Goal: Information Seeking & Learning: Learn about a topic

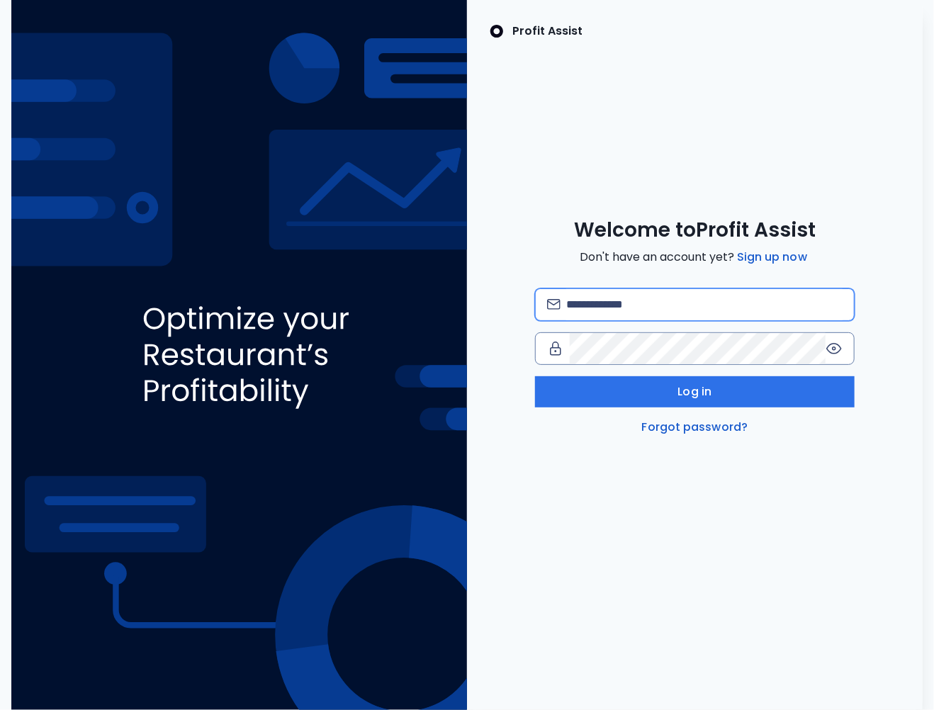
click at [586, 311] on input "email" at bounding box center [704, 304] width 276 height 31
type input "**********"
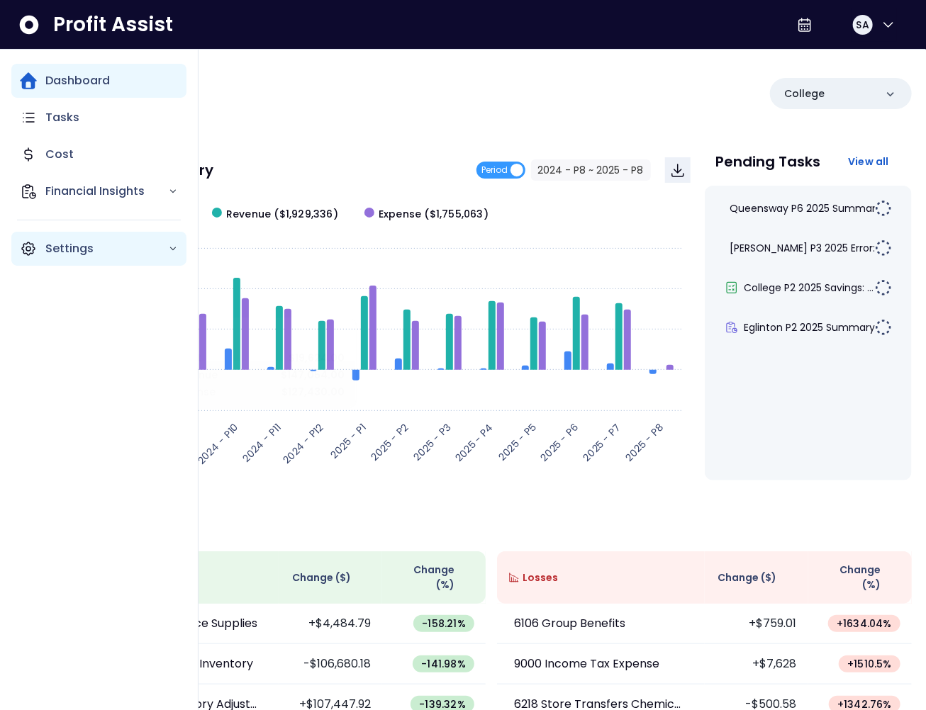
click at [56, 255] on p "Settings" at bounding box center [106, 248] width 123 height 17
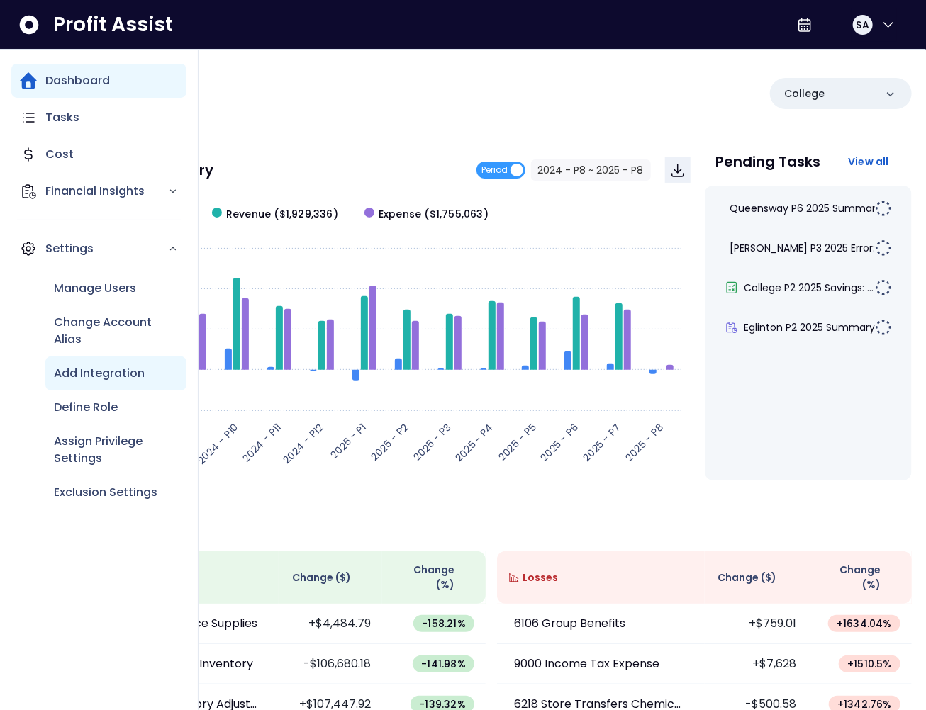
click at [107, 375] on p "Add Integration" at bounding box center [99, 373] width 91 height 17
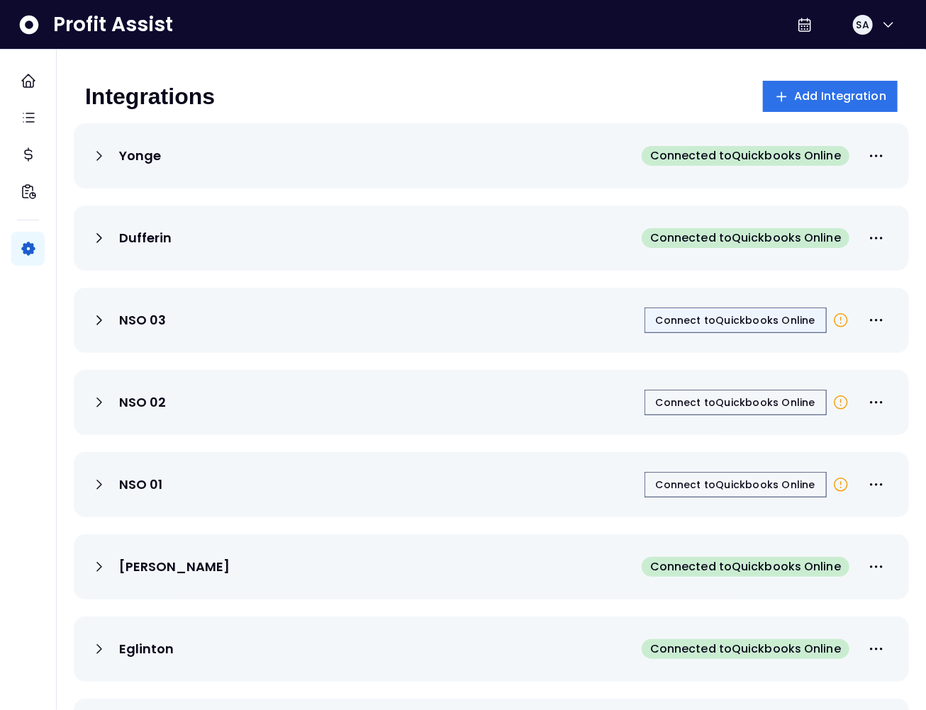
click at [717, 321] on span "Connect to Quickbooks Online" at bounding box center [736, 320] width 160 height 14
click at [331, 86] on div "Integrations Add Integration" at bounding box center [491, 96] width 812 height 31
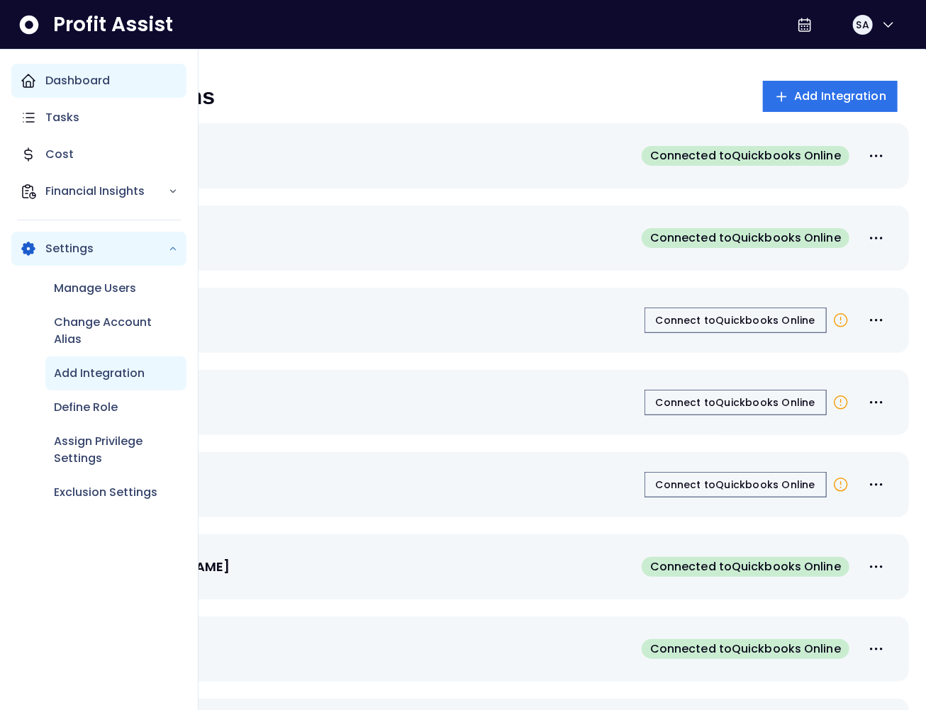
click at [50, 81] on p "Dashboard" at bounding box center [77, 80] width 65 height 17
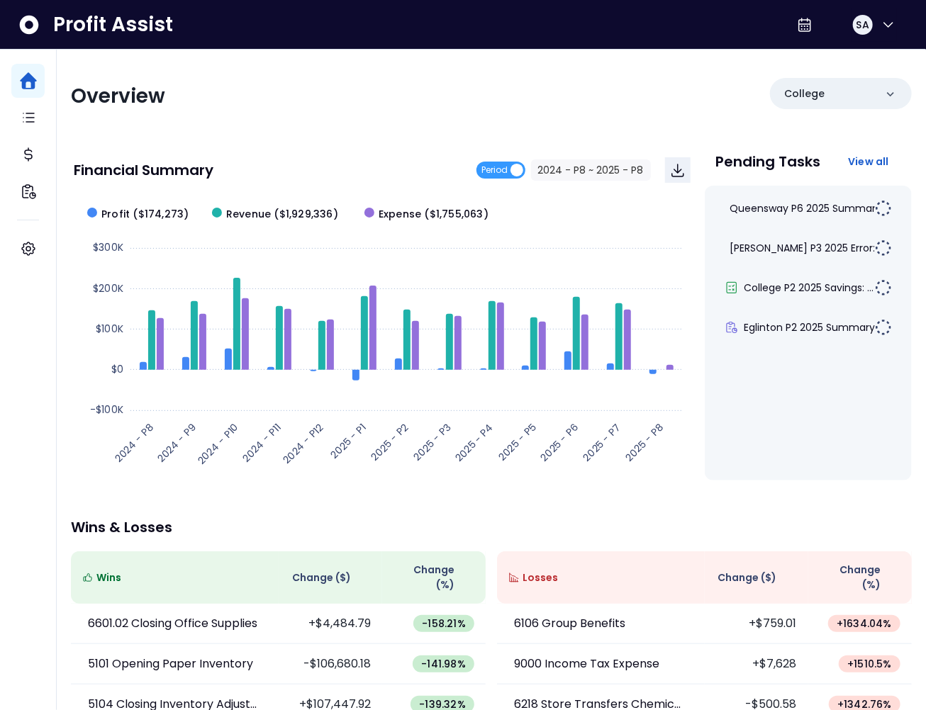
click at [427, 138] on div "Overview College Financial Summary Period 2024 - P8 ~ 2025 - P8 Created with Hi…" at bounding box center [491, 476] width 869 height 852
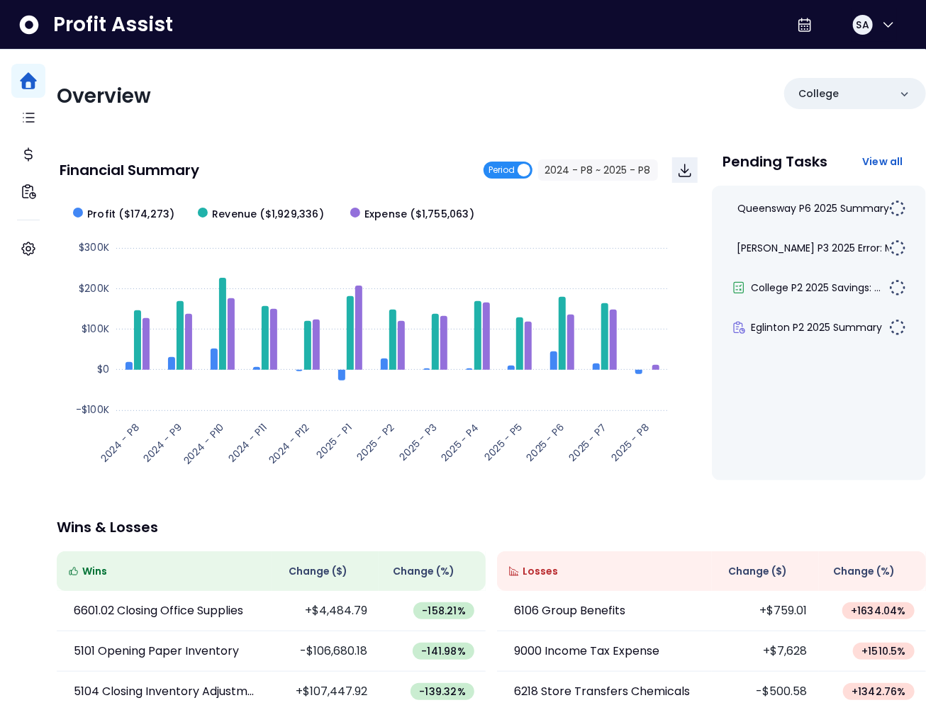
click at [502, 170] on span "Period" at bounding box center [502, 170] width 26 height 17
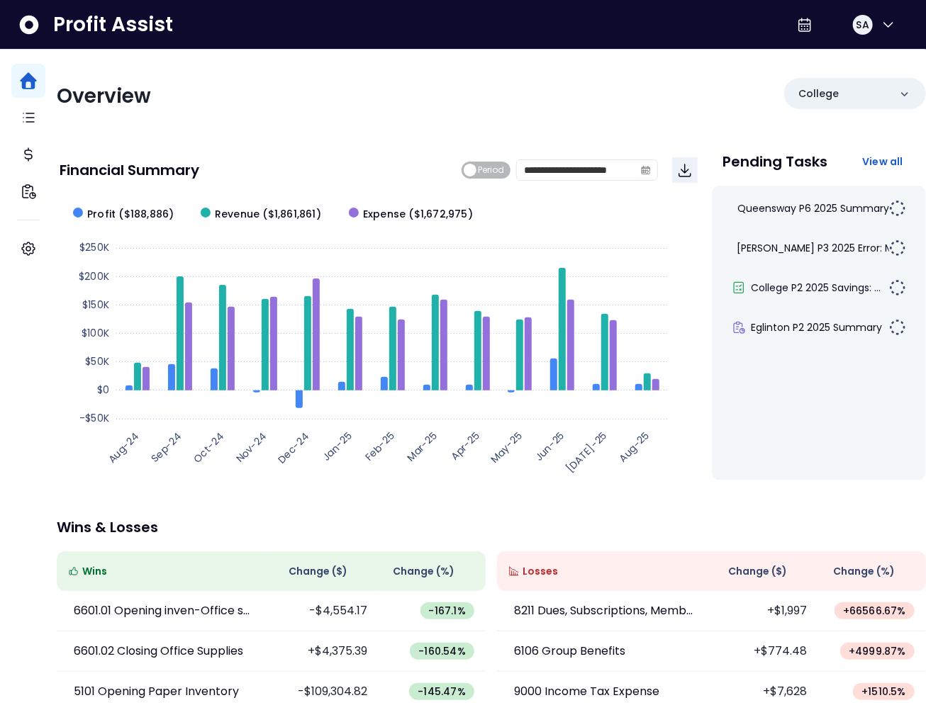
click at [394, 492] on div "**********" at bounding box center [491, 462] width 869 height 825
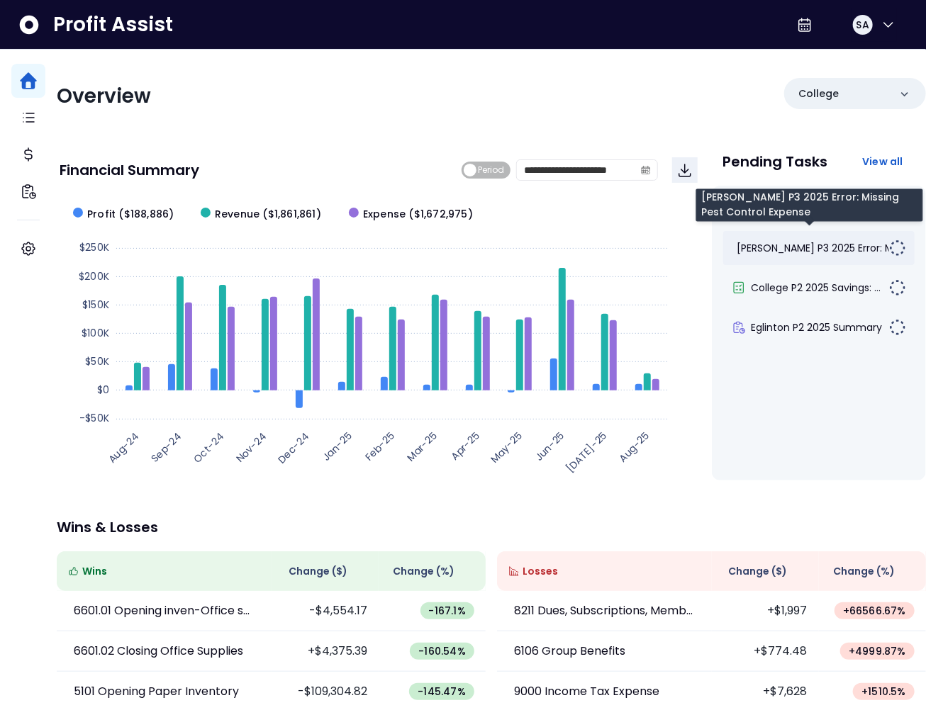
click at [812, 248] on span "Duncan P3 2025 Error: Mis..." at bounding box center [822, 248] width 170 height 14
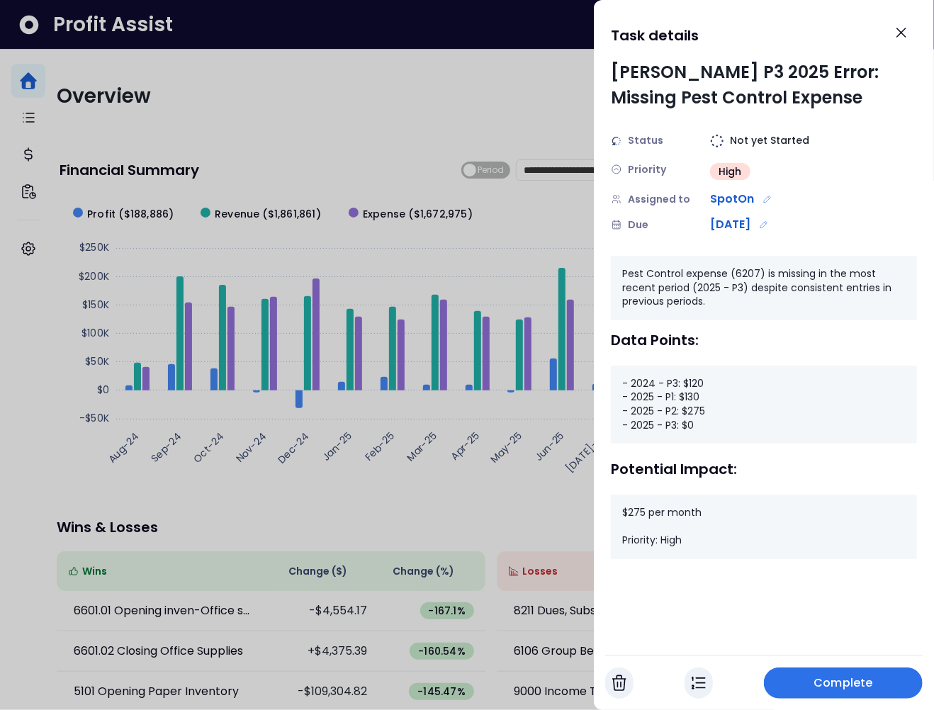
click at [698, 381] on div "- 2024 - P3: $120 - 2025 - P1: $130 - 2025 - P2: $275 - 2025 - P3: $0" at bounding box center [764, 405] width 306 height 78
click at [686, 401] on div "- 2024 - P3: $120 - 2025 - P1: $130 - 2025 - P2: $275 - 2025 - P3: $0" at bounding box center [764, 405] width 306 height 78
click at [685, 417] on div "- 2024 - P3: $120 - 2025 - P1: $130 - 2025 - P2: $275 - 2025 - P3: $0" at bounding box center [764, 405] width 306 height 78
click at [688, 432] on div "- 2024 - P3: $120 - 2025 - P1: $130 - 2025 - P2: $275 - 2025 - P3: $0" at bounding box center [764, 405] width 306 height 78
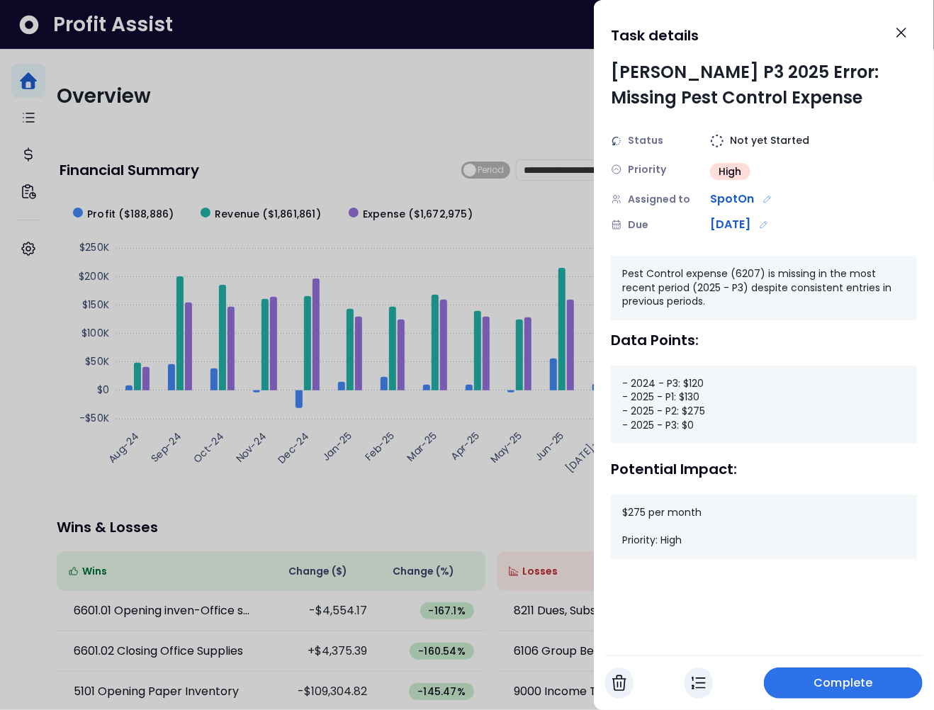
click at [678, 426] on div "- 2024 - P3: $120 - 2025 - P1: $130 - 2025 - P2: $275 - 2025 - P3: $0" at bounding box center [764, 405] width 306 height 78
click at [516, 136] on div at bounding box center [467, 355] width 934 height 710
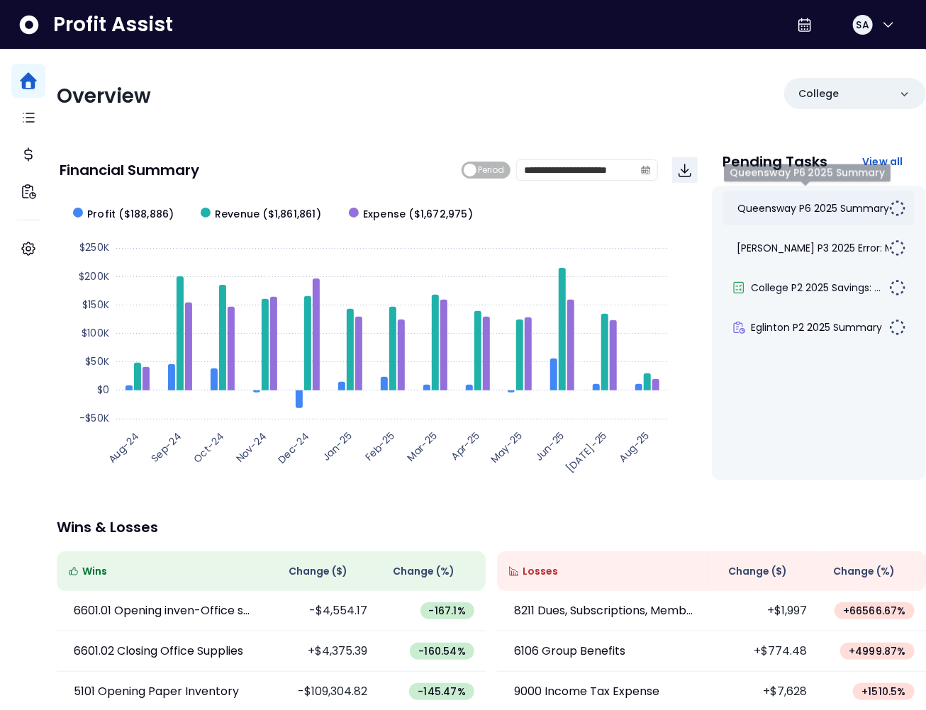
click at [795, 208] on span "Queensway P6 2025 Summary" at bounding box center [813, 208] width 152 height 14
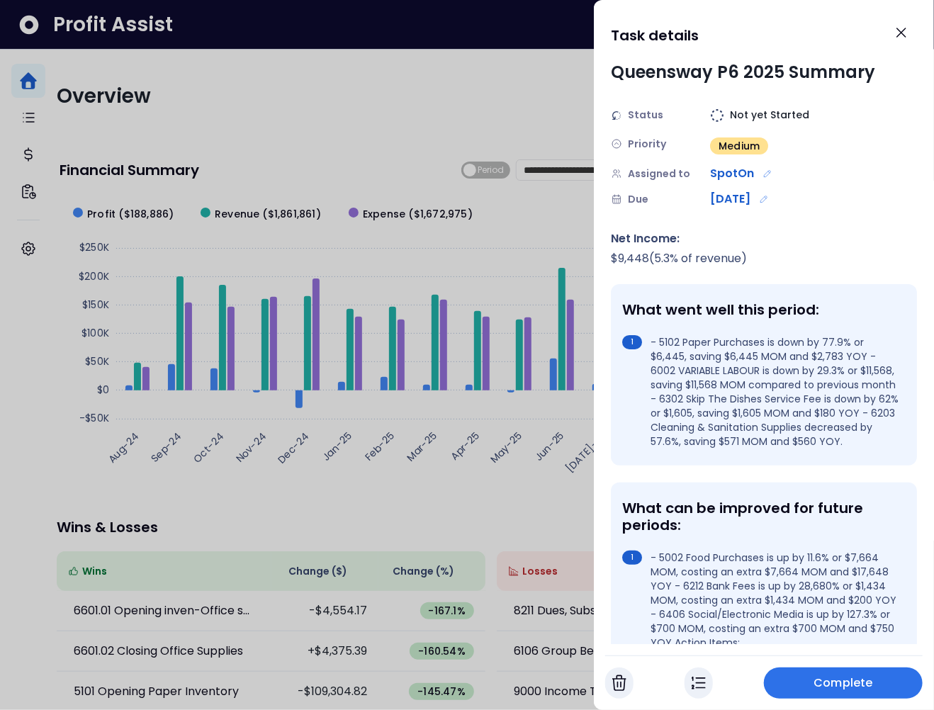
click at [728, 70] on div "Queensway P6 2025 Summary" at bounding box center [743, 73] width 264 height 26
click at [768, 74] on div "Queensway P6 2025 Summary" at bounding box center [743, 73] width 264 height 26
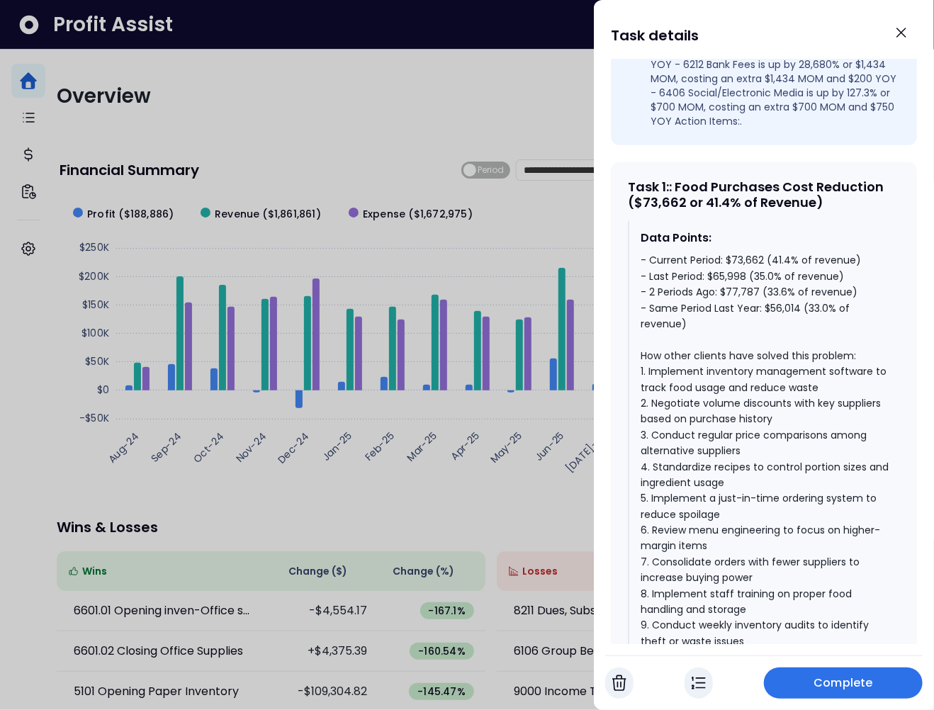
scroll to position [525, 0]
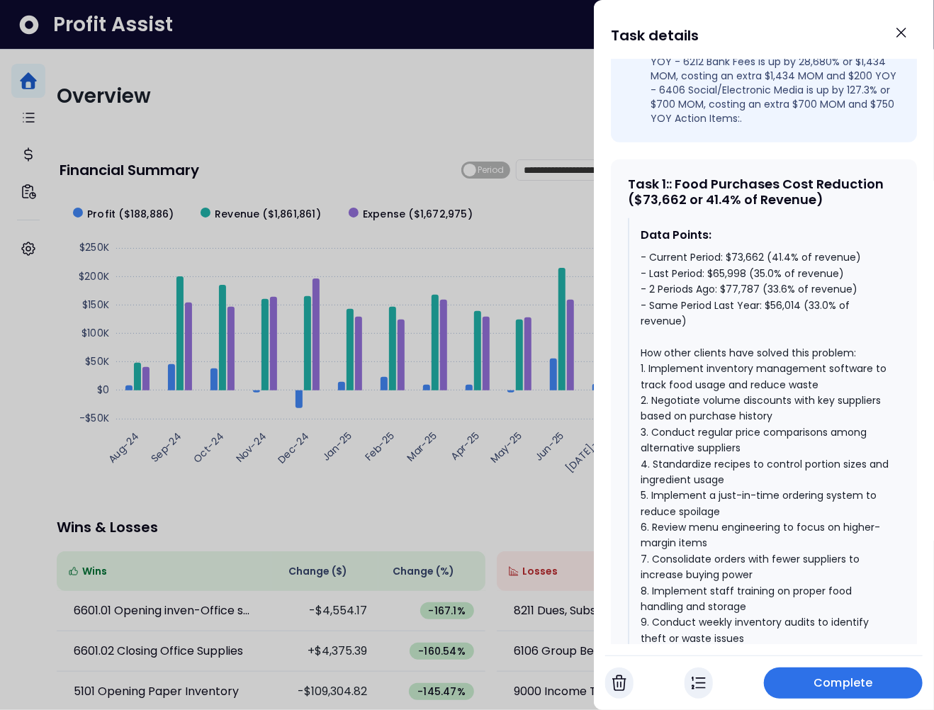
click at [765, 190] on div "Task 1 : : Food Purchases Cost Reduction ($73,662 or 41.4% of Revenue)" at bounding box center [764, 192] width 272 height 30
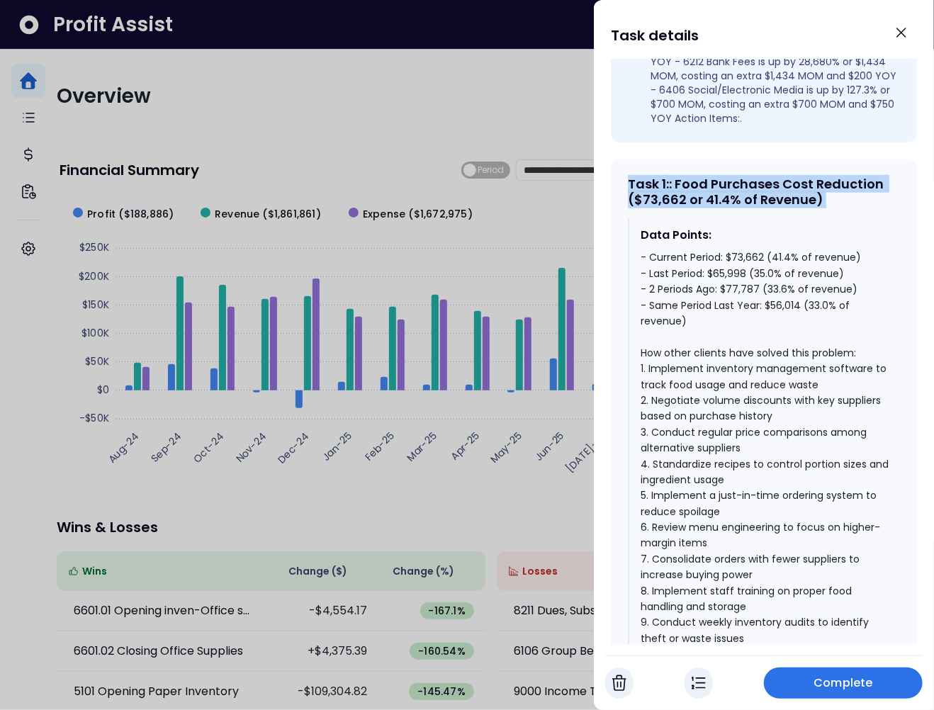
click at [765, 190] on div "Task 1 : : Food Purchases Cost Reduction ($73,662 or 41.4% of Revenue)" at bounding box center [764, 192] width 272 height 30
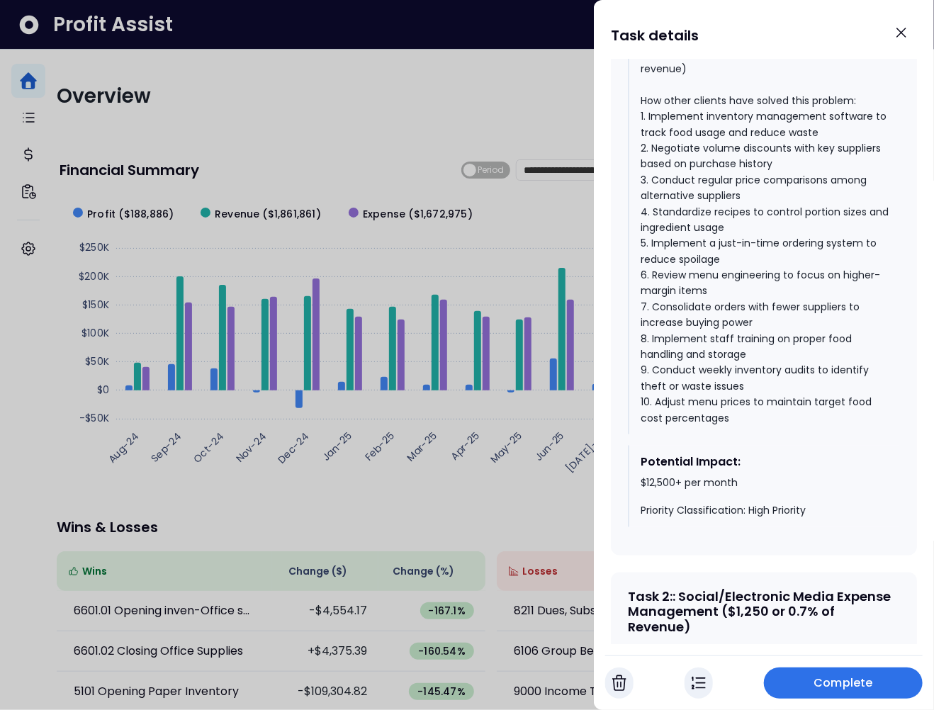
scroll to position [907, 0]
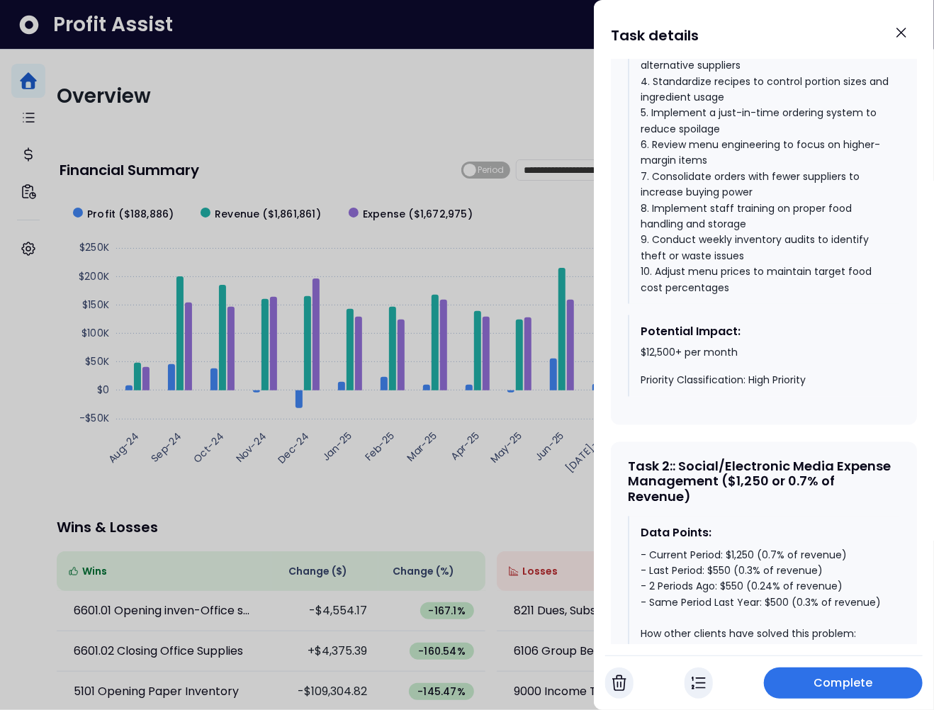
click at [732, 487] on div "Task 2 : : Social/Electronic Media Expense Management ($1,250 or 0.7% of Revenu…" at bounding box center [764, 482] width 272 height 46
click at [731, 487] on div "Task 2 : : Social/Electronic Media Expense Management ($1,250 or 0.7% of Revenu…" at bounding box center [764, 482] width 272 height 46
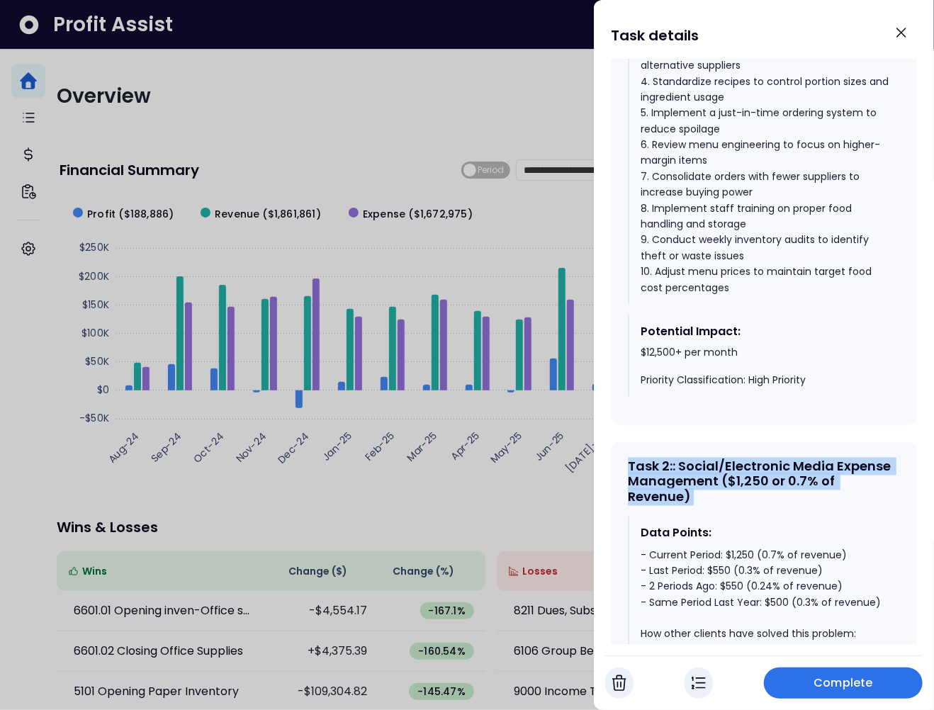
click at [731, 487] on div "Task 2 : : Social/Electronic Media Expense Management ($1,250 or 0.7% of Revenu…" at bounding box center [764, 482] width 272 height 46
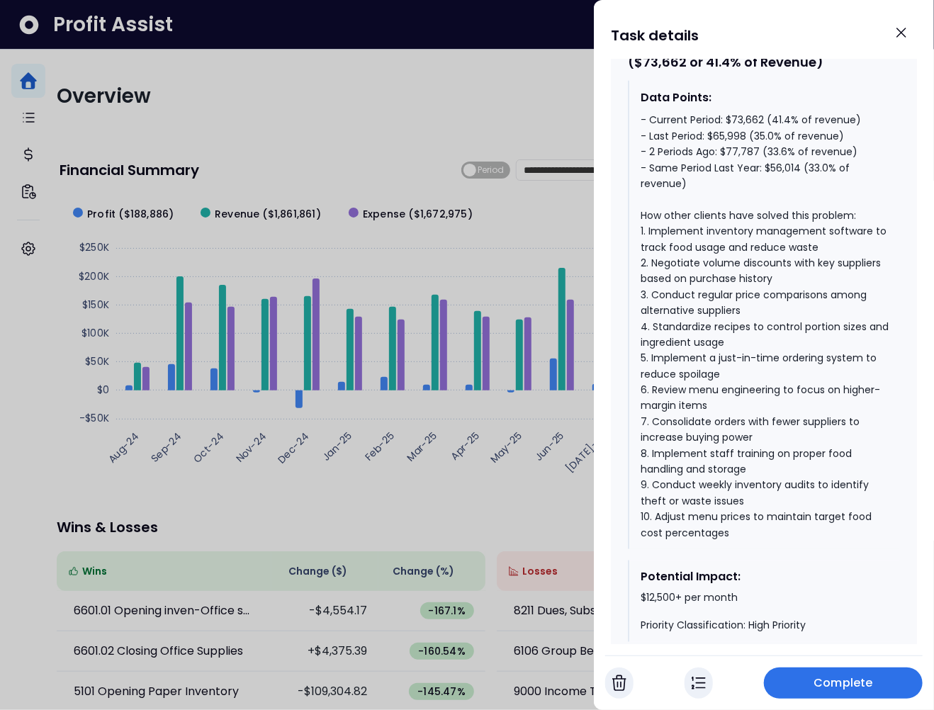
scroll to position [603, 0]
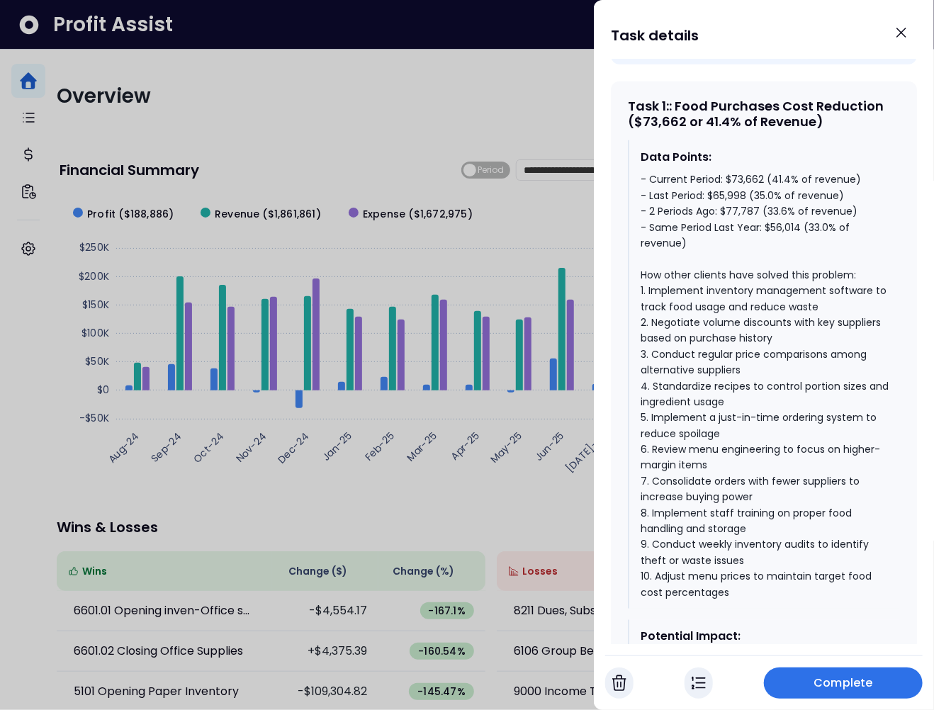
click at [726, 245] on div "- Current Period: $73,662 (41.4% of revenue) - Last Period: $65,998 (35.0% of r…" at bounding box center [765, 386] width 248 height 429
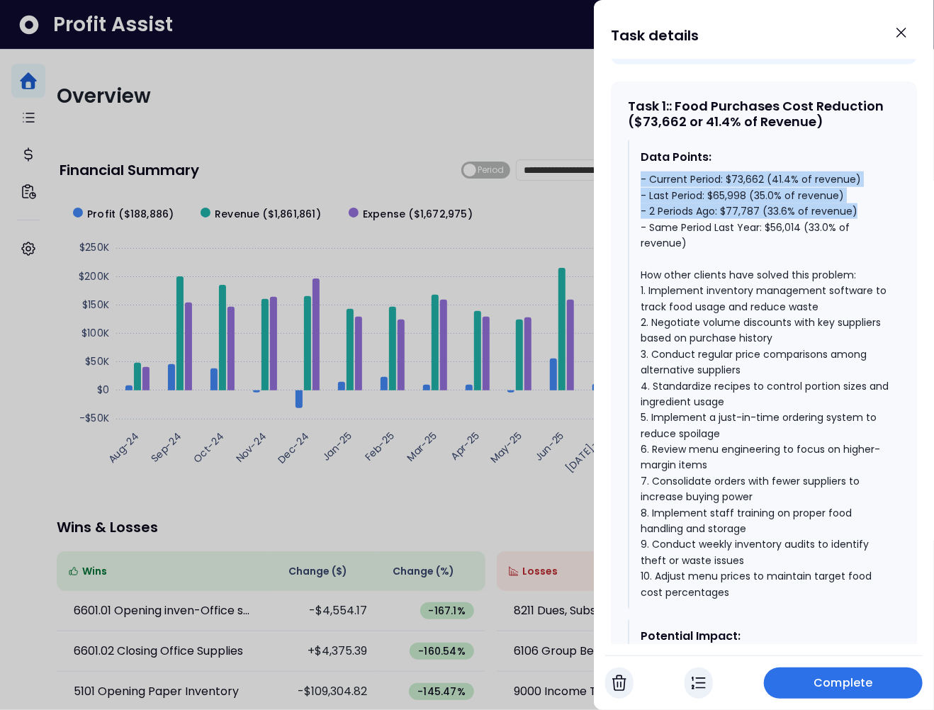
drag, startPoint x: 855, startPoint y: 226, endPoint x: 642, endPoint y: 189, distance: 216.6
click at [642, 189] on div "- Current Period: $73,662 (41.4% of revenue) - Last Period: $65,998 (35.0% of r…" at bounding box center [765, 386] width 248 height 429
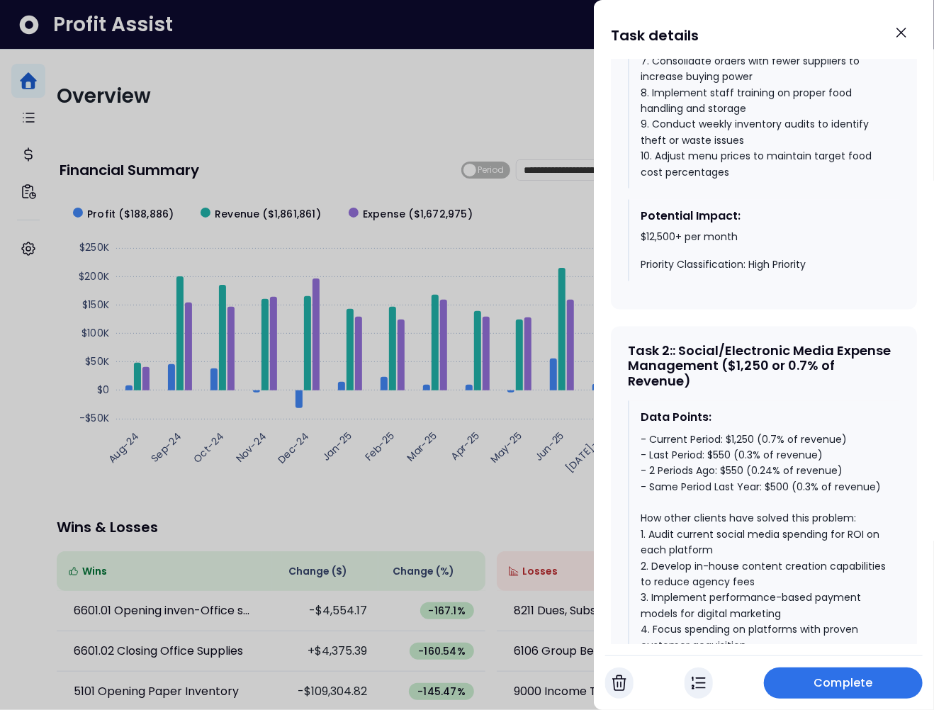
scroll to position [1032, 0]
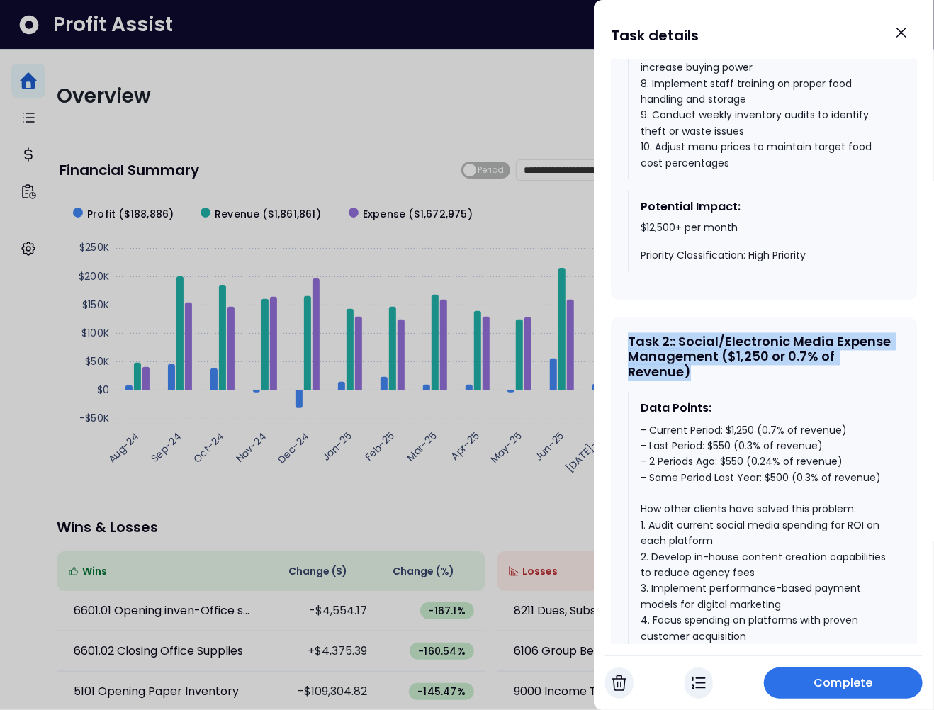
drag, startPoint x: 739, startPoint y: 393, endPoint x: 623, endPoint y: 350, distance: 123.1
click at [623, 350] on div "Task 2 : : Social/Electronic Media Expense Management ($1,250 or 0.7% of Revenu…" at bounding box center [764, 634] width 306 height 632
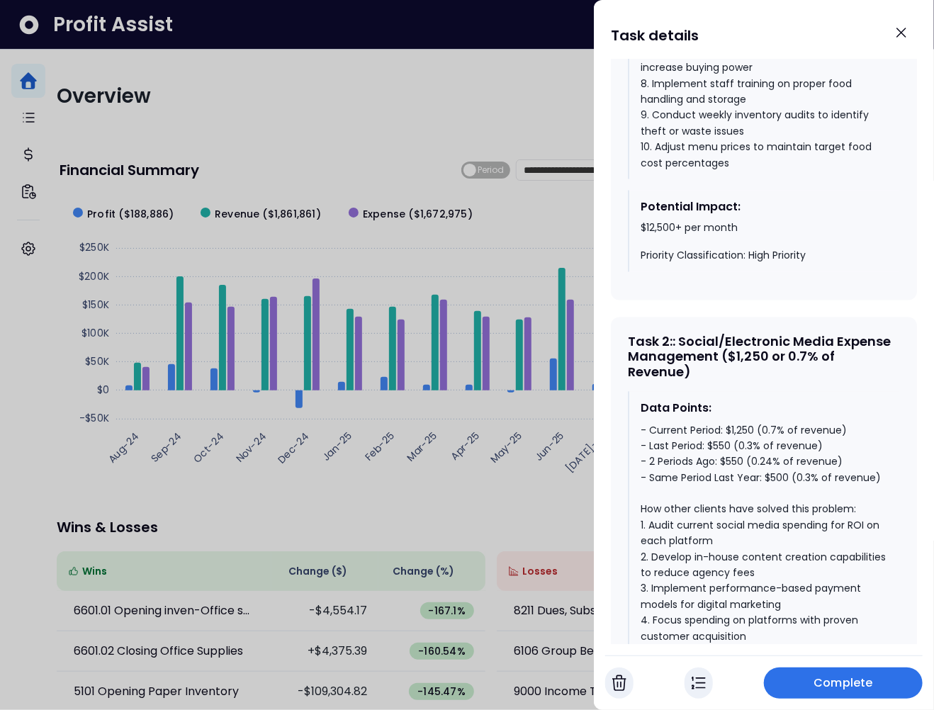
click at [779, 498] on div "- Current Period: $1,250 (0.7% of revenue) - Last Period: $550 (0.3% of revenue…" at bounding box center [765, 621] width 248 height 397
click at [728, 476] on div "- Current Period: $1,250 (0.7% of revenue) - Last Period: $550 (0.3% of revenue…" at bounding box center [765, 621] width 248 height 397
click at [733, 451] on div "- Current Period: $1,250 (0.7% of revenue) - Last Period: $550 (0.3% of revenue…" at bounding box center [765, 621] width 248 height 397
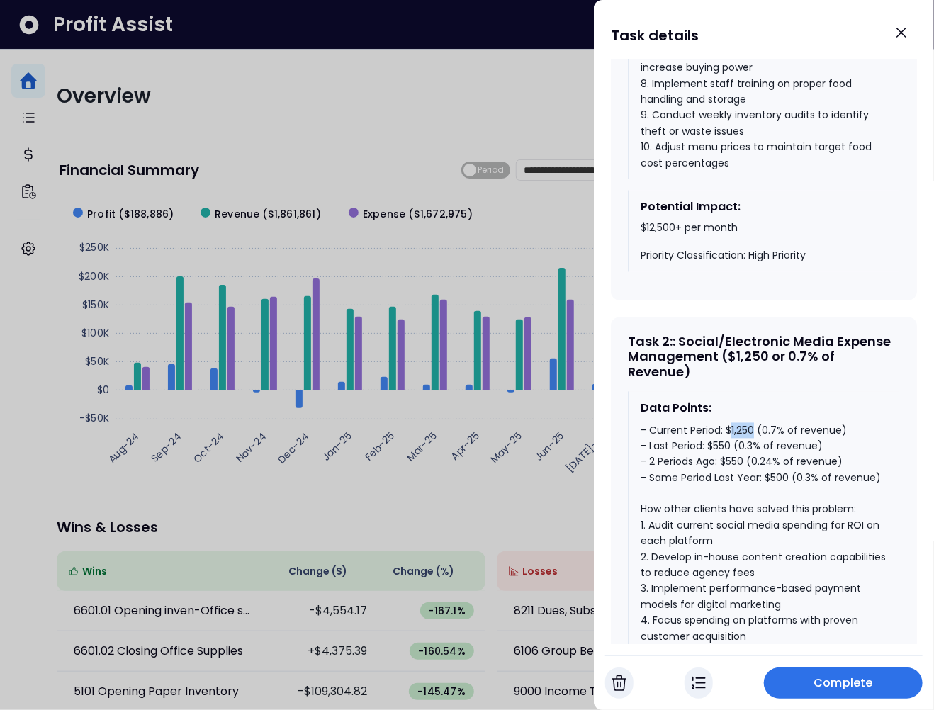
click at [733, 451] on div "- Current Period: $1,250 (0.7% of revenue) - Last Period: $550 (0.3% of revenue…" at bounding box center [765, 621] width 248 height 397
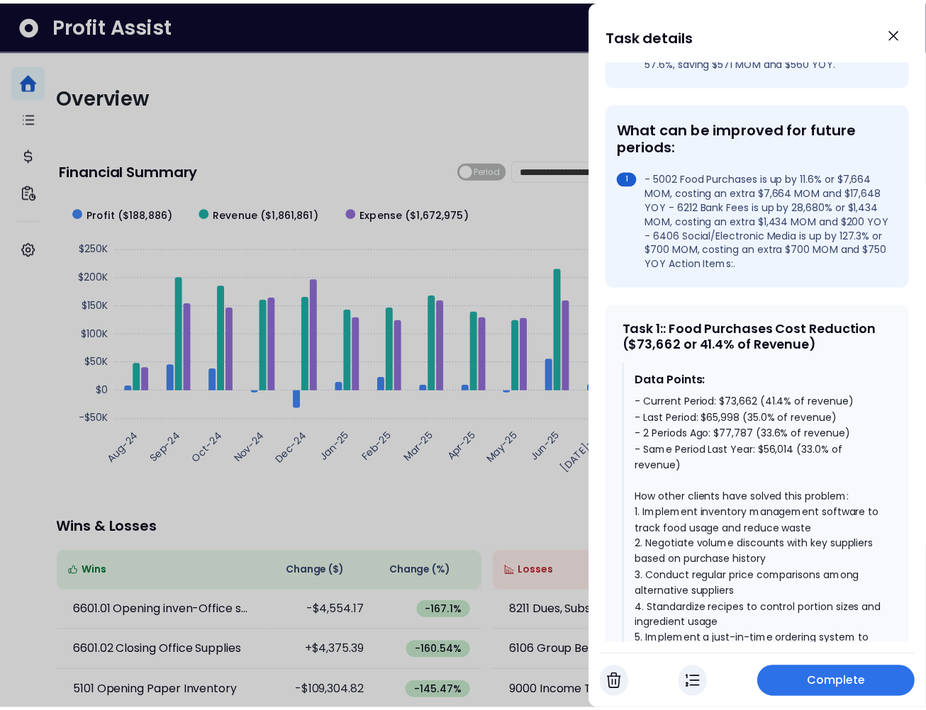
scroll to position [478, 0]
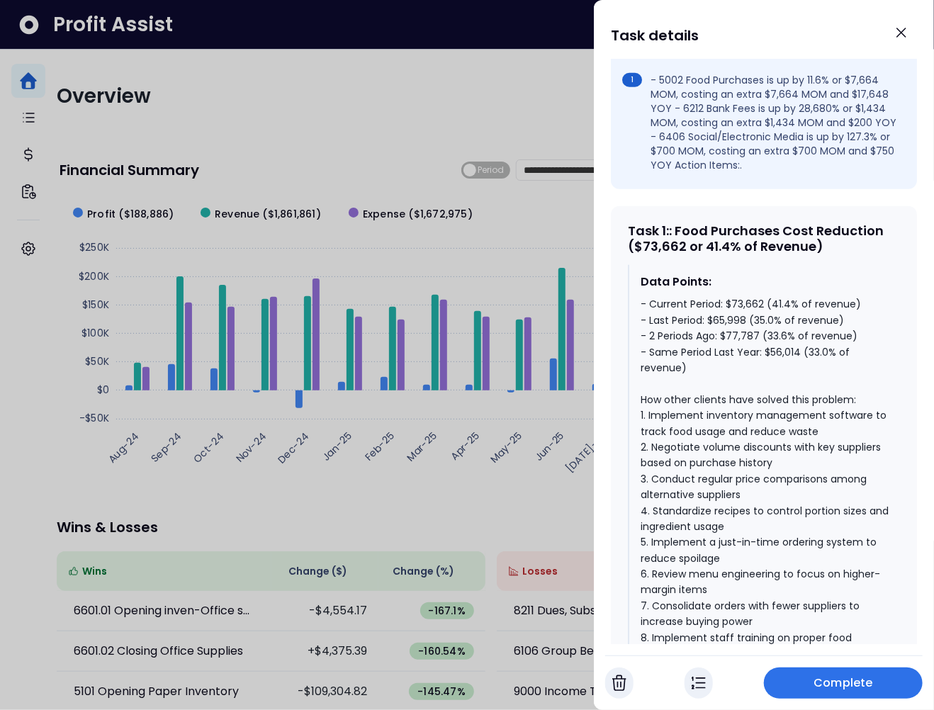
click at [479, 138] on div at bounding box center [467, 355] width 934 height 710
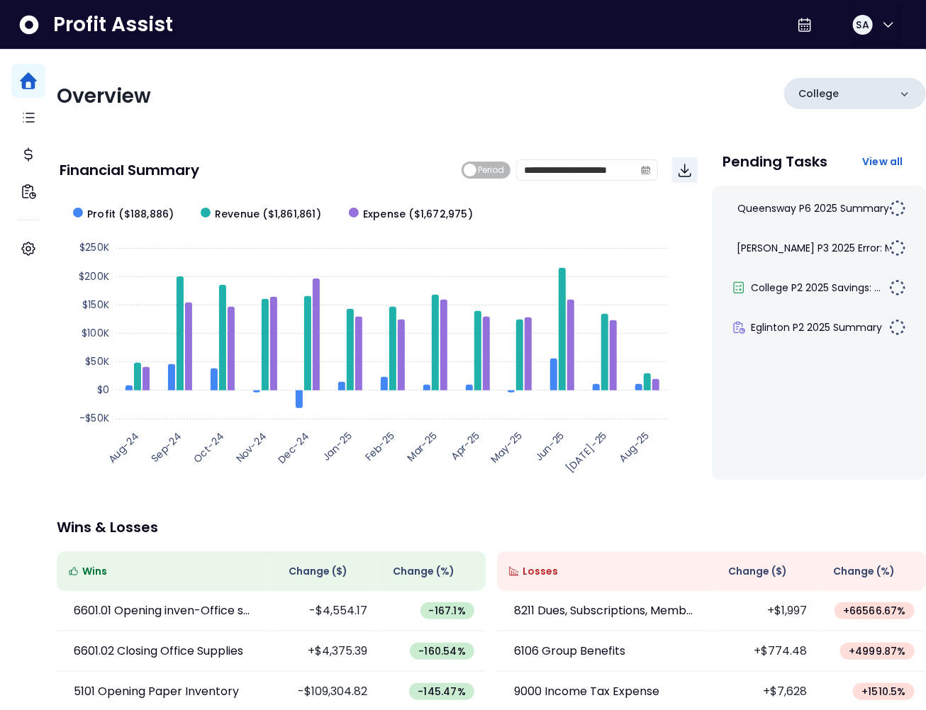
click at [808, 84] on div "College" at bounding box center [855, 93] width 142 height 31
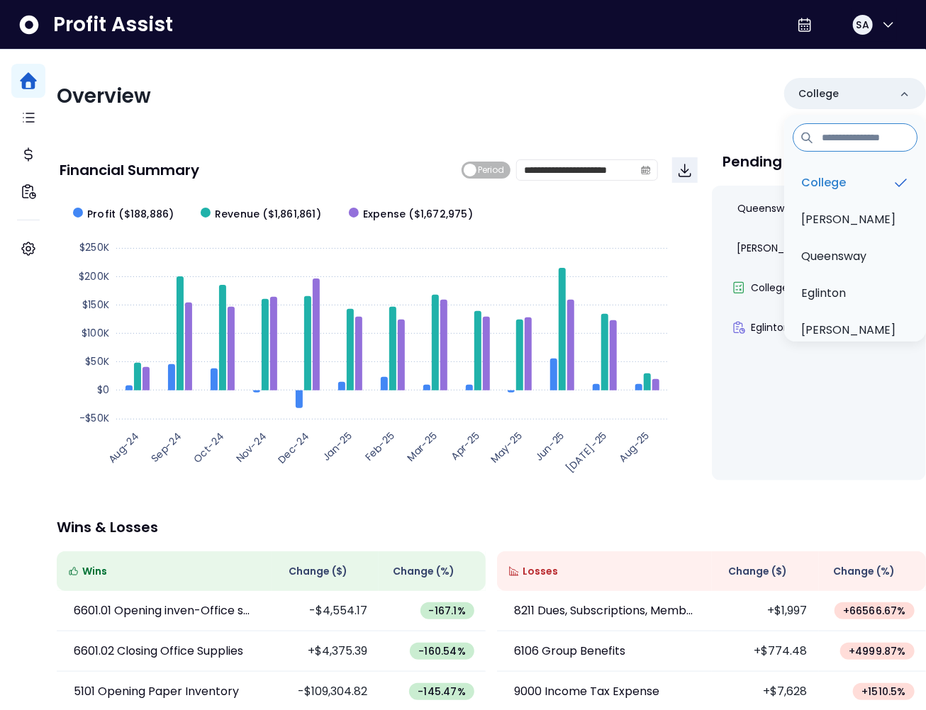
click at [685, 122] on div "**********" at bounding box center [491, 462] width 869 height 825
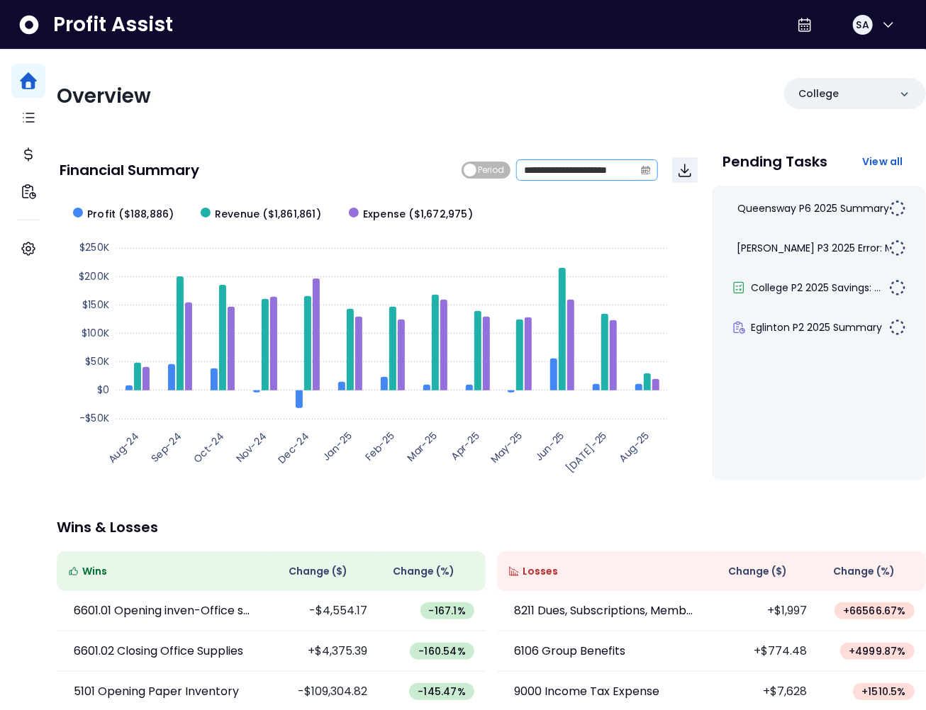
click at [642, 172] on icon "calendar" at bounding box center [646, 170] width 10 height 10
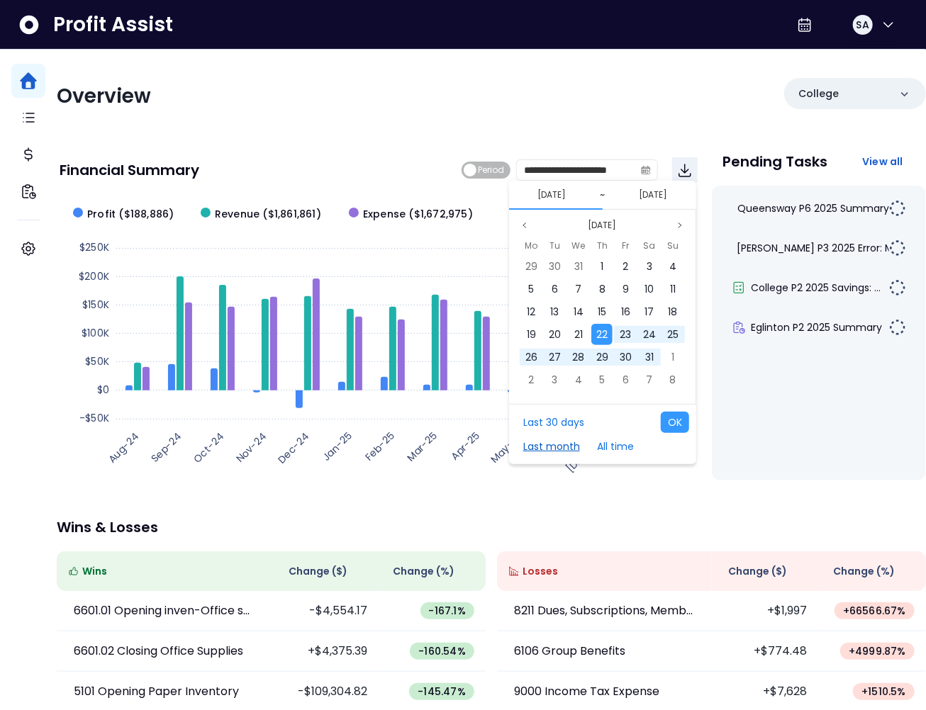
click at [549, 452] on button "Last month" at bounding box center [551, 446] width 71 height 21
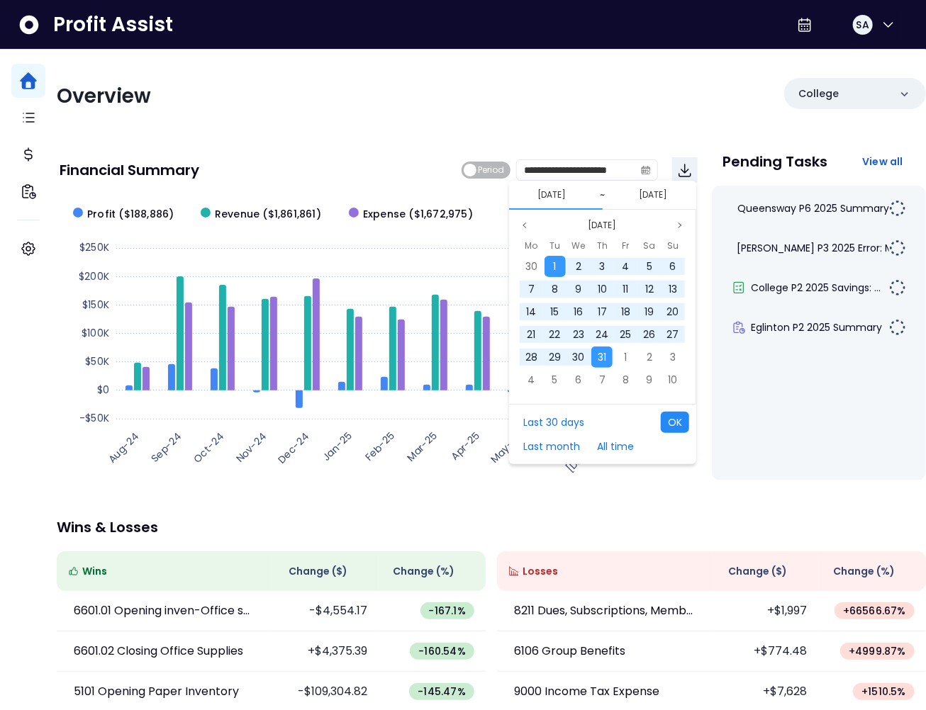
click at [666, 423] on button "OK" at bounding box center [675, 422] width 28 height 21
type input "**********"
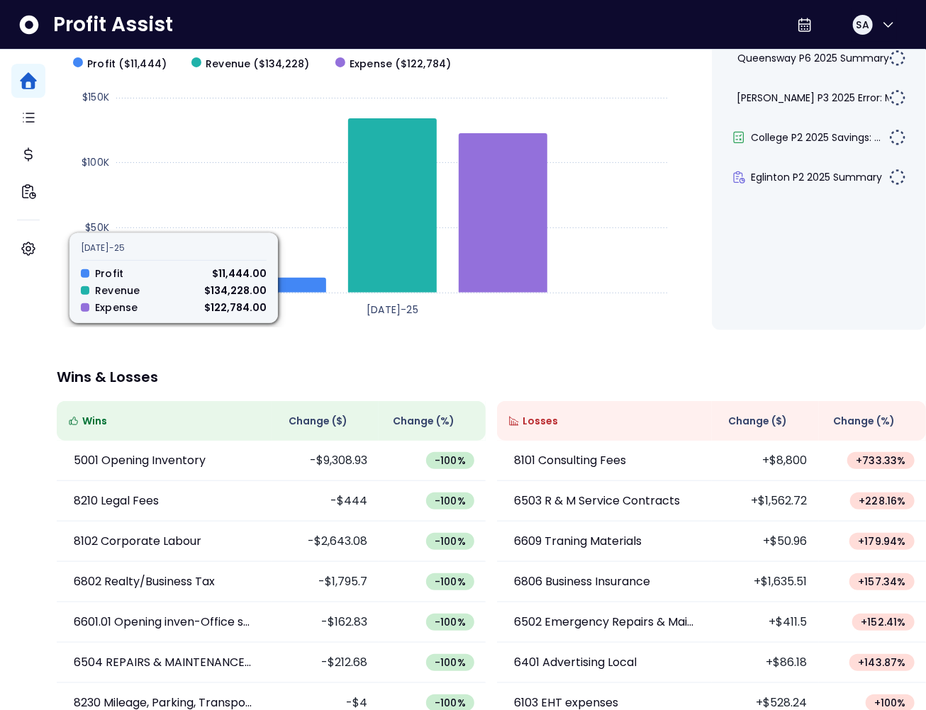
scroll to position [179, 0]
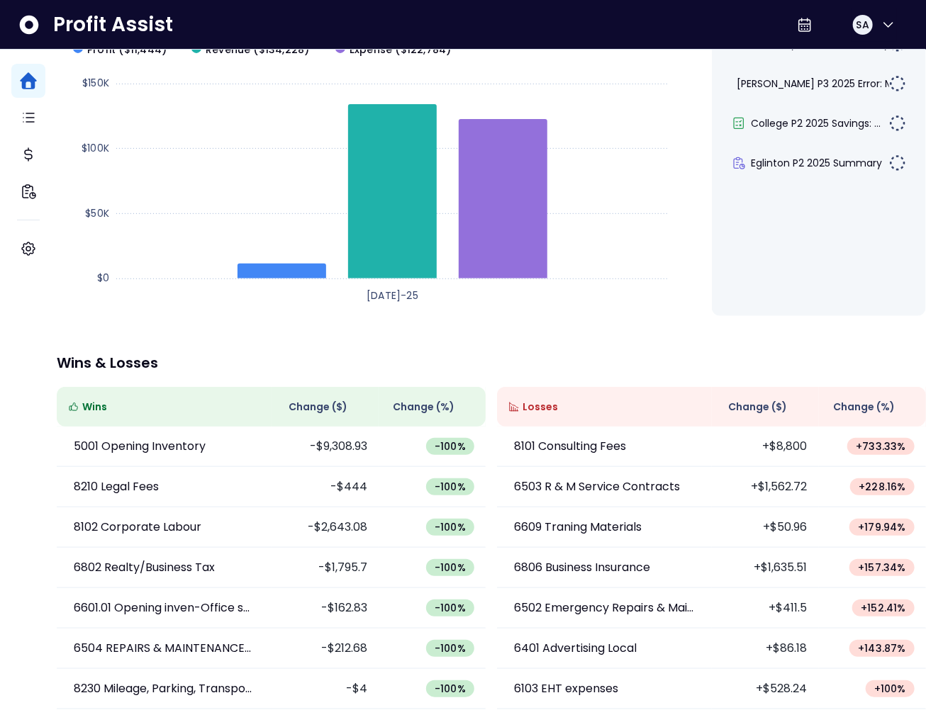
click at [754, 400] on span "Change ( $ )" at bounding box center [758, 407] width 59 height 15
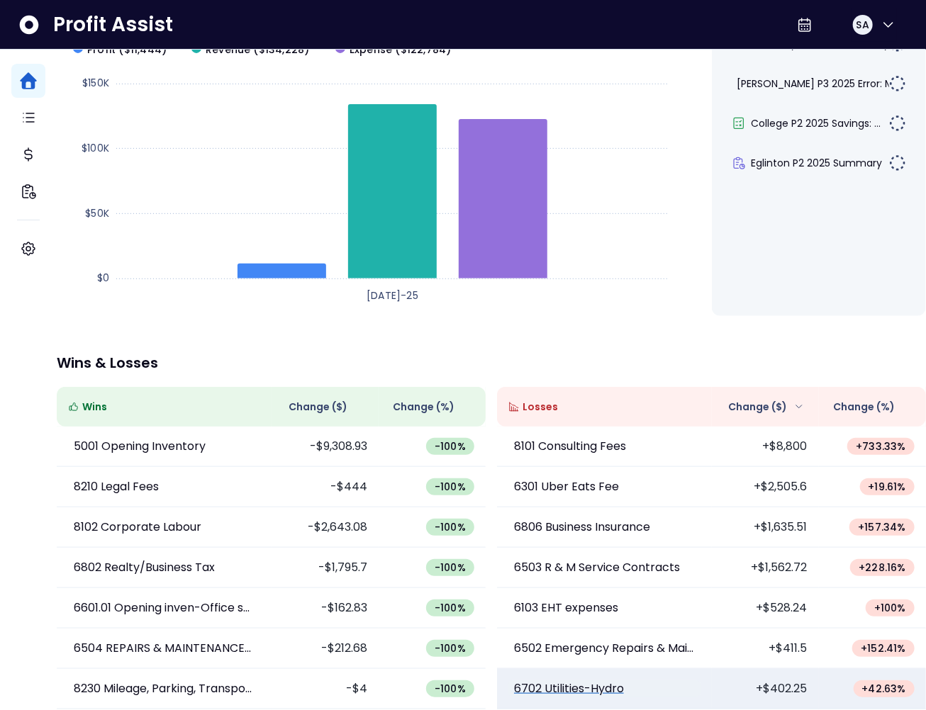
click at [613, 681] on p "6702 Utilities-Hydro" at bounding box center [569, 689] width 110 height 17
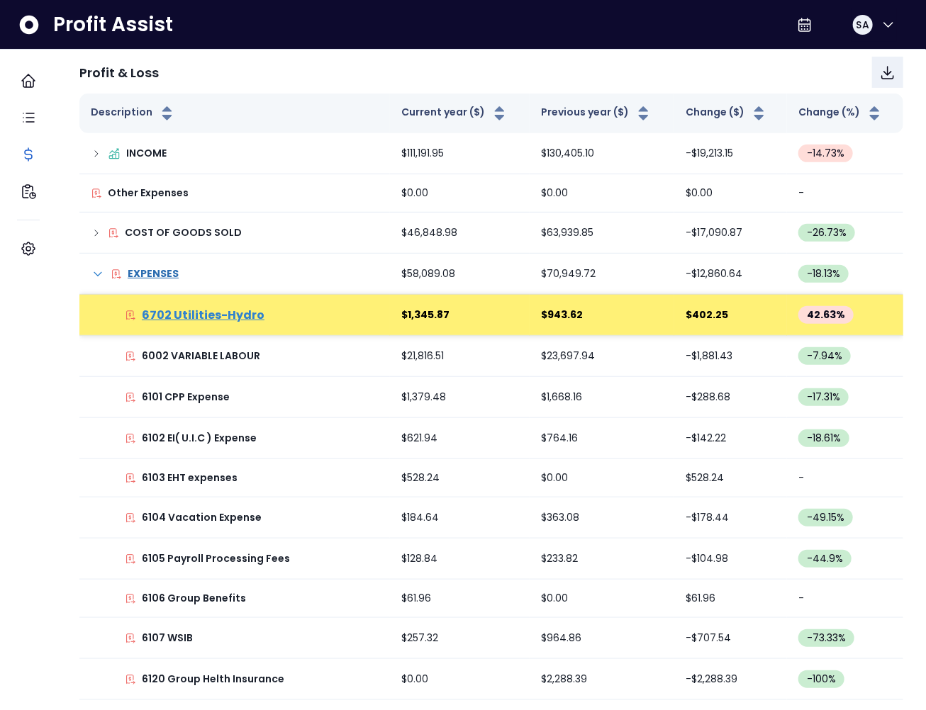
click at [224, 319] on p "6702 Utilities-Hydro" at bounding box center [203, 315] width 123 height 17
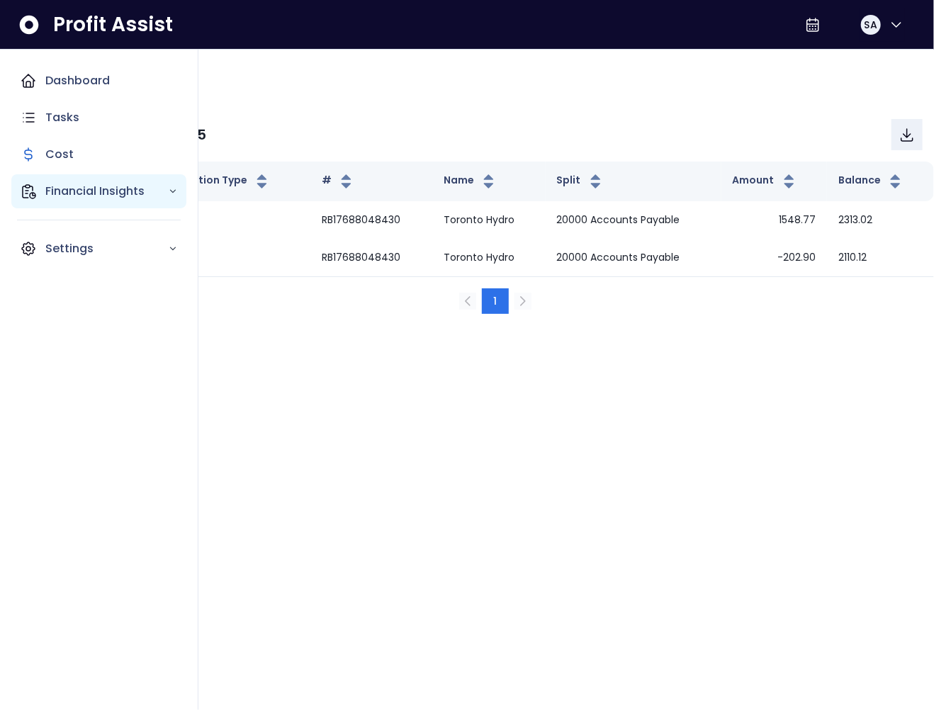
click at [30, 191] on icon "Main navigation" at bounding box center [28, 191] width 17 height 17
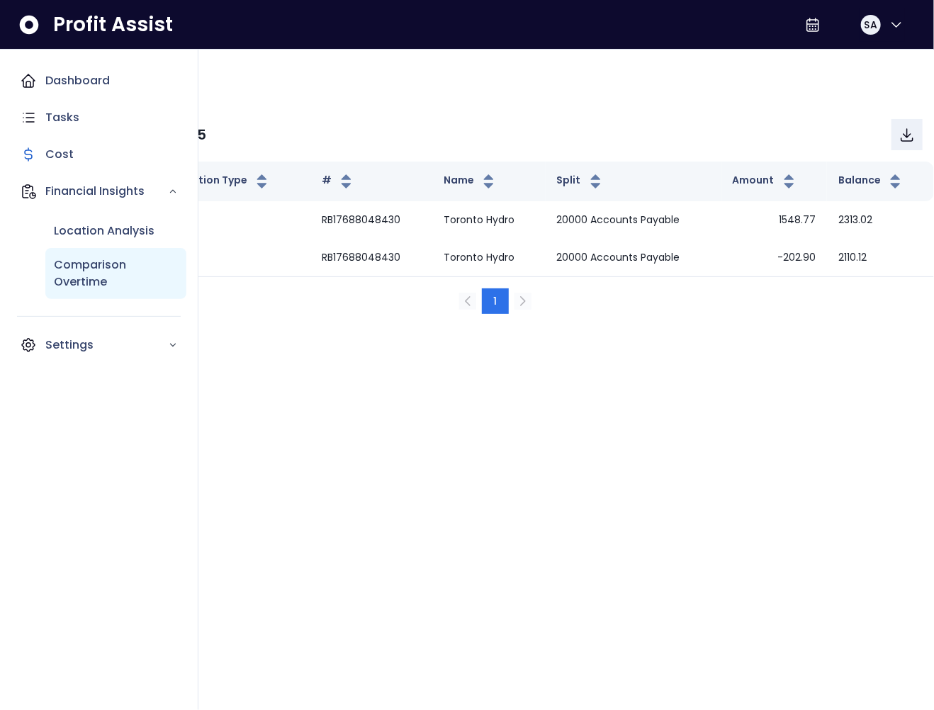
click at [84, 284] on p "Comparison Overtime" at bounding box center [116, 274] width 124 height 34
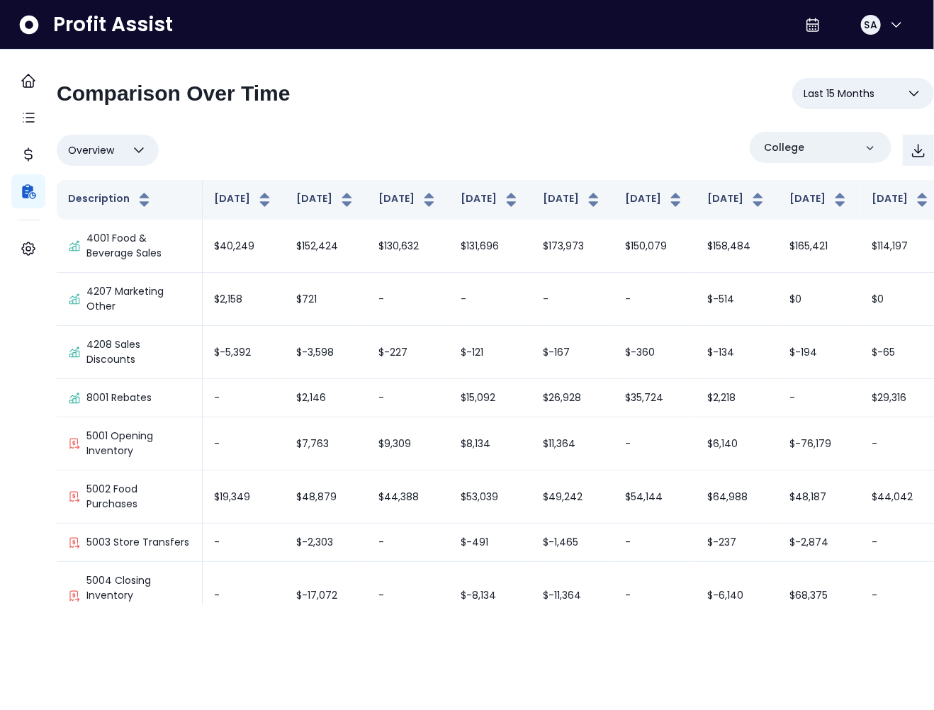
scroll to position [3207, 0]
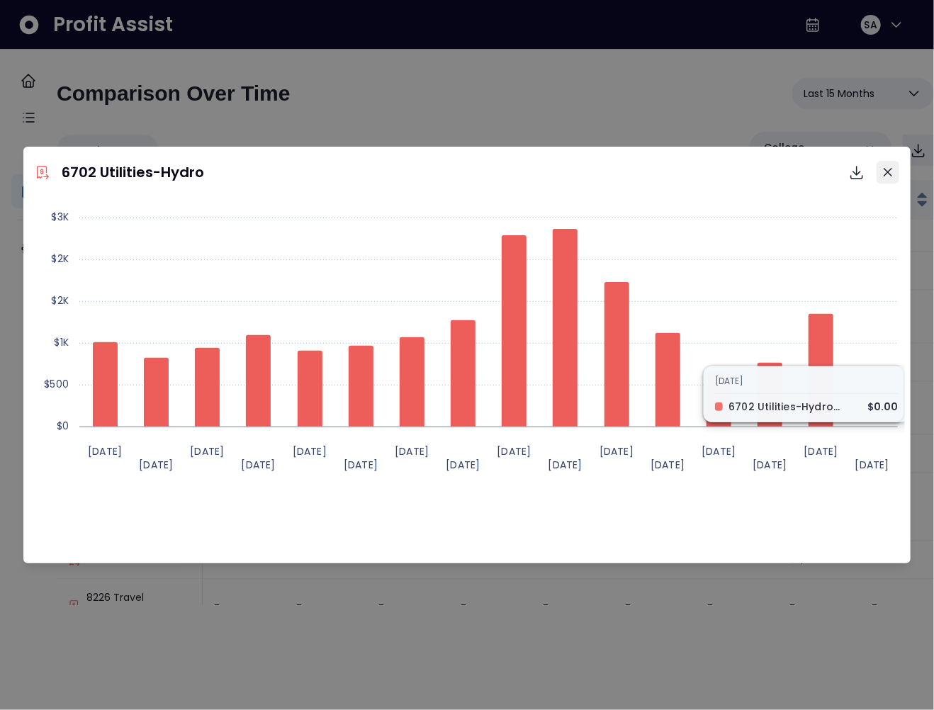
click at [890, 177] on button "Close" at bounding box center [888, 172] width 23 height 23
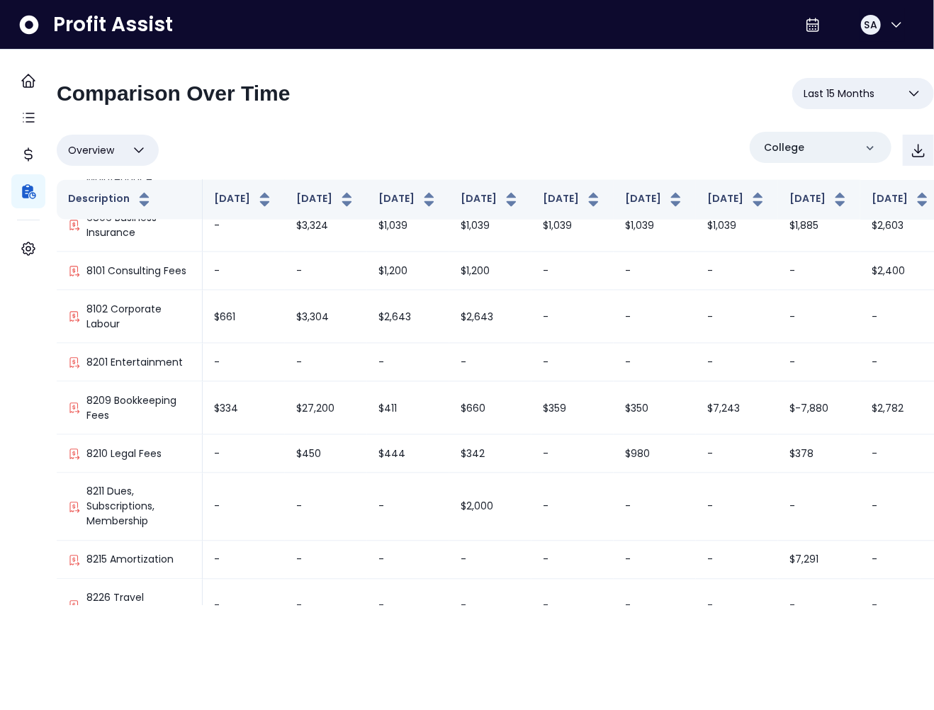
click at [135, 155] on button "Overview" at bounding box center [108, 150] width 102 height 31
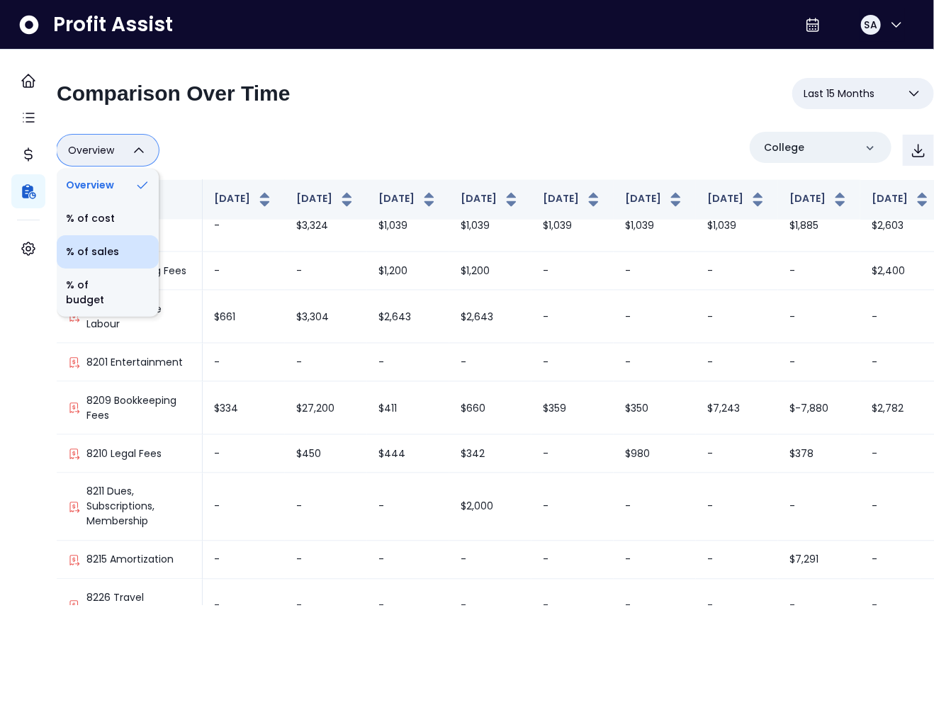
click at [130, 259] on li "% of sales" at bounding box center [108, 251] width 102 height 33
type input "*********"
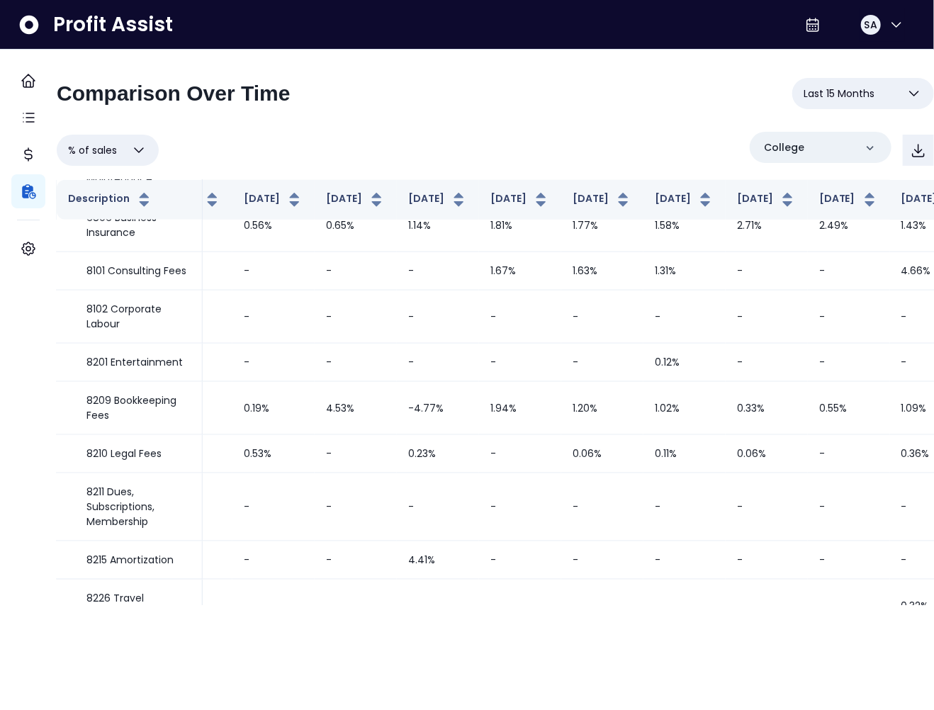
scroll to position [3009, 408]
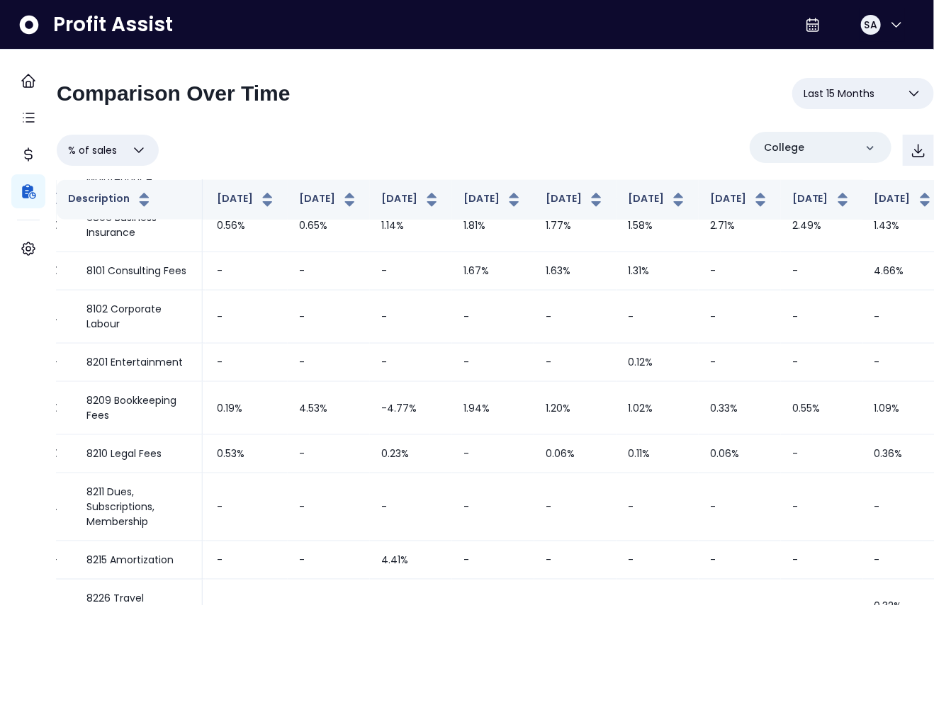
click at [825, 101] on span "Last 15 Months" at bounding box center [839, 93] width 71 height 17
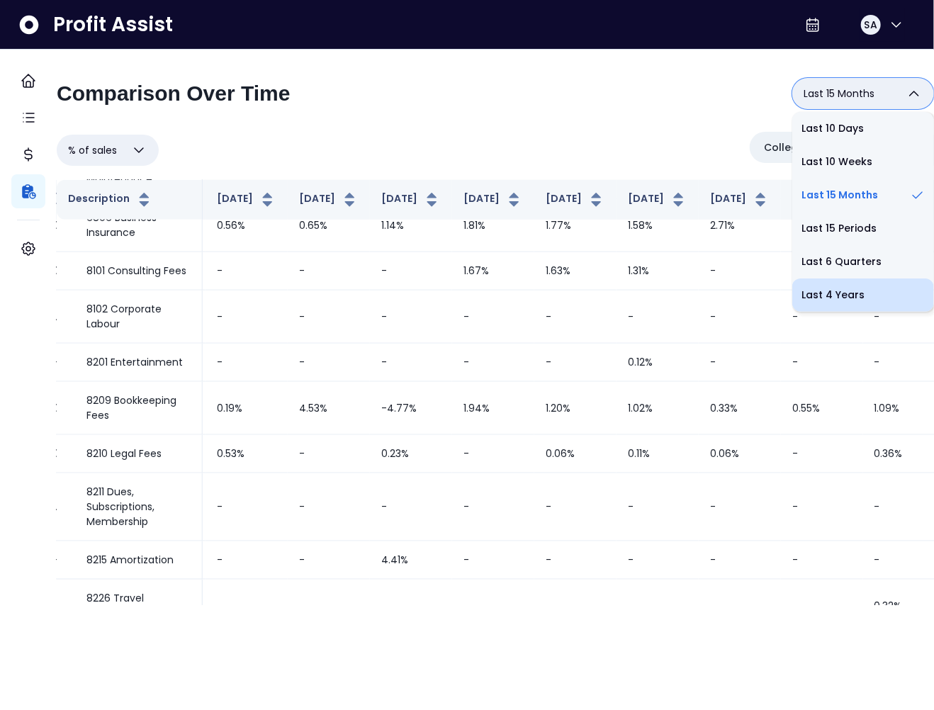
click at [839, 285] on li "Last 4 Years" at bounding box center [864, 295] width 142 height 33
type input "**********"
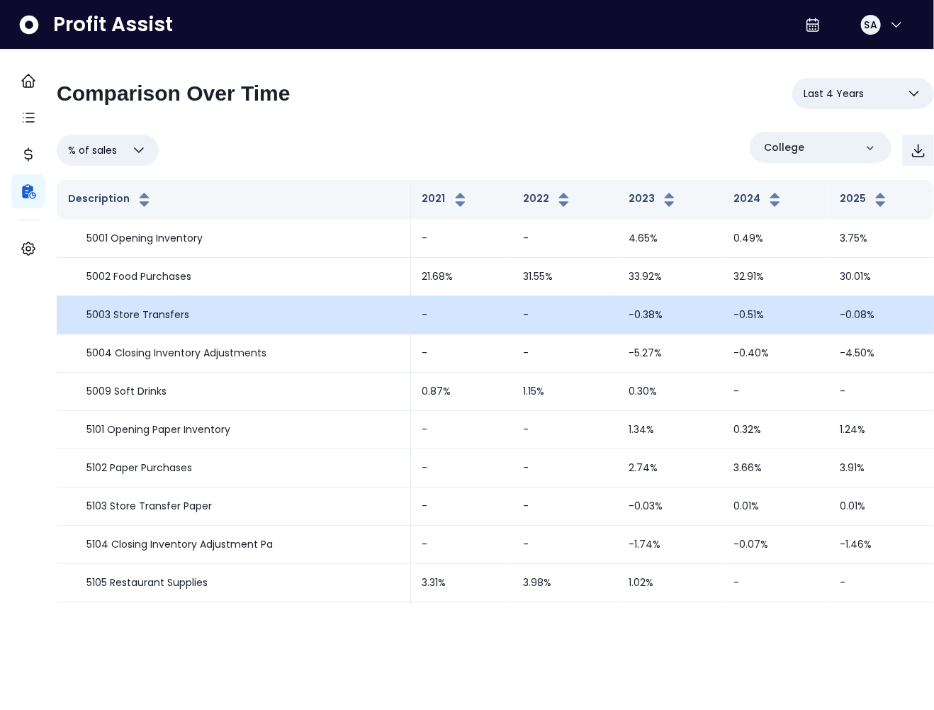
scroll to position [2363, 0]
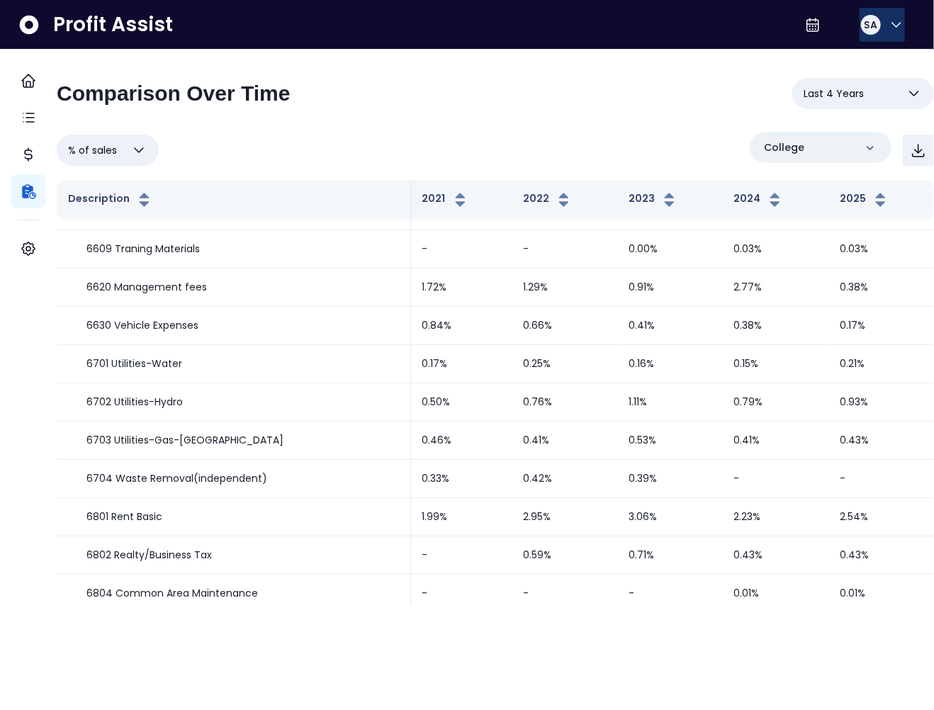
click at [867, 23] on span "SA" at bounding box center [871, 25] width 13 height 14
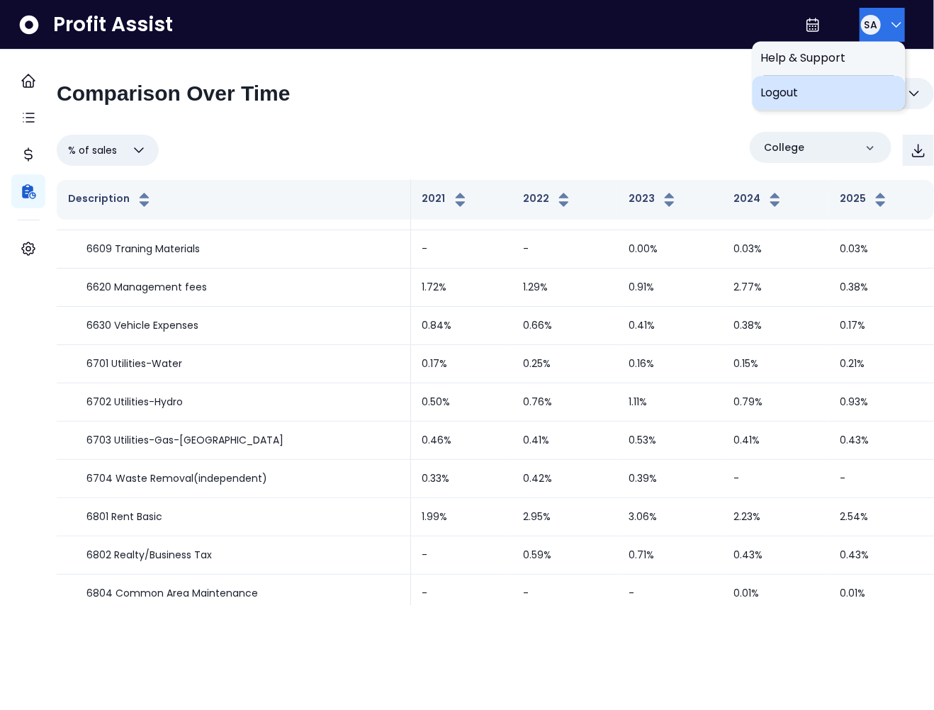
click at [843, 84] on span "Logout" at bounding box center [829, 92] width 136 height 17
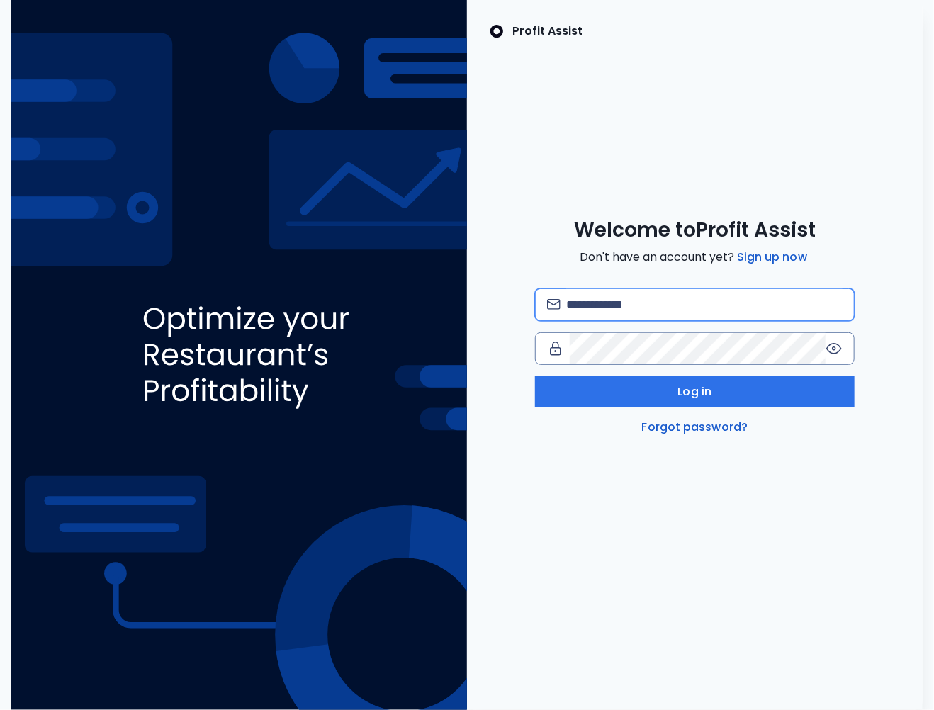
click at [600, 311] on input "email" at bounding box center [704, 304] width 276 height 31
click at [657, 296] on input "**********" at bounding box center [704, 304] width 276 height 31
click at [685, 303] on input "**********" at bounding box center [704, 304] width 276 height 31
click at [692, 304] on input "**********" at bounding box center [704, 304] width 276 height 31
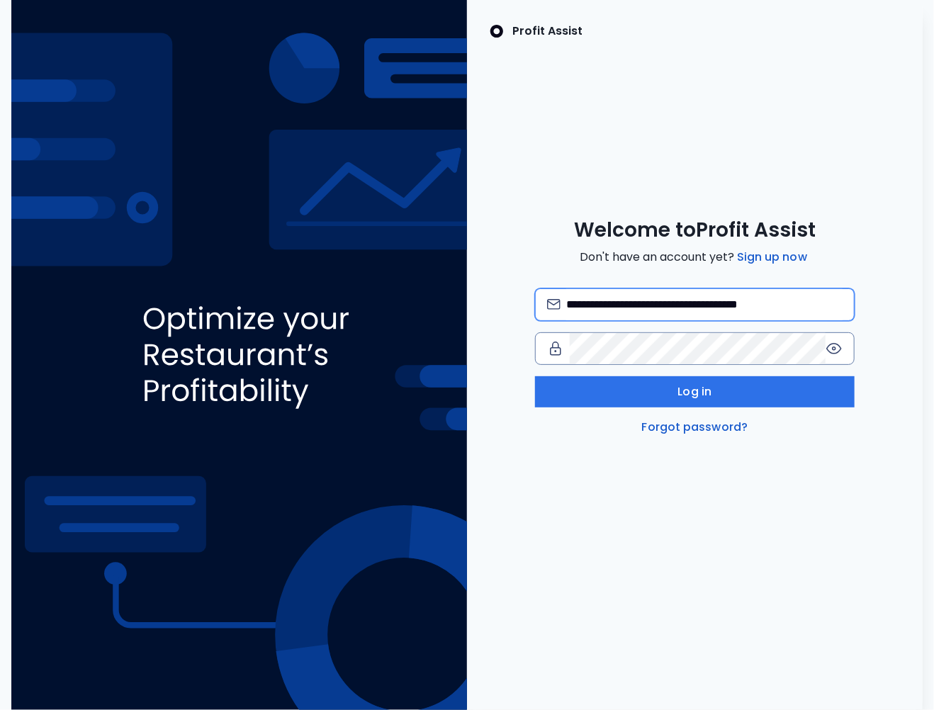
type input "**********"
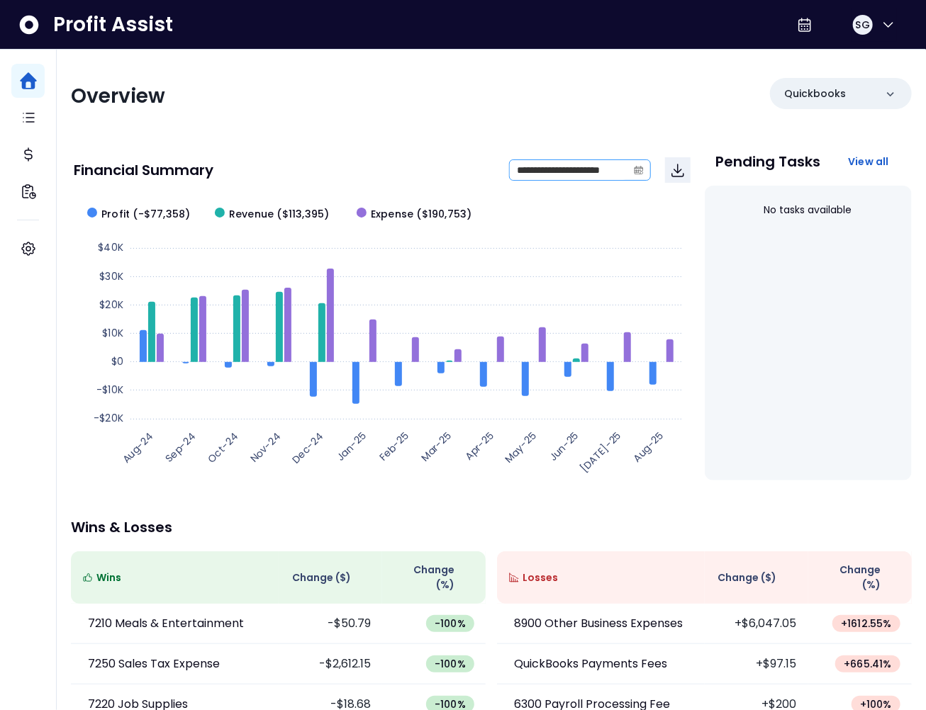
click at [635, 168] on icon "calendar" at bounding box center [638, 170] width 9 height 4
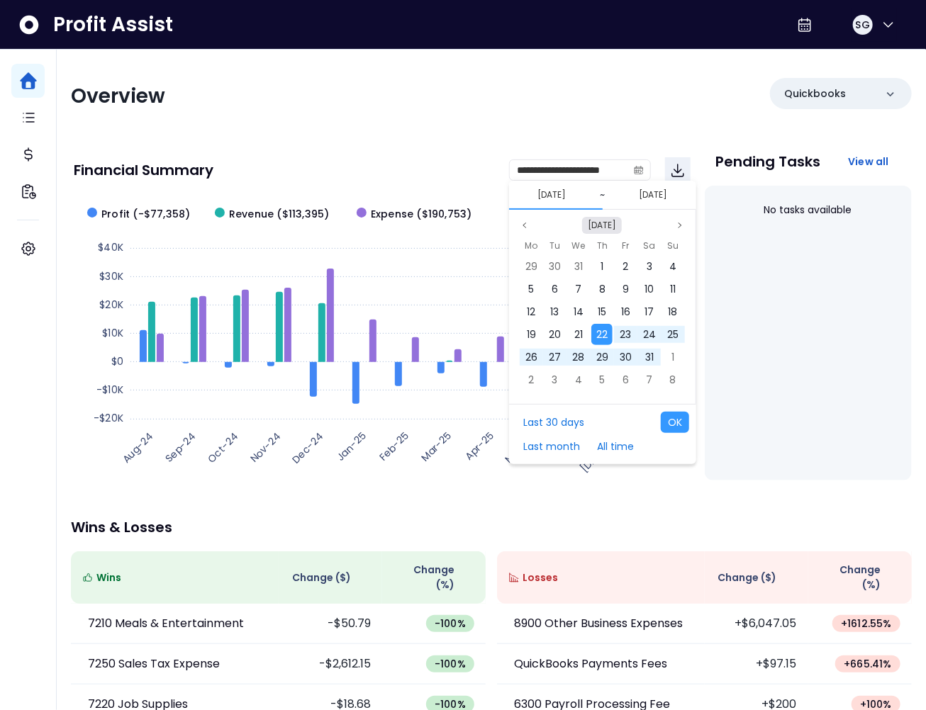
click at [591, 221] on button "Aug 2024" at bounding box center [602, 225] width 40 height 17
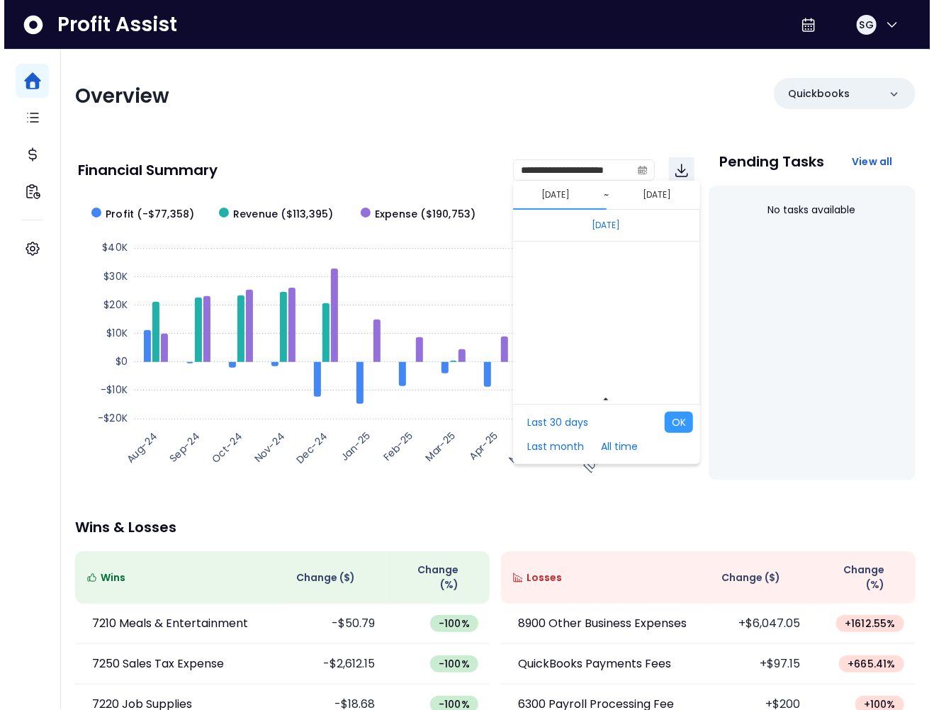
scroll to position [9494, 0]
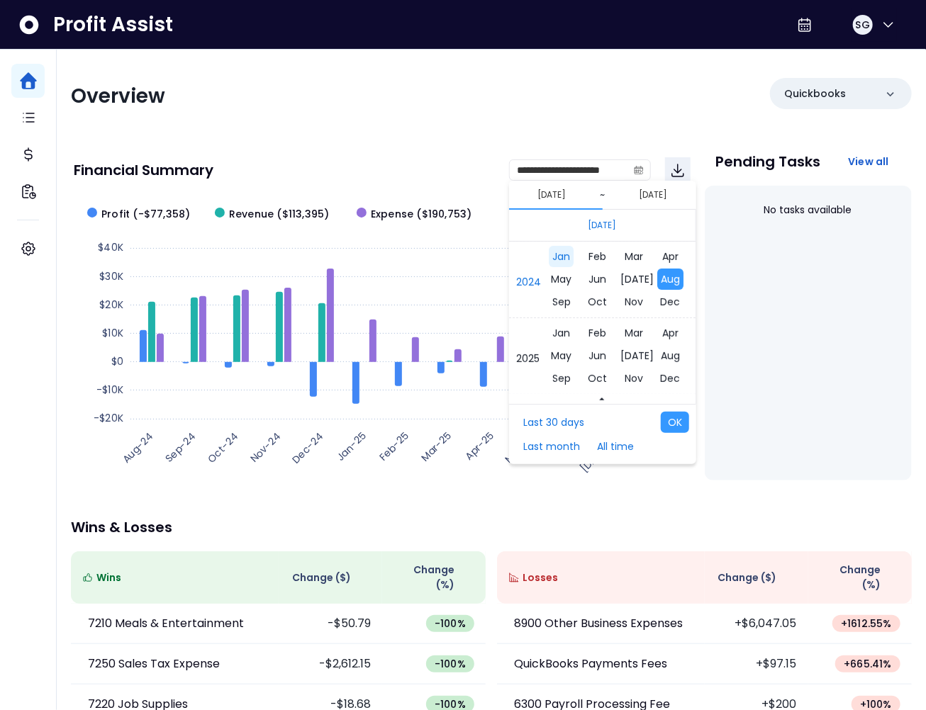
click at [568, 260] on span "Jan" at bounding box center [561, 256] width 25 height 21
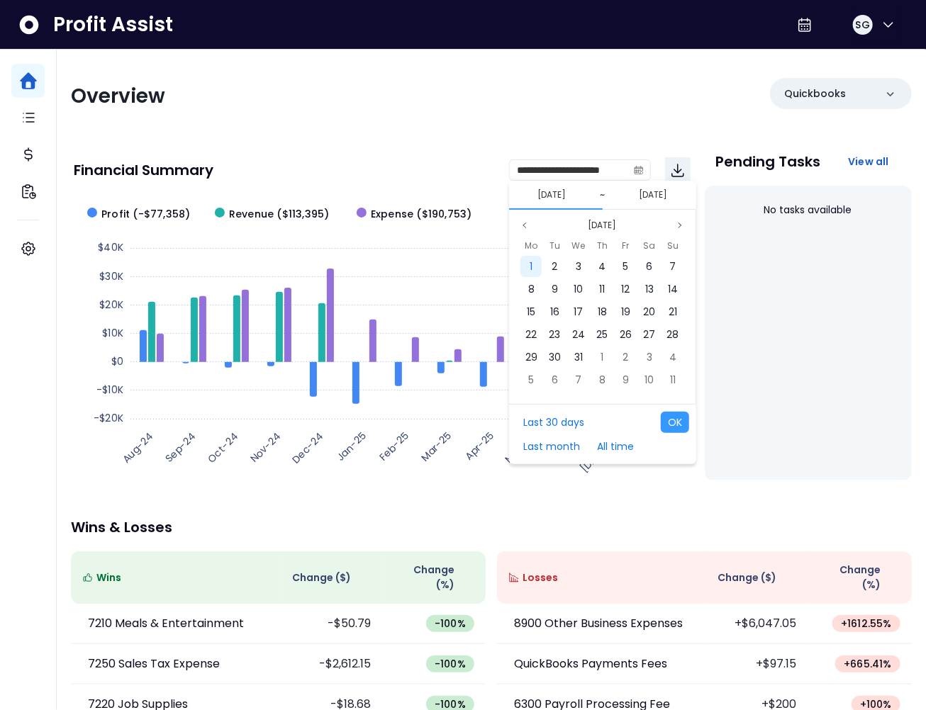
click at [524, 266] on div "1" at bounding box center [530, 266] width 21 height 21
click at [533, 230] on div "[DATE]" at bounding box center [602, 225] width 172 height 17
click at [530, 228] on button "Previous month" at bounding box center [524, 225] width 17 height 17
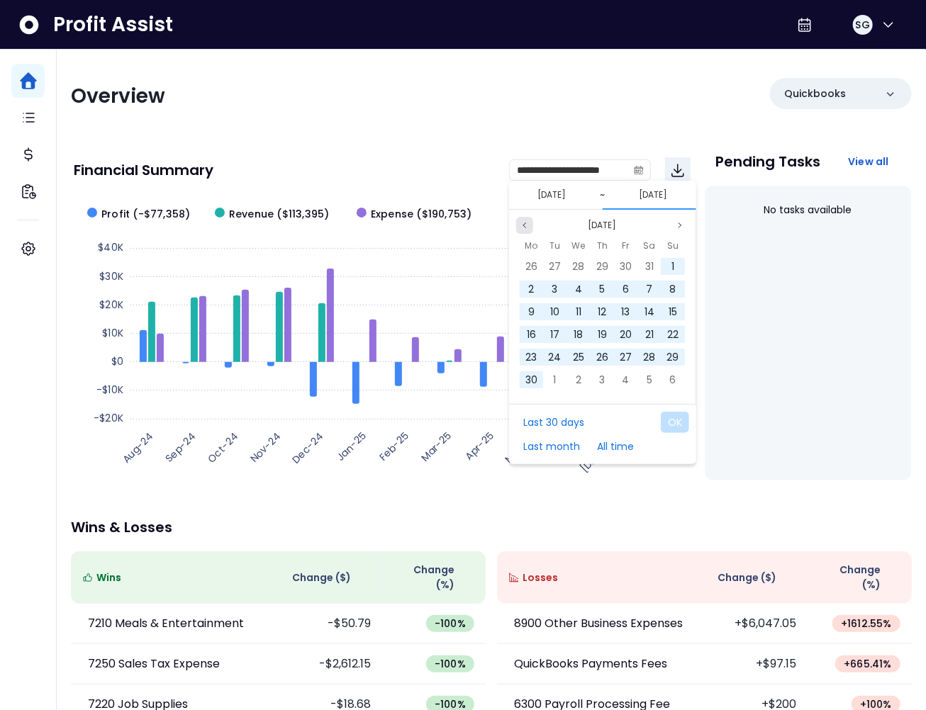
click at [530, 228] on button "Previous month" at bounding box center [524, 225] width 17 height 17
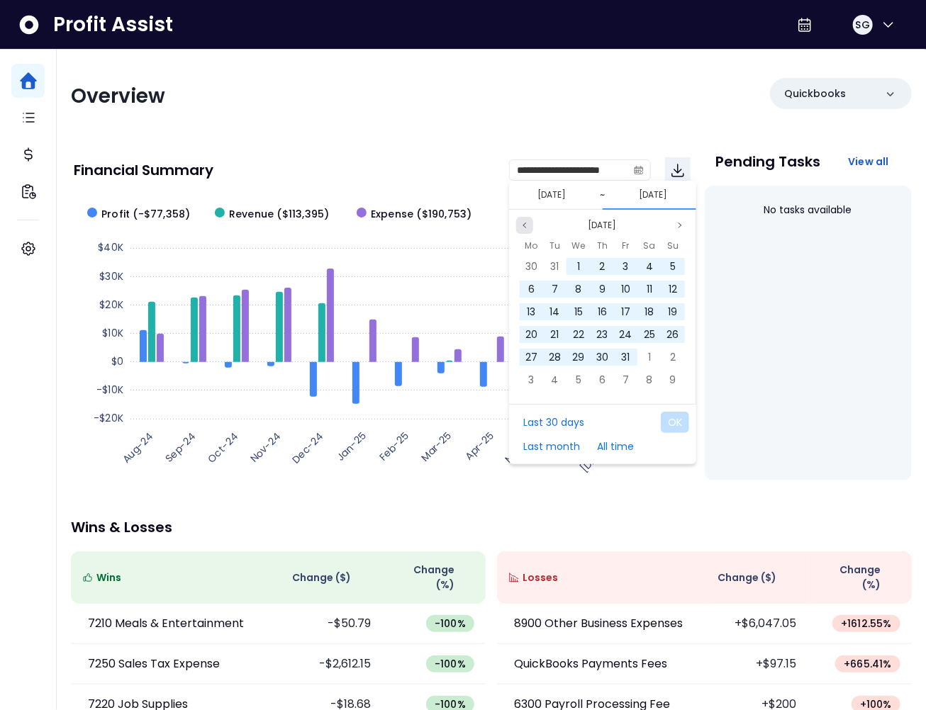
click at [530, 228] on button "Previous month" at bounding box center [524, 225] width 17 height 17
click at [555, 379] on span "31" at bounding box center [555, 380] width 9 height 14
click at [675, 420] on button "OK" at bounding box center [675, 422] width 28 height 21
type input "**********"
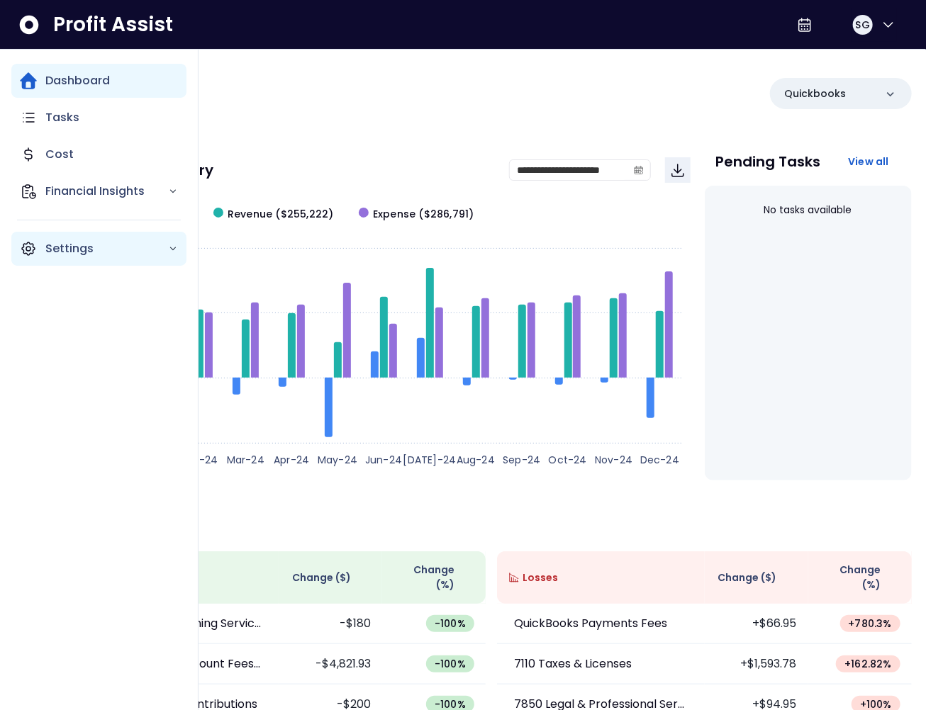
click at [36, 247] on icon "Main navigation" at bounding box center [28, 248] width 17 height 17
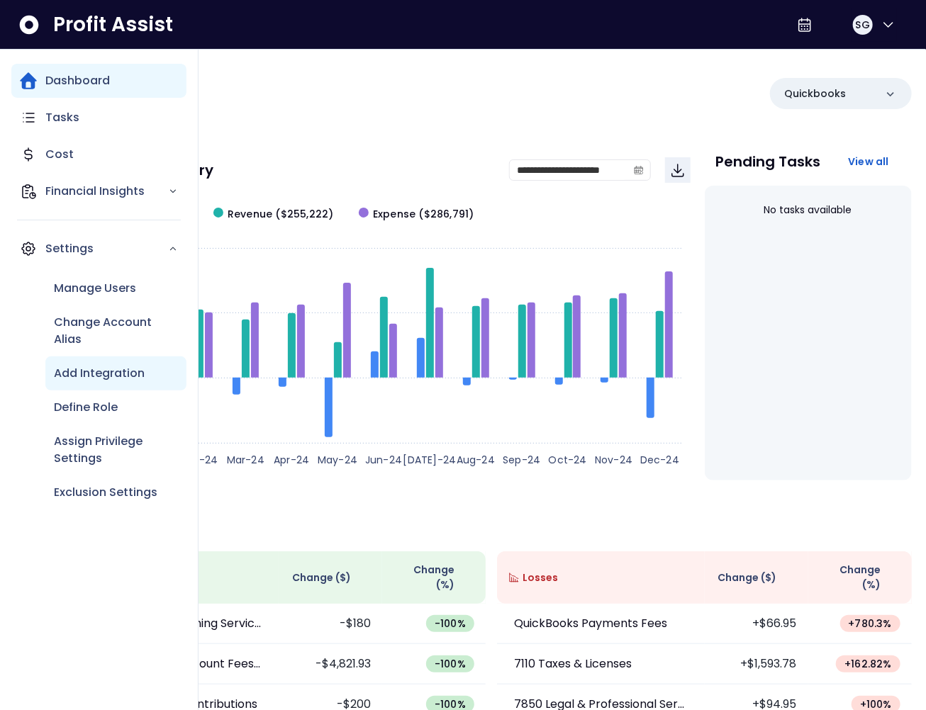
click at [105, 374] on p "Add Integration" at bounding box center [99, 373] width 91 height 17
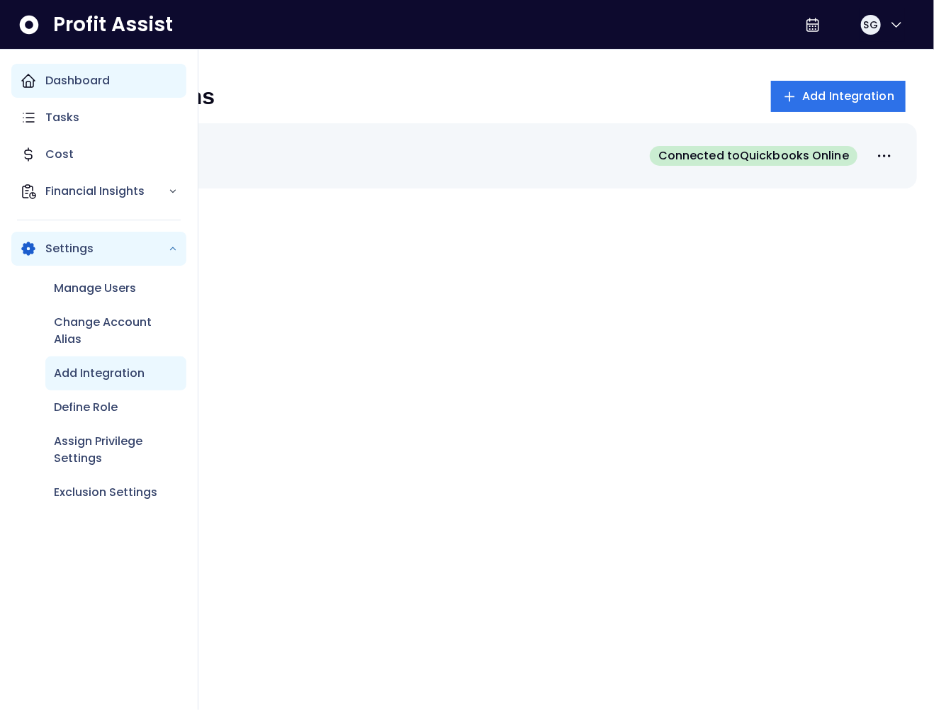
click at [22, 79] on icon "Main navigation" at bounding box center [28, 80] width 17 height 17
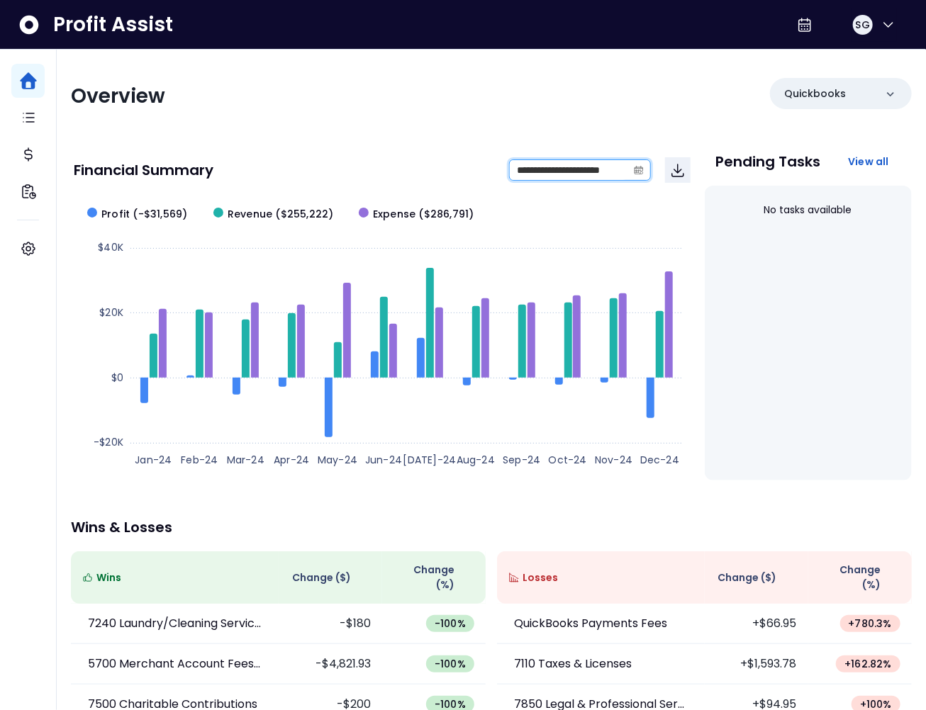
click at [627, 172] on input "**********" at bounding box center [569, 170] width 118 height 20
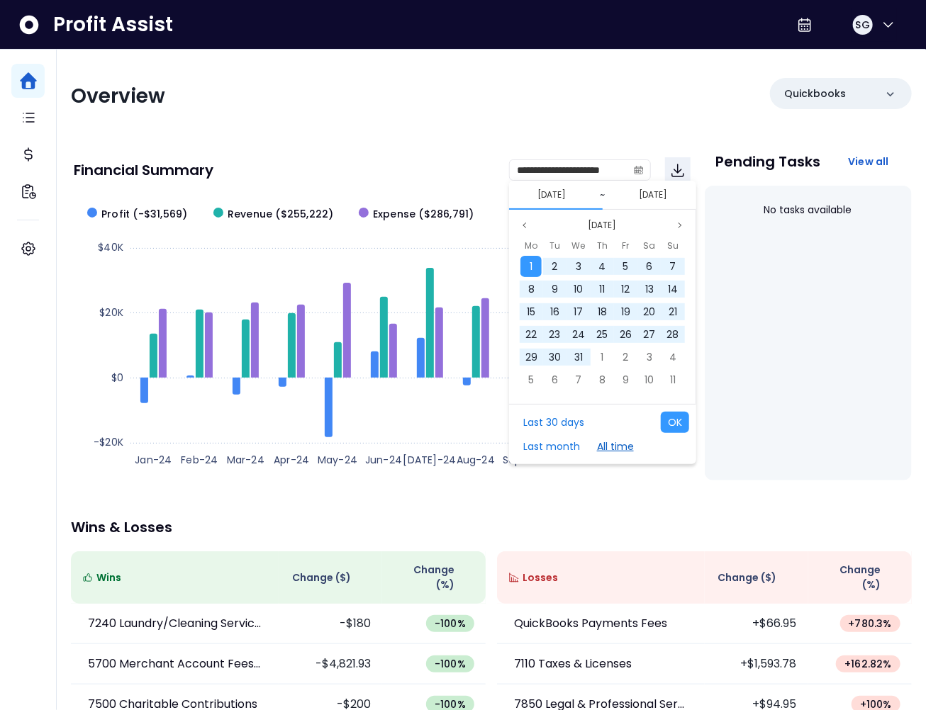
click at [598, 446] on button "All time" at bounding box center [615, 446] width 51 height 21
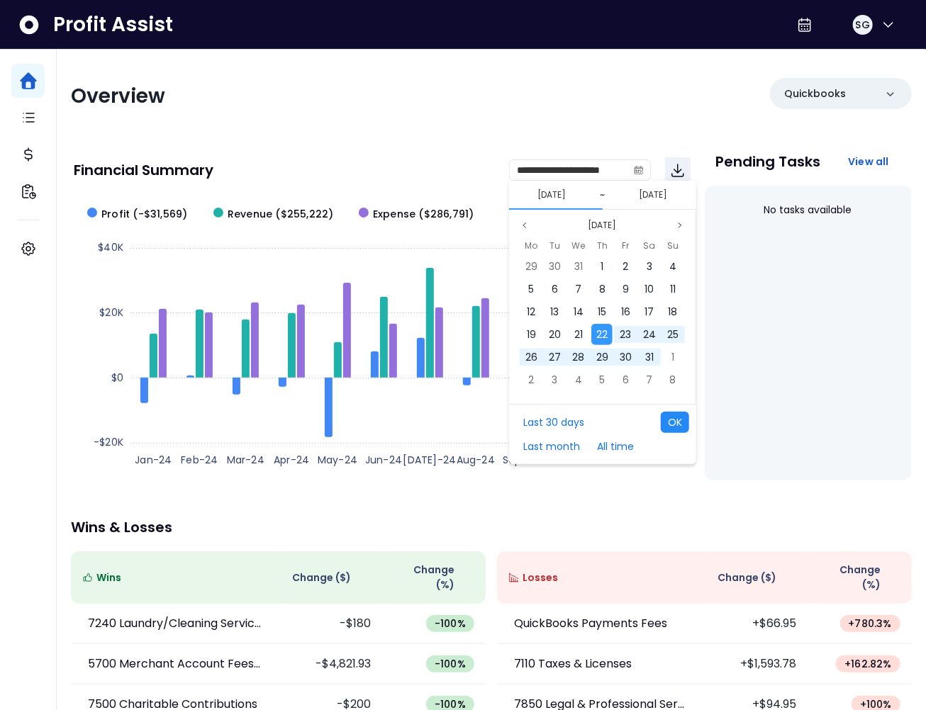
click at [666, 422] on button "OK" at bounding box center [675, 422] width 28 height 21
type input "**********"
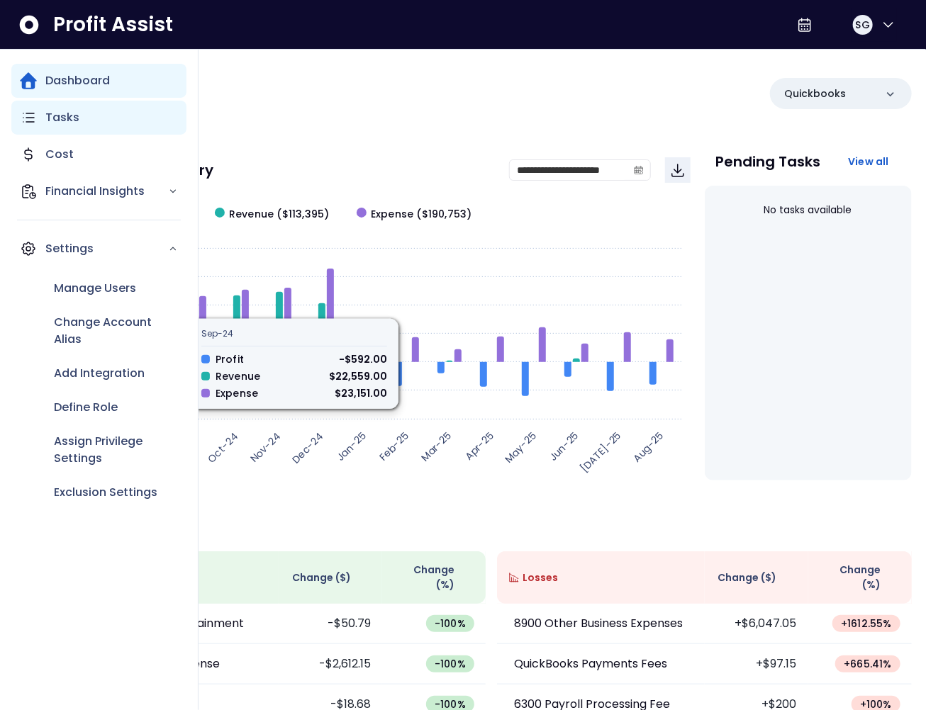
click at [21, 118] on icon "Main navigation" at bounding box center [28, 117] width 17 height 17
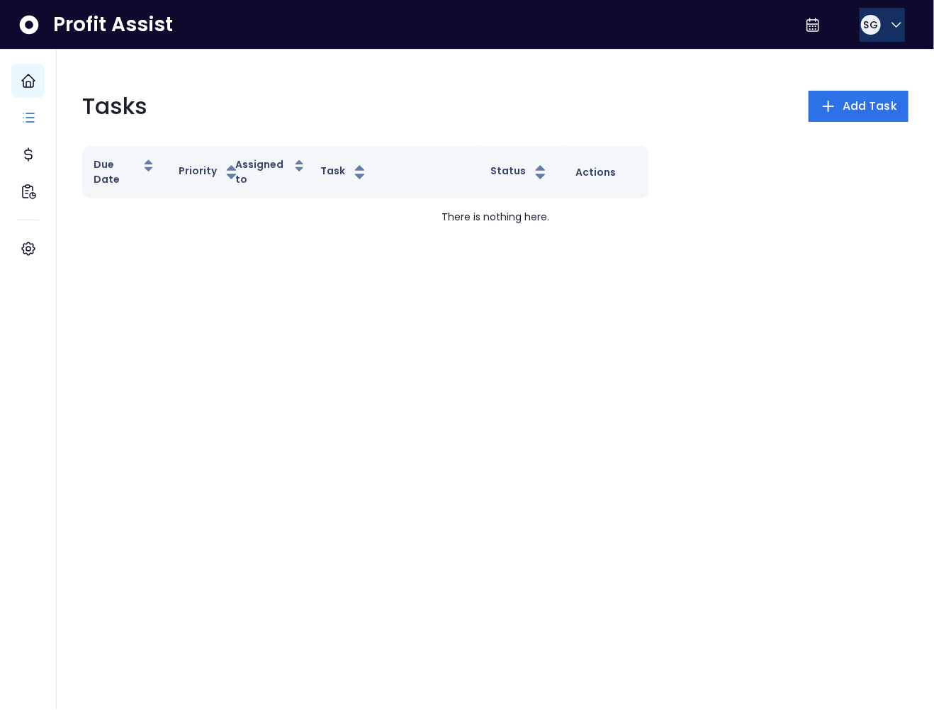
click at [878, 34] on button "SG" at bounding box center [882, 25] width 45 height 34
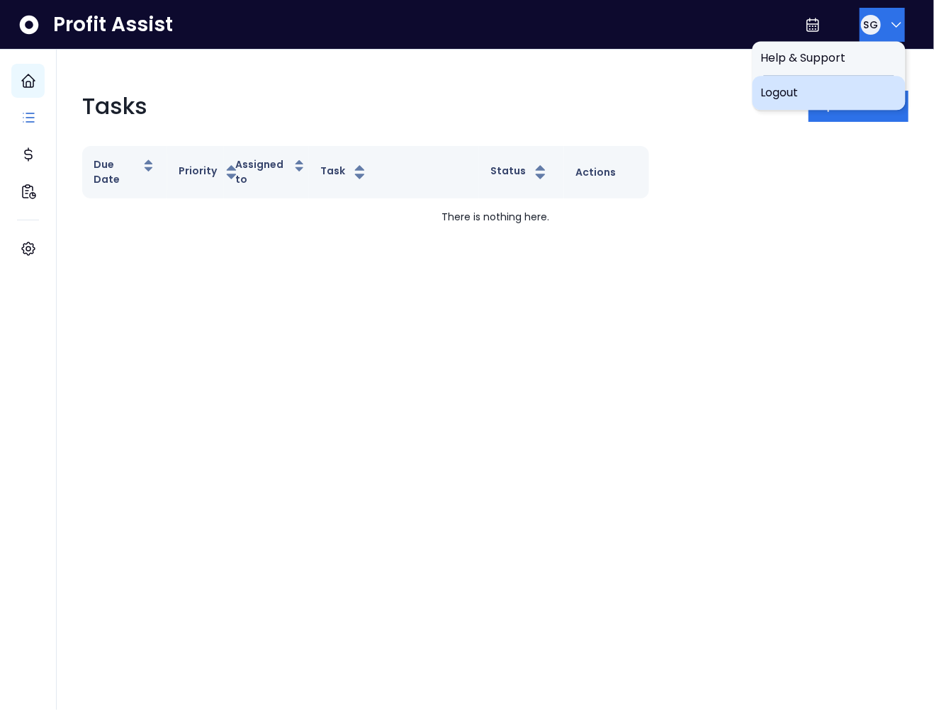
click at [833, 86] on span "Logout" at bounding box center [829, 92] width 136 height 17
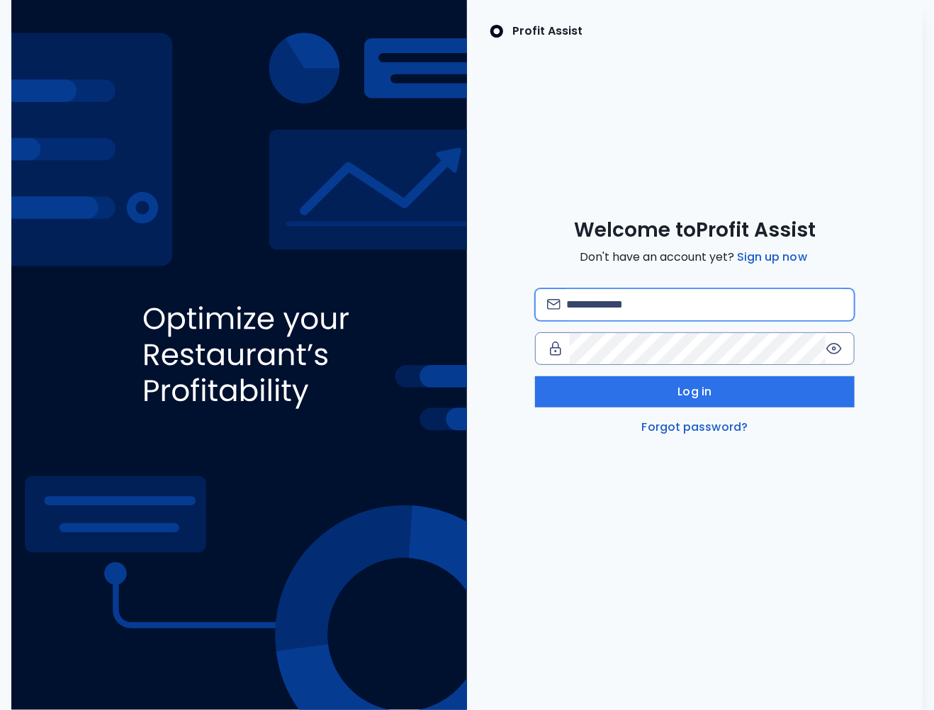
click at [678, 291] on input "email" at bounding box center [704, 304] width 276 height 31
type input "**********"
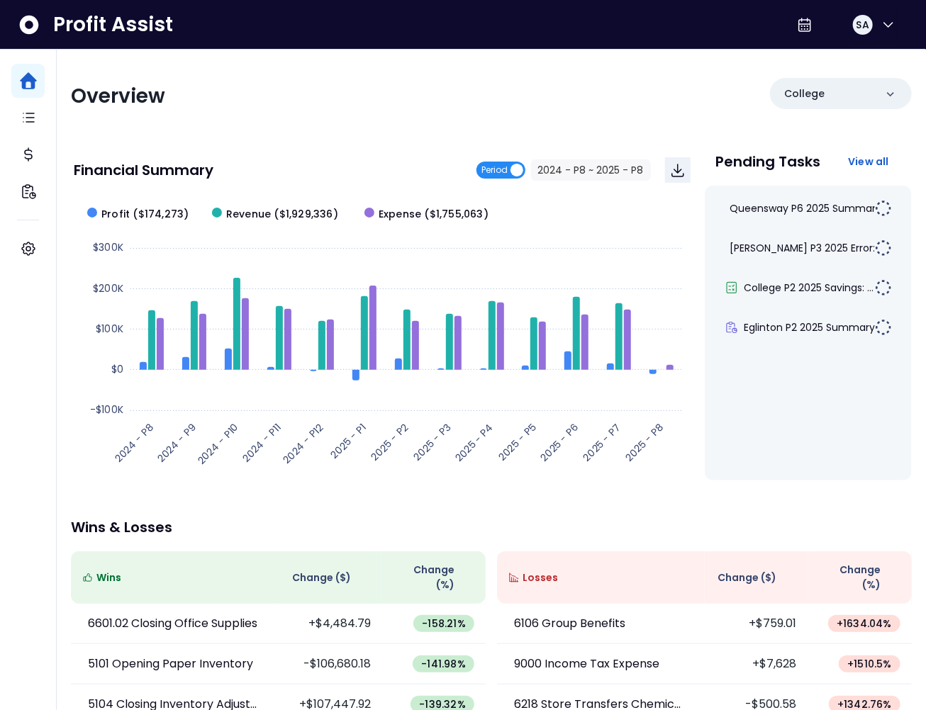
click at [503, 163] on span "Period" at bounding box center [495, 170] width 26 height 17
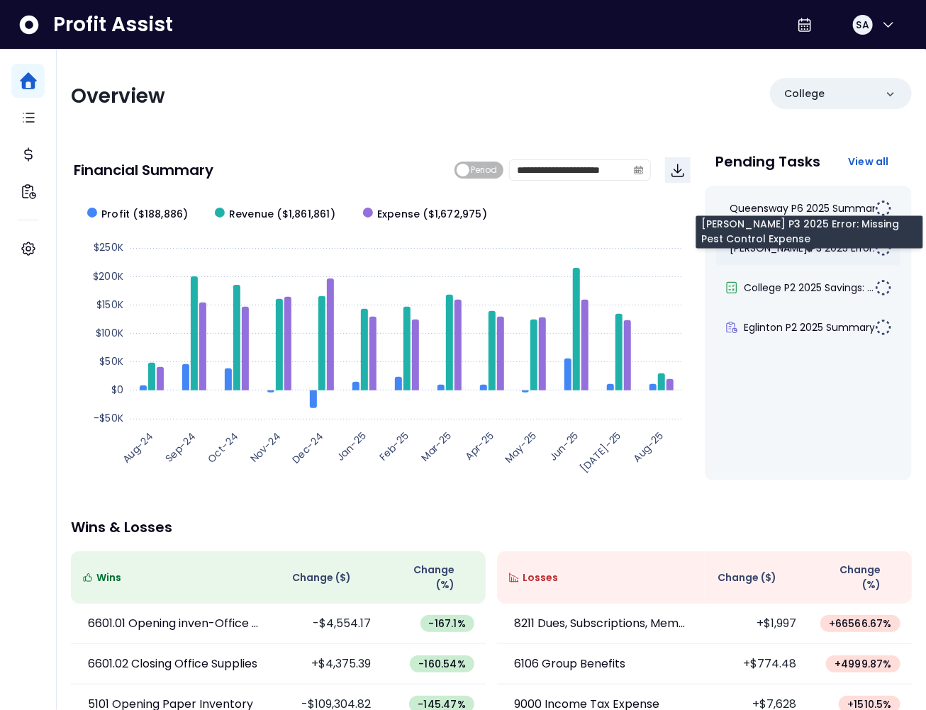
click at [788, 244] on span "[PERSON_NAME] P3 2025 Error: Mis..." at bounding box center [815, 248] width 170 height 14
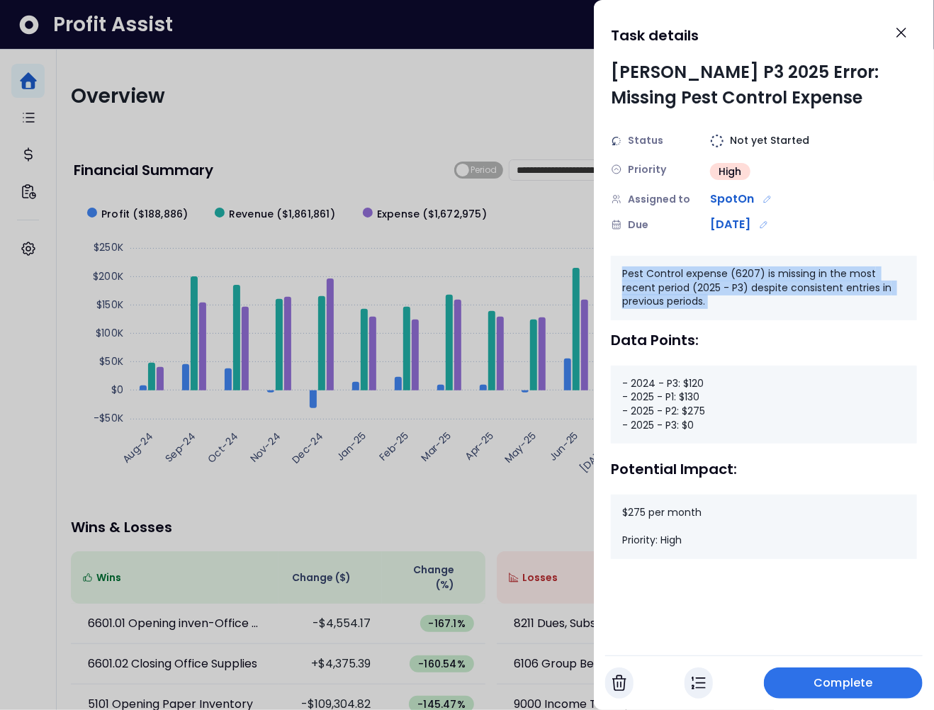
drag, startPoint x: 625, startPoint y: 268, endPoint x: 774, endPoint y: 320, distance: 157.6
click at [774, 320] on div "Pest Control expense (6207) is missing in the most recent period (2025 - P3) de…" at bounding box center [764, 407] width 306 height 303
click at [910, 28] on icon "Close" at bounding box center [901, 32] width 17 height 17
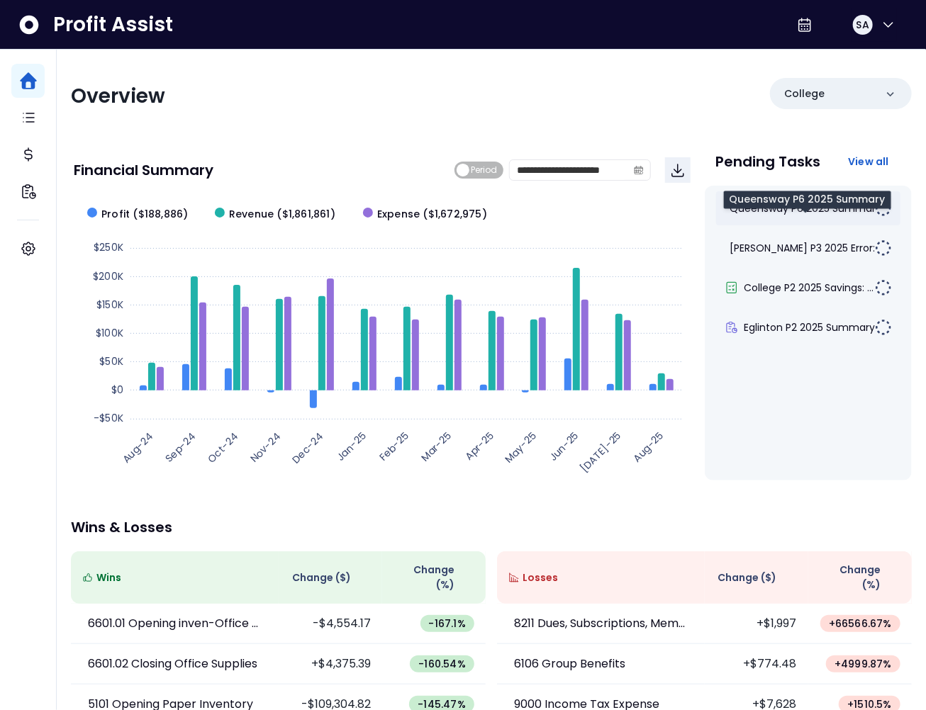
click at [838, 209] on span "Queensway P6 2025 Summary" at bounding box center [806, 208] width 152 height 14
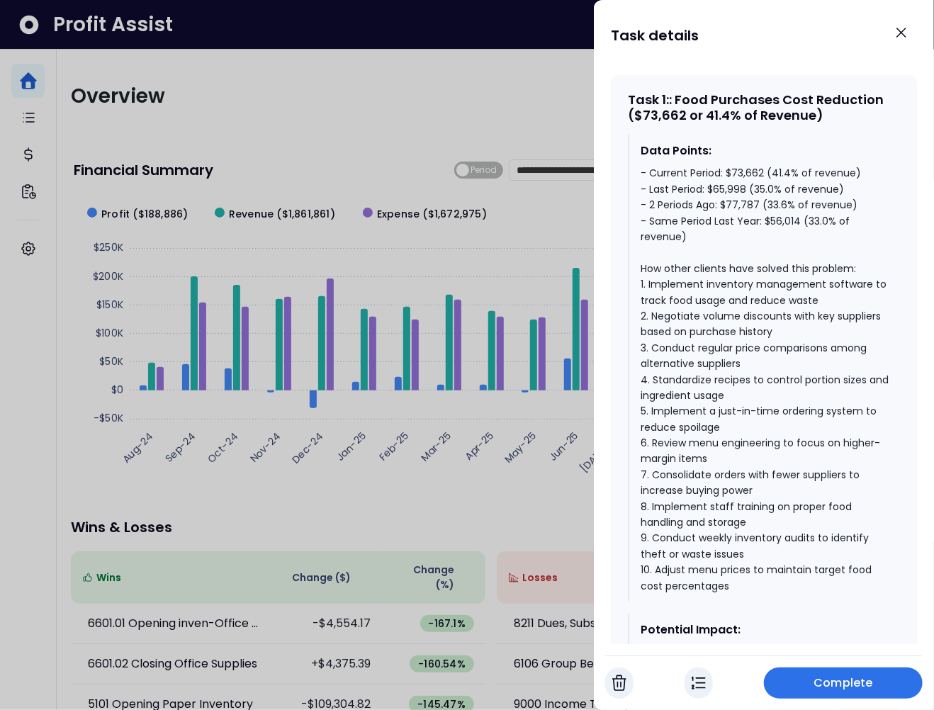
scroll to position [597, 0]
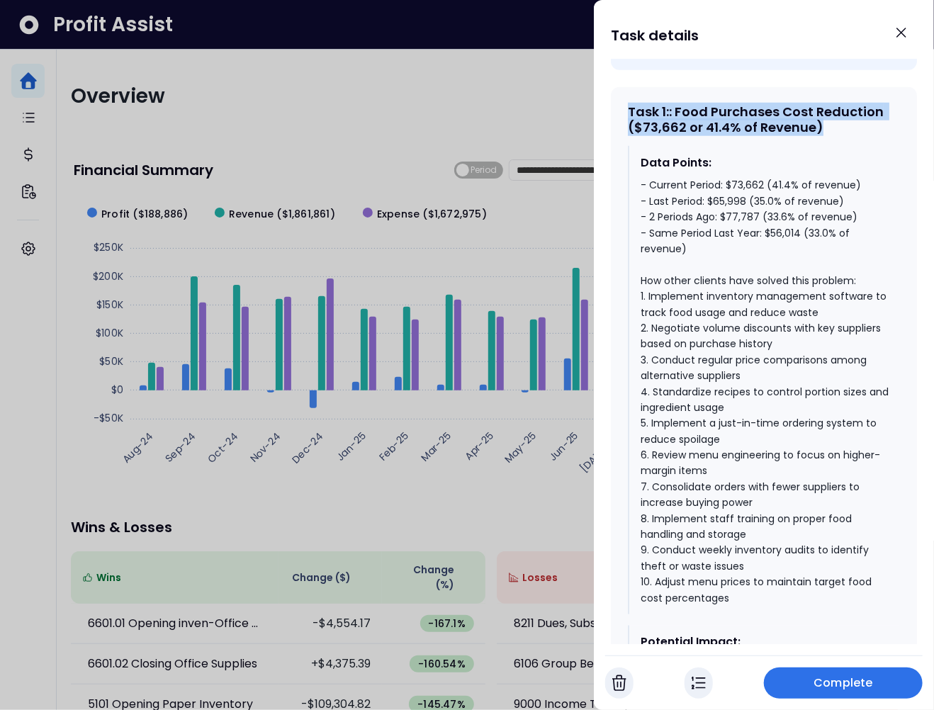
drag, startPoint x: 824, startPoint y: 146, endPoint x: 627, endPoint y: 128, distance: 198.0
click at [627, 128] on div "Task 1 : : Food Purchases Cost Reduction ($73,662 or 41.4% of Revenue) Data Poi…" at bounding box center [764, 411] width 306 height 649
click at [702, 172] on div "Data Points:" at bounding box center [765, 163] width 248 height 17
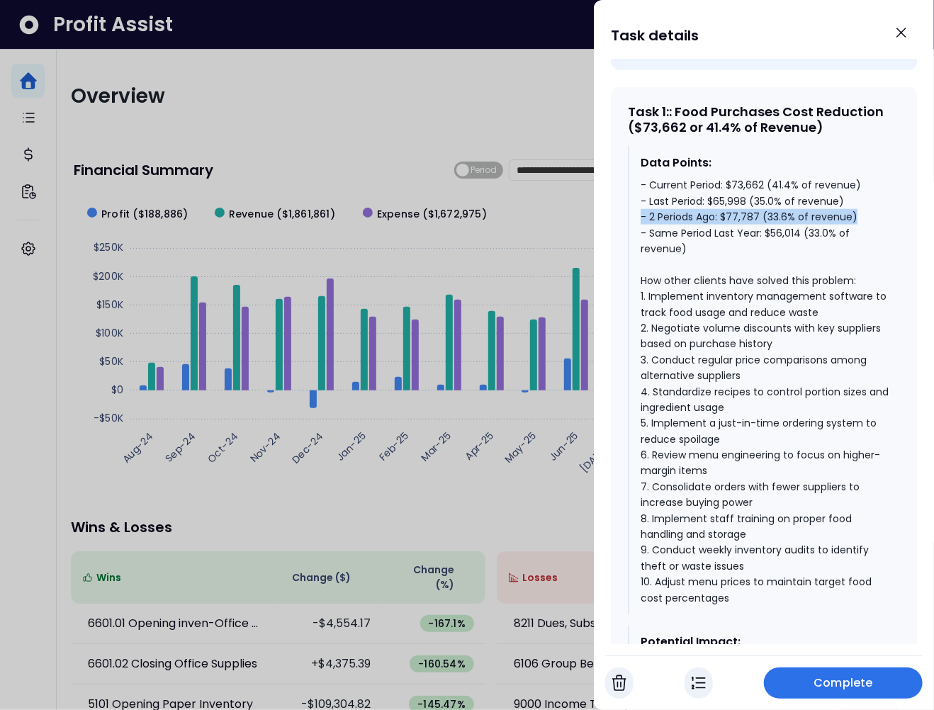
drag, startPoint x: 854, startPoint y: 232, endPoint x: 630, endPoint y: 229, distance: 224.0
click at [630, 229] on div "Data Points: - Current Period: $73,662 (41.4% of revenue) - Last Period: $65,99…" at bounding box center [764, 380] width 272 height 469
click at [739, 218] on div "- Current Period: $73,662 (41.4% of revenue) - Last Period: $65,998 (35.0% of r…" at bounding box center [765, 391] width 248 height 429
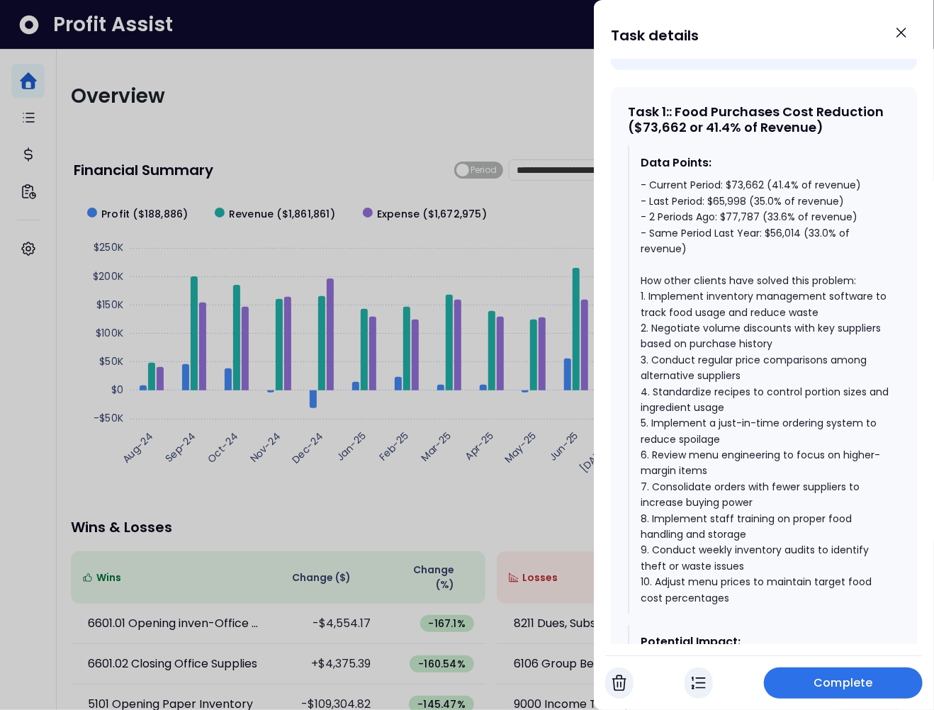
click at [741, 201] on div "- Current Period: $73,662 (41.4% of revenue) - Last Period: $65,998 (35.0% of r…" at bounding box center [765, 391] width 248 height 429
click at [716, 221] on div "- Current Period: $73,662 (41.4% of revenue) - Last Period: $65,998 (35.0% of r…" at bounding box center [765, 391] width 248 height 429
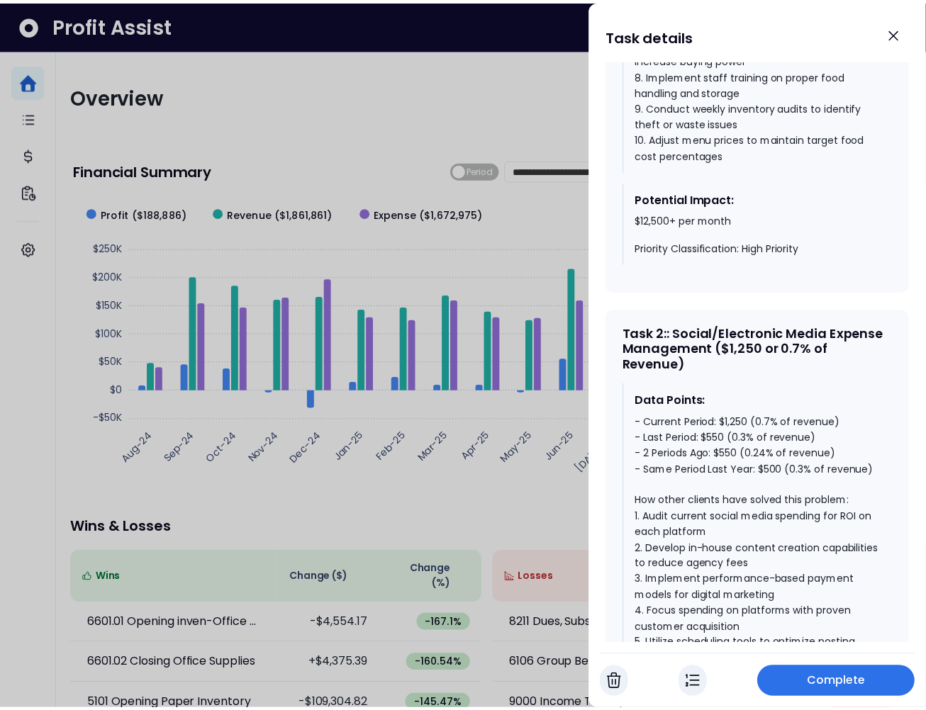
scroll to position [1046, 0]
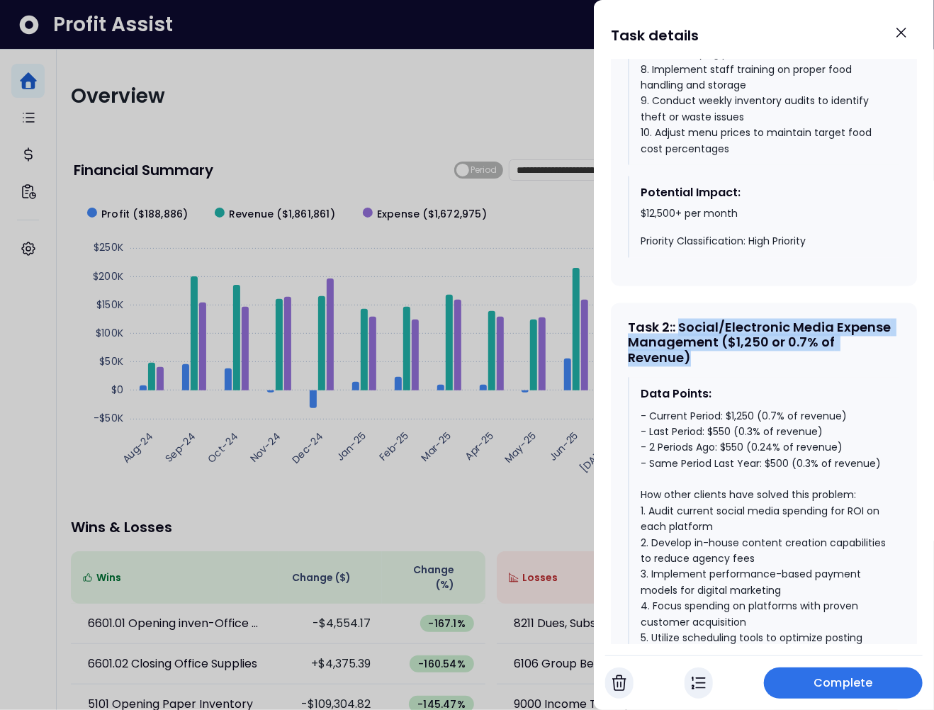
drag, startPoint x: 694, startPoint y: 362, endPoint x: 685, endPoint y: 338, distance: 25.8
click at [685, 338] on div "Task 2 : : Social/Electronic Media Expense Management ($1,250 or 0.7% of Revenu…" at bounding box center [764, 343] width 272 height 46
click at [698, 345] on div "Task 2 : : Social/Electronic Media Expense Management ($1,250 or 0.7% of Revenu…" at bounding box center [764, 343] width 272 height 46
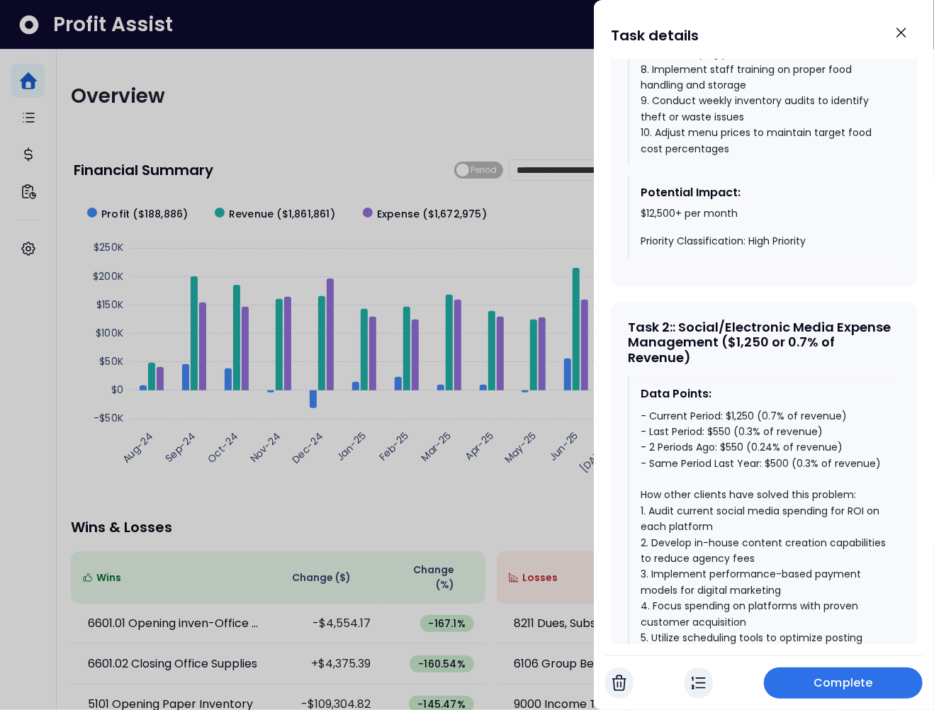
click at [780, 479] on div "- Current Period: $1,250 (0.7% of revenue) - Last Period: $550 (0.3% of revenue…" at bounding box center [765, 607] width 248 height 397
click at [742, 465] on div "- Current Period: $1,250 (0.7% of revenue) - Last Period: $550 (0.3% of revenue…" at bounding box center [765, 607] width 248 height 397
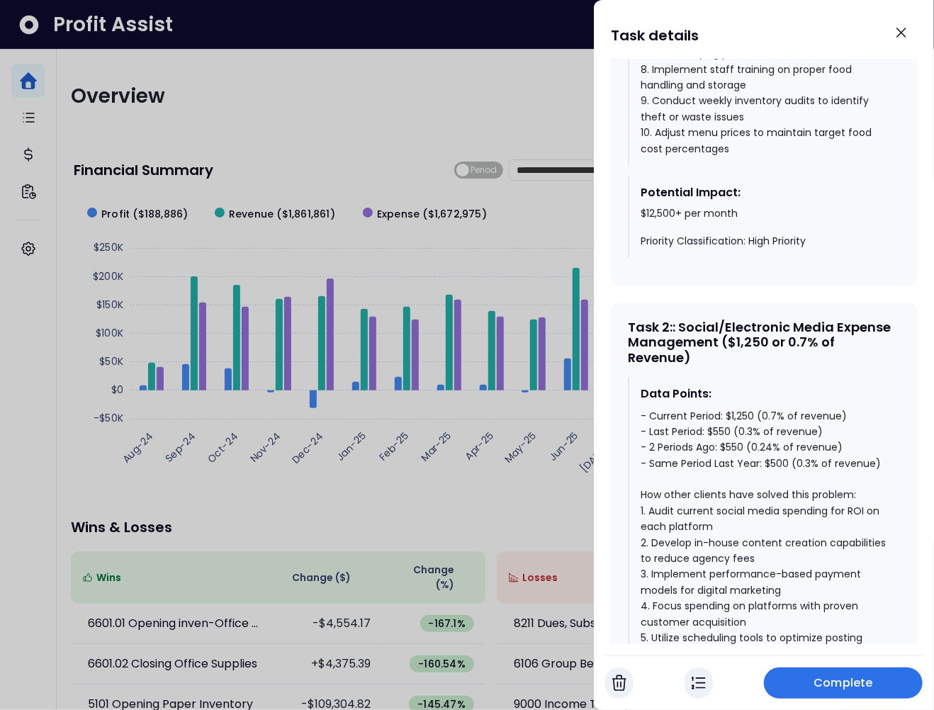
click at [747, 435] on div "- Current Period: $1,250 (0.7% of revenue) - Last Period: $550 (0.3% of revenue…" at bounding box center [765, 607] width 248 height 397
click at [749, 434] on div "- Current Period: $1,250 (0.7% of revenue) - Last Period: $550 (0.3% of revenue…" at bounding box center [765, 607] width 248 height 397
click at [524, 492] on div at bounding box center [467, 355] width 934 height 710
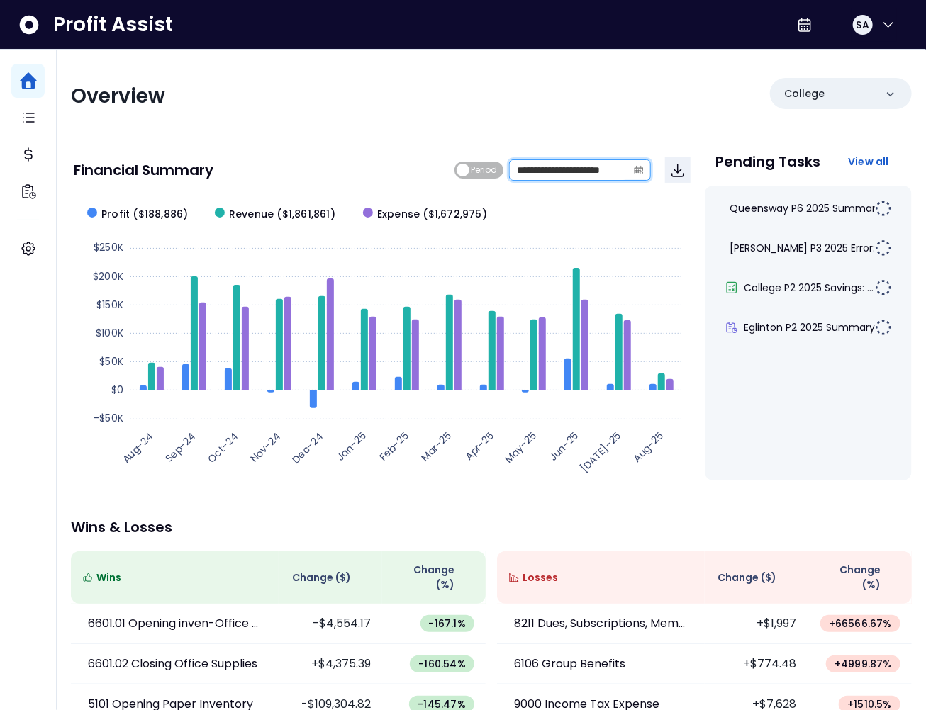
click at [568, 174] on input "**********" at bounding box center [569, 170] width 118 height 20
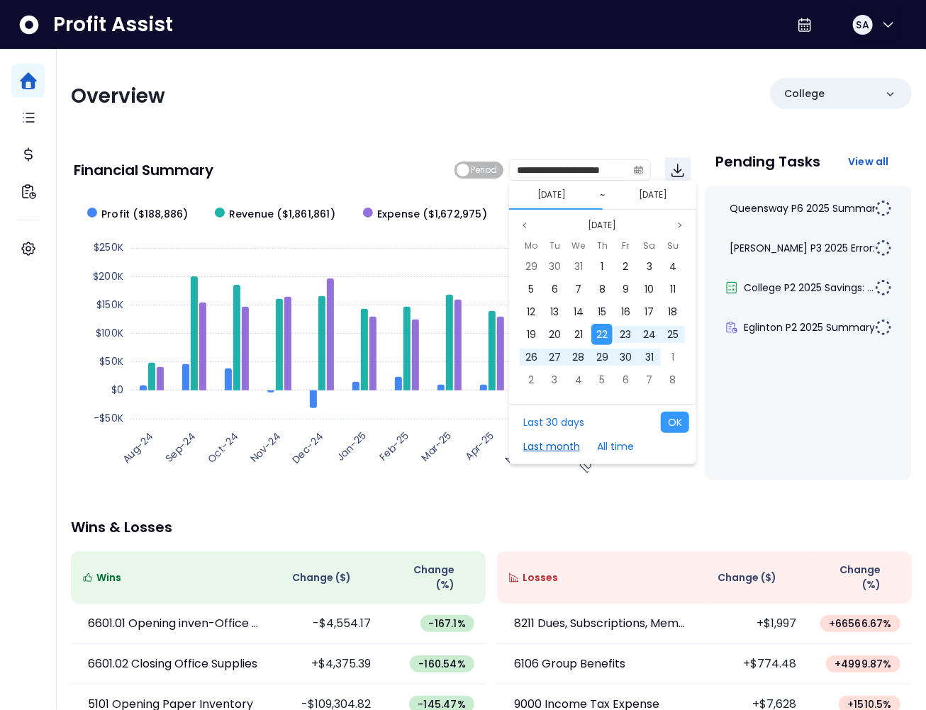
click at [554, 449] on button "Last month" at bounding box center [551, 446] width 71 height 21
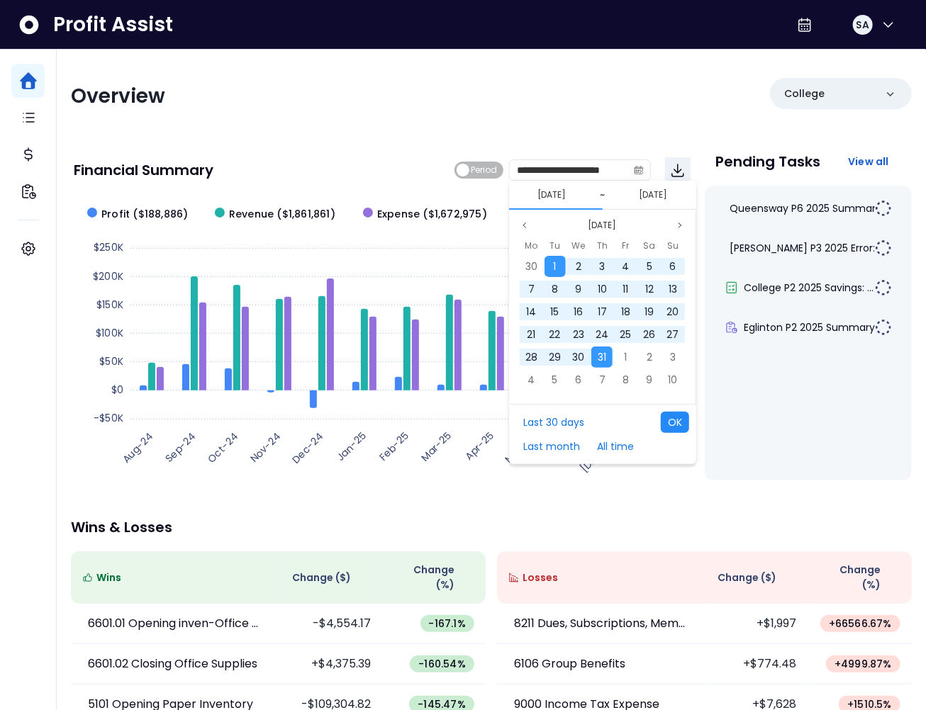
click at [664, 423] on button "OK" at bounding box center [675, 422] width 28 height 21
type input "**********"
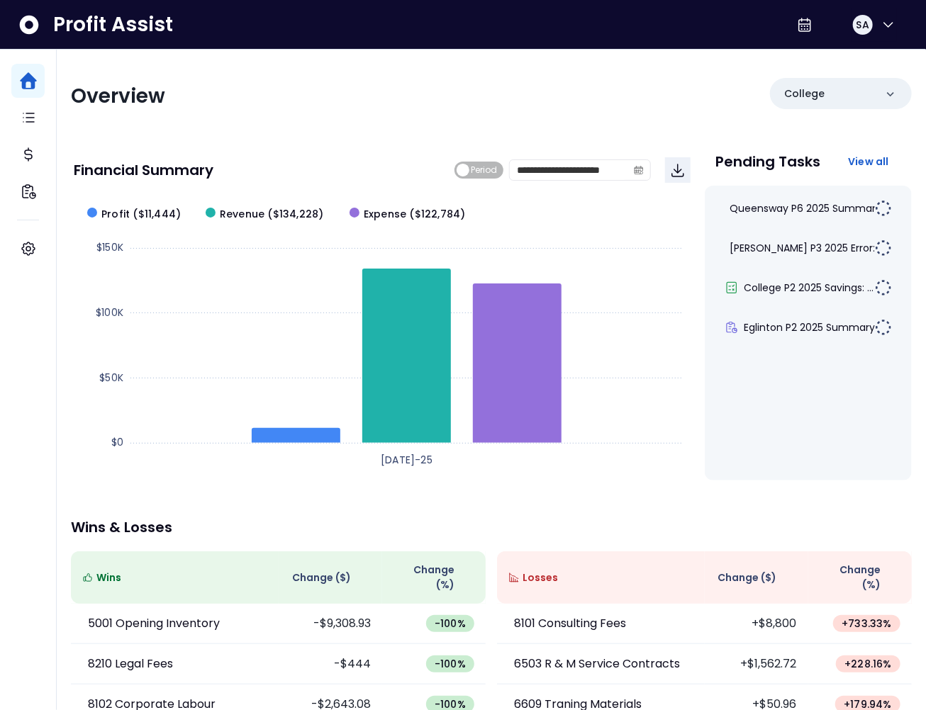
click at [274, 152] on div "**********" at bounding box center [382, 170] width 617 height 48
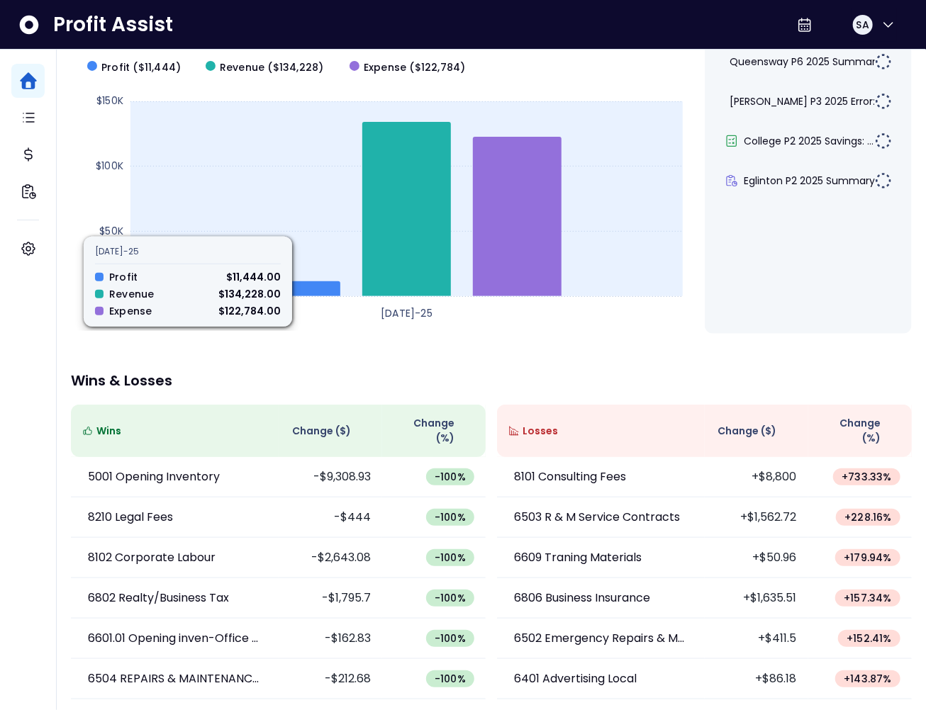
scroll to position [179, 0]
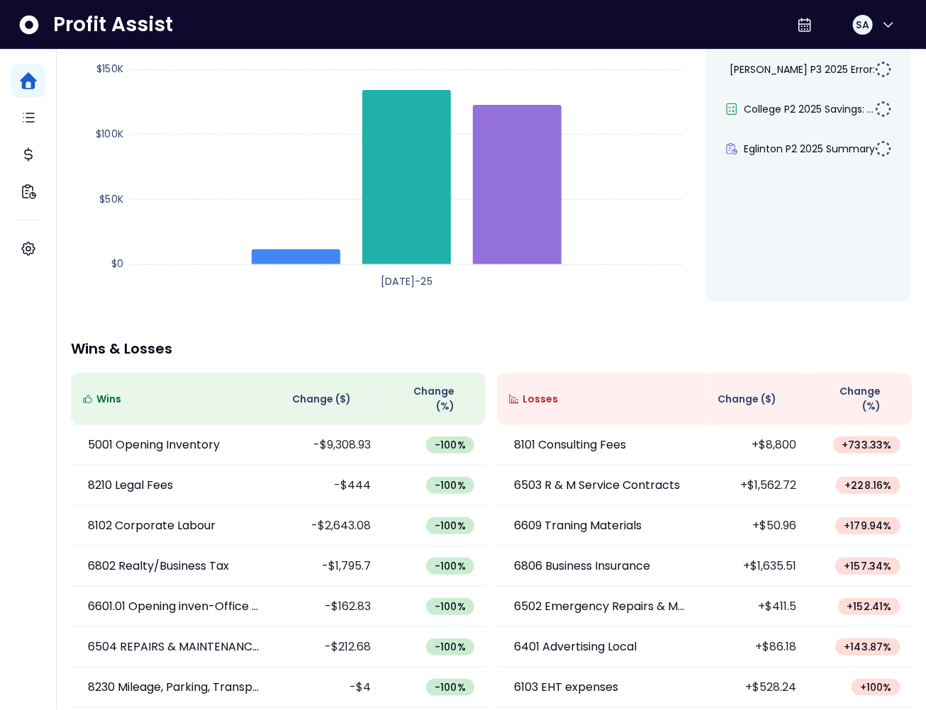
click at [753, 396] on span "Change ( $ )" at bounding box center [747, 399] width 59 height 15
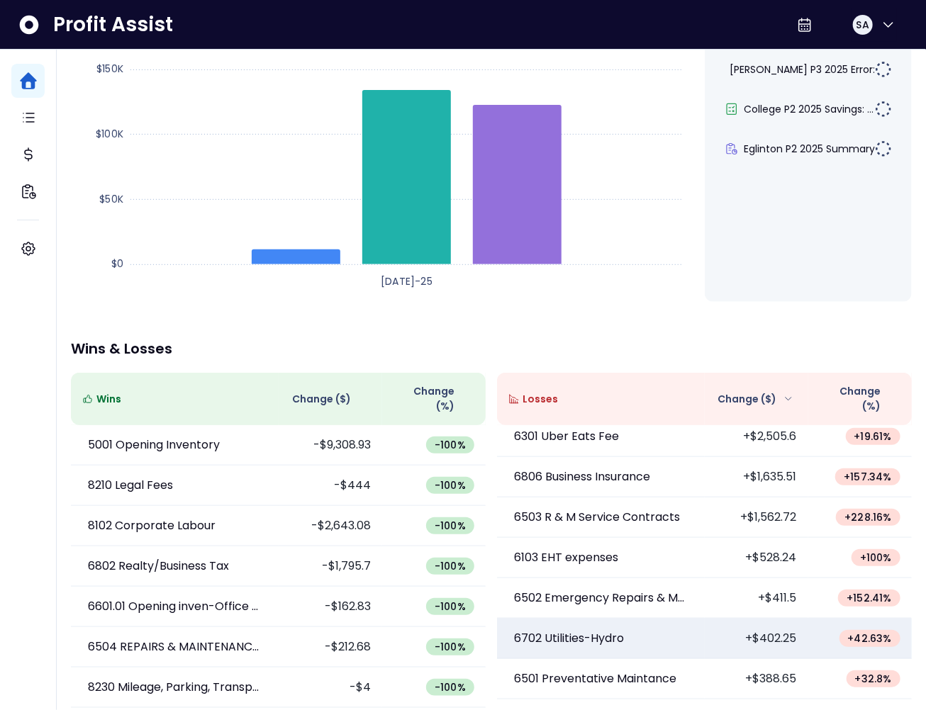
scroll to position [65, 0]
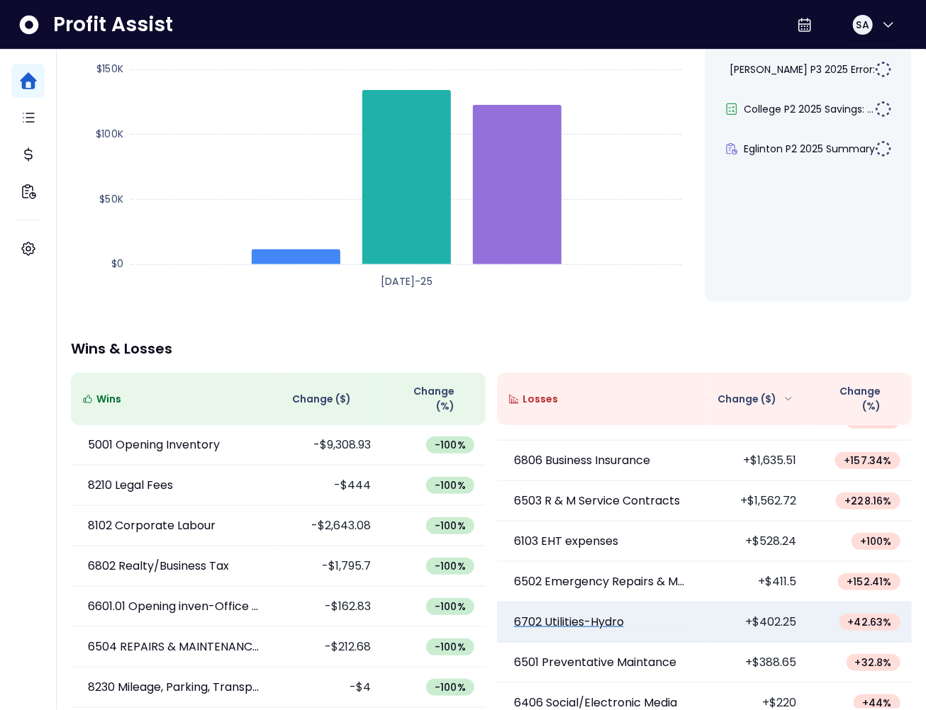
click at [581, 615] on p "6702 Utilities-Hydro" at bounding box center [569, 622] width 110 height 17
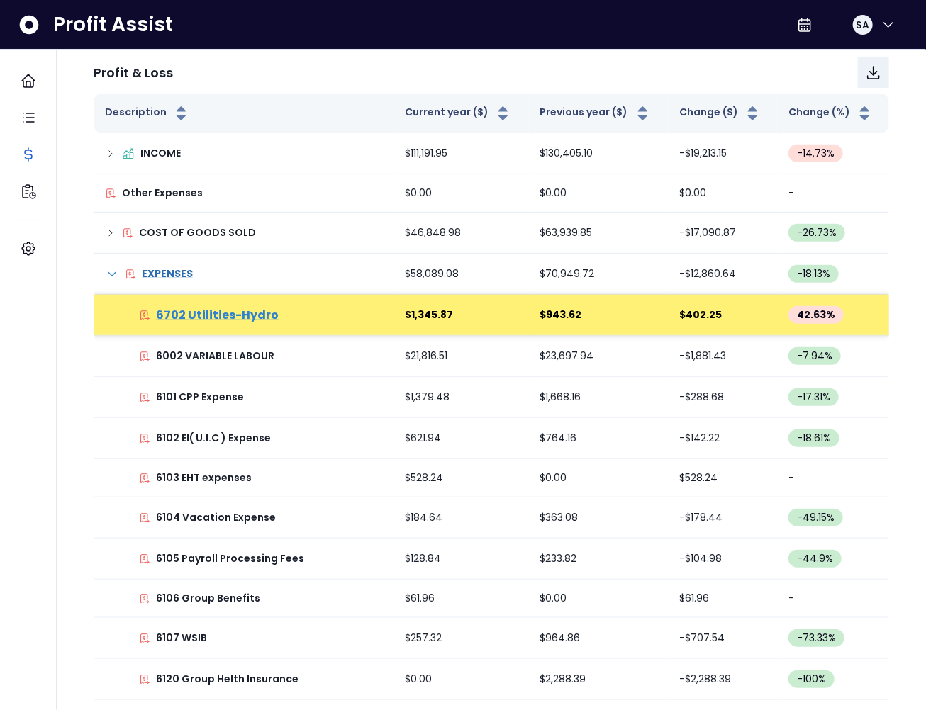
click at [264, 313] on p "6702 Utilities-Hydro" at bounding box center [217, 315] width 123 height 17
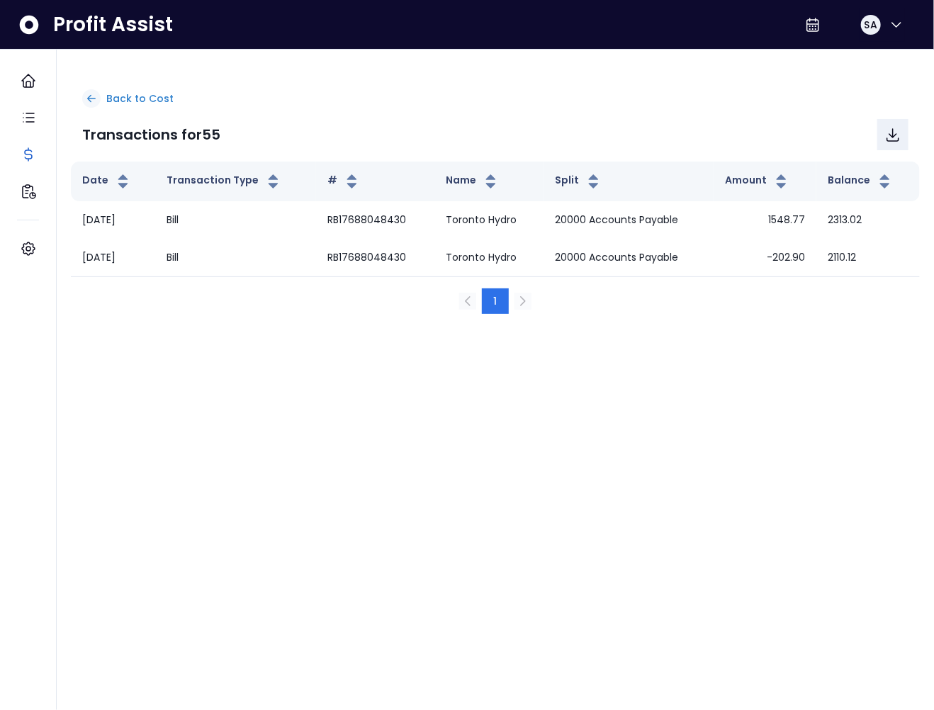
click at [128, 98] on p "Back to Cost" at bounding box center [139, 98] width 67 height 15
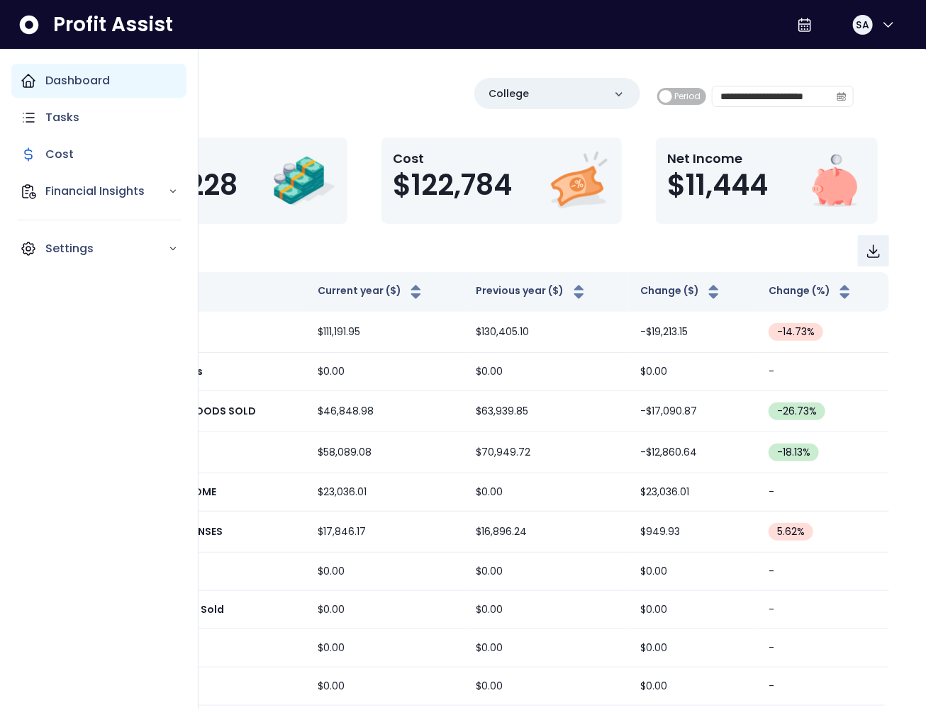
click at [39, 85] on div "Dashboard" at bounding box center [98, 81] width 175 height 34
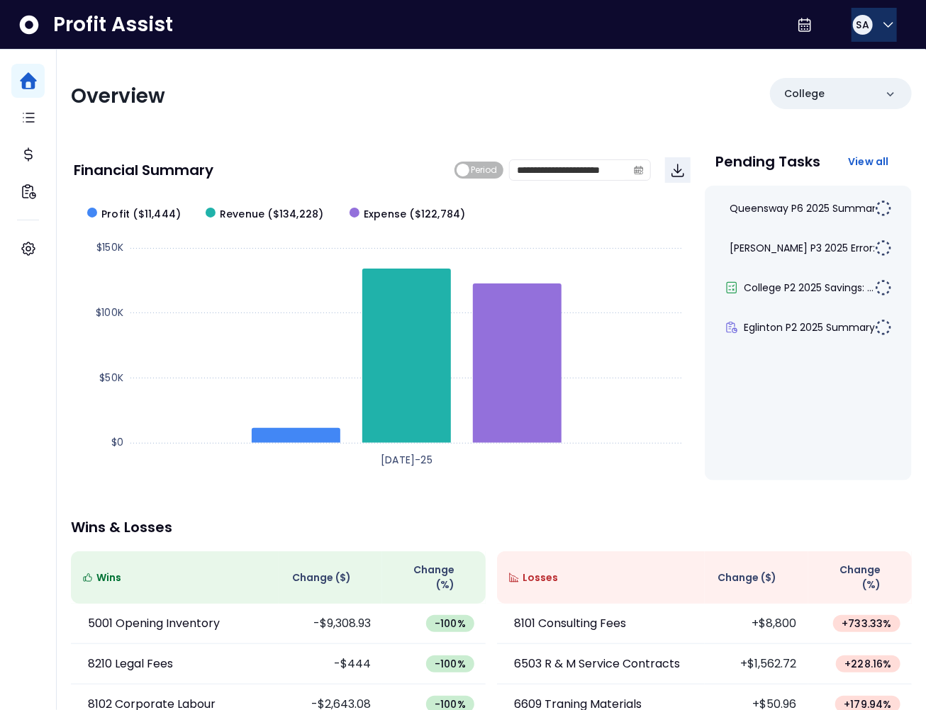
click at [853, 33] on div "SA" at bounding box center [862, 24] width 23 height 23
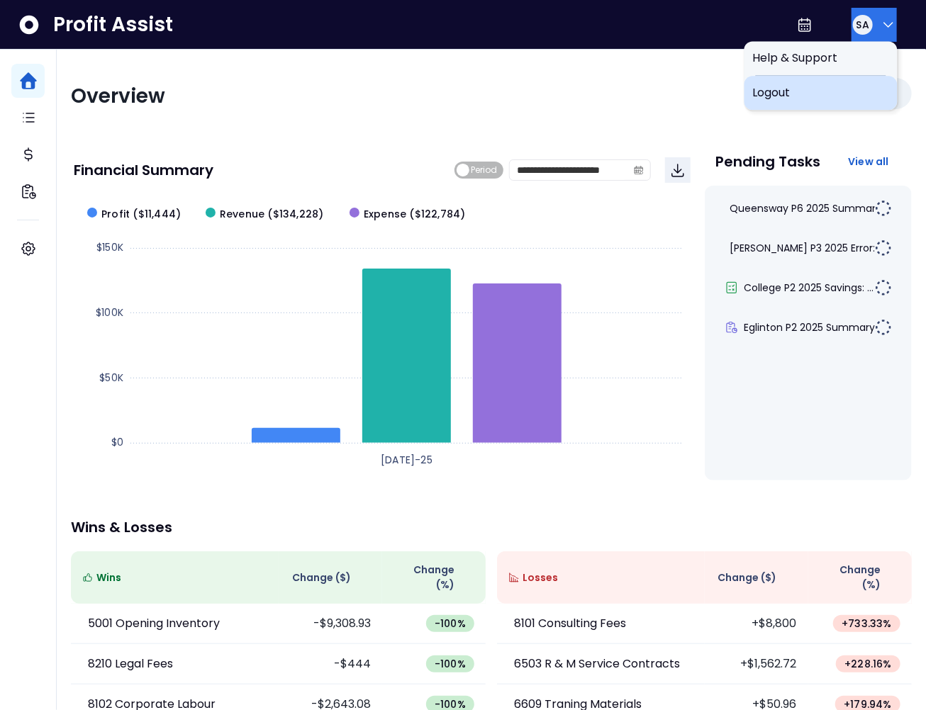
click at [832, 86] on span "Logout" at bounding box center [821, 92] width 136 height 17
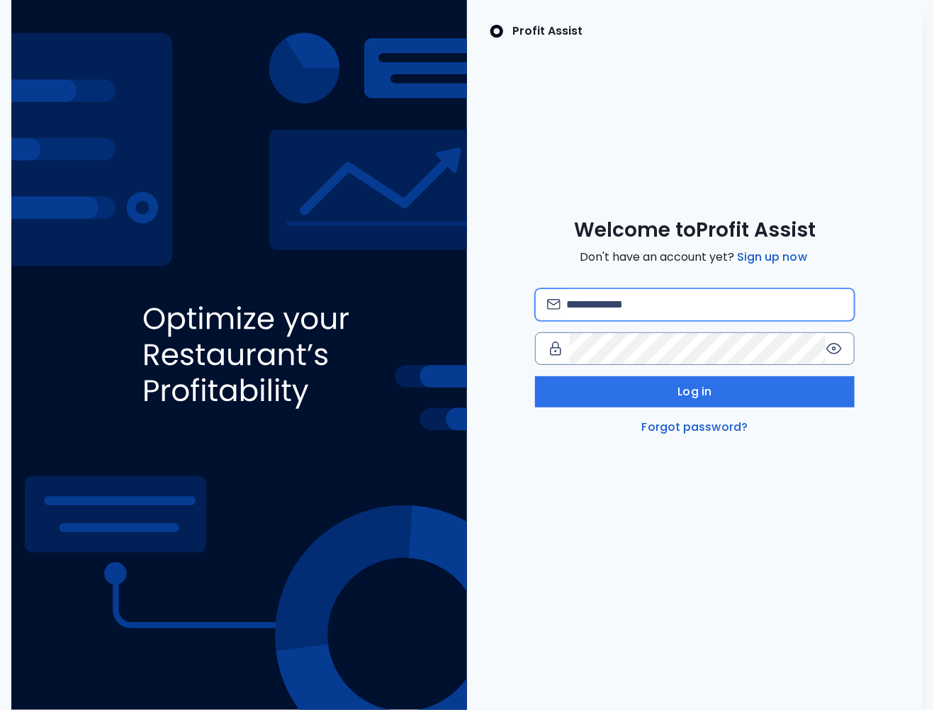
click at [603, 301] on input "email" at bounding box center [704, 304] width 276 height 31
type input "**********"
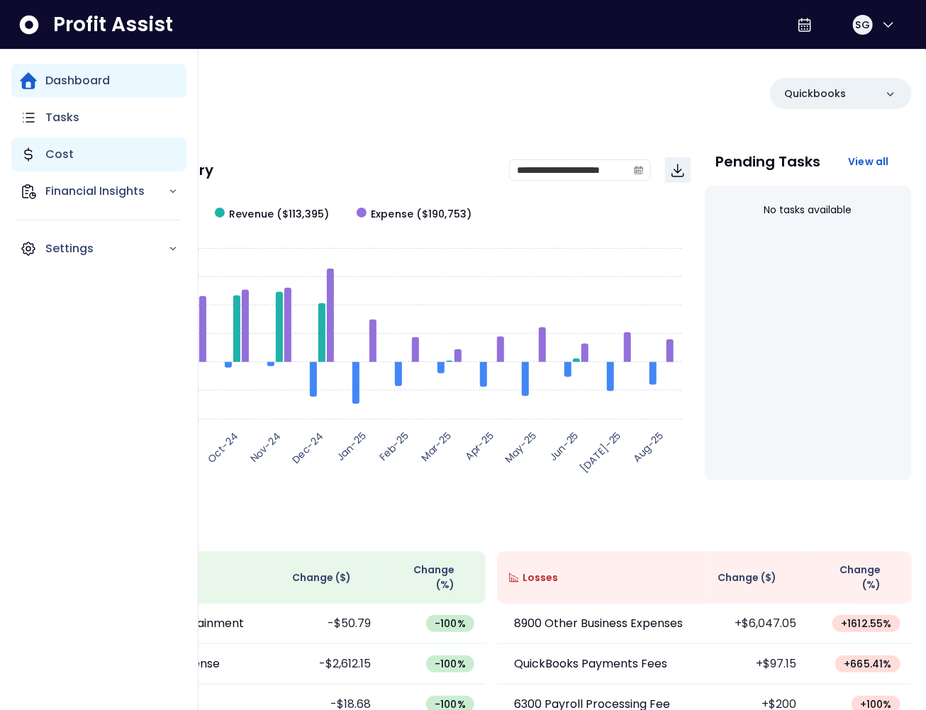
click at [48, 151] on p "Cost" at bounding box center [59, 154] width 28 height 17
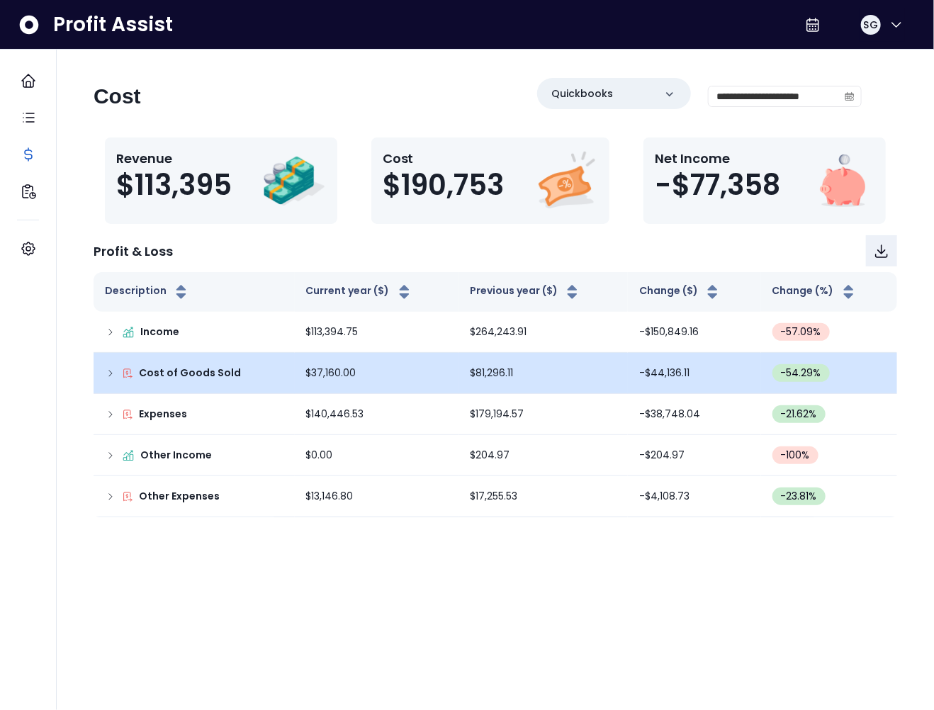
click at [108, 373] on icon at bounding box center [110, 373] width 11 height 11
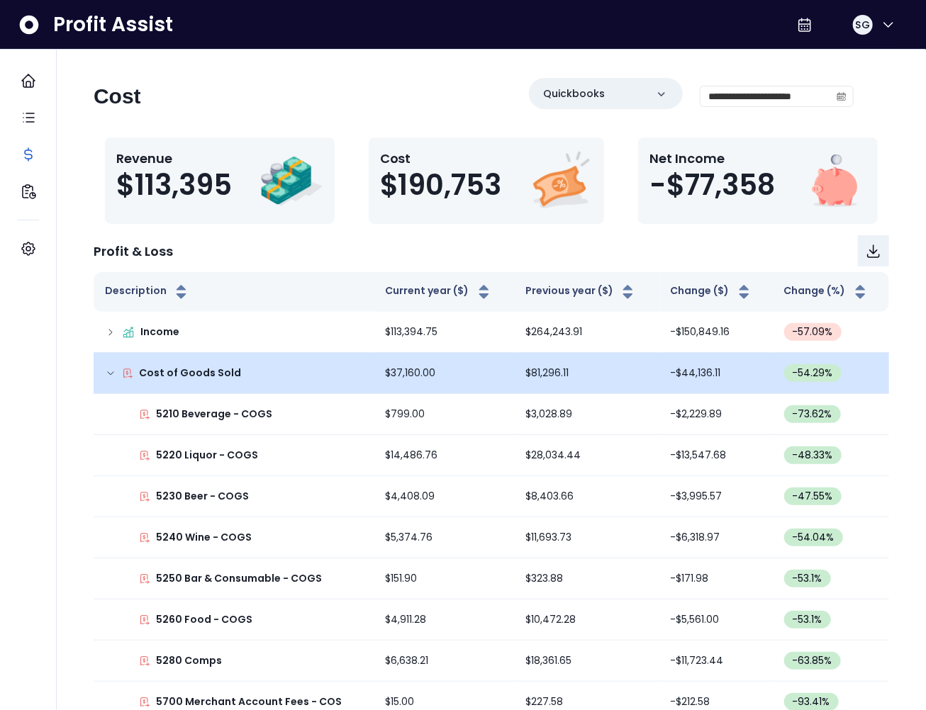
click at [233, 418] on p "5210 Beverage - COGS" at bounding box center [214, 414] width 116 height 15
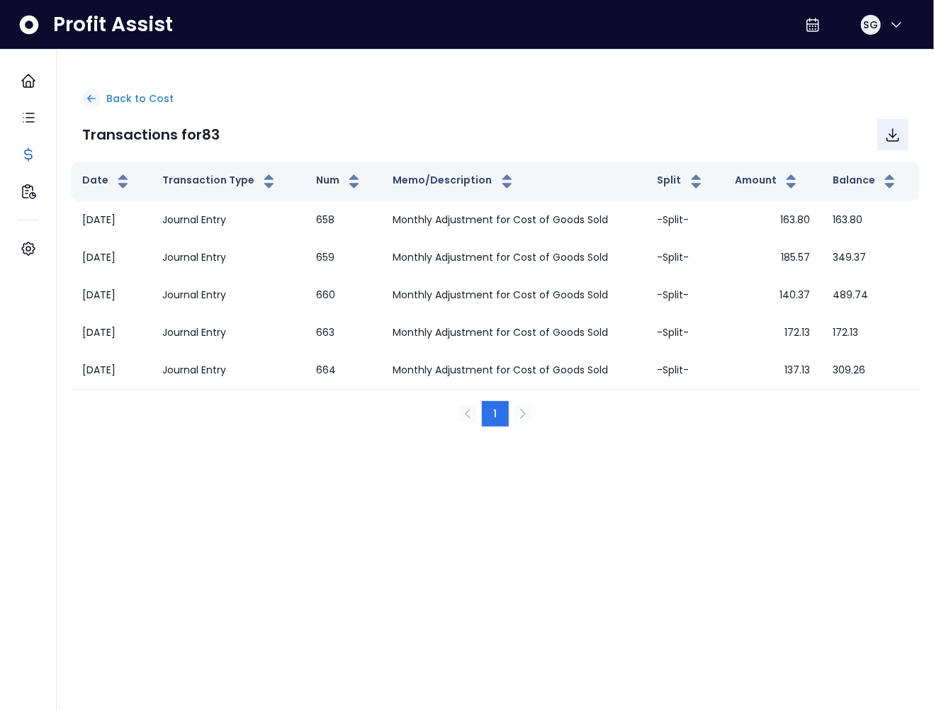
click at [105, 101] on div "Back to Cost" at bounding box center [495, 98] width 827 height 18
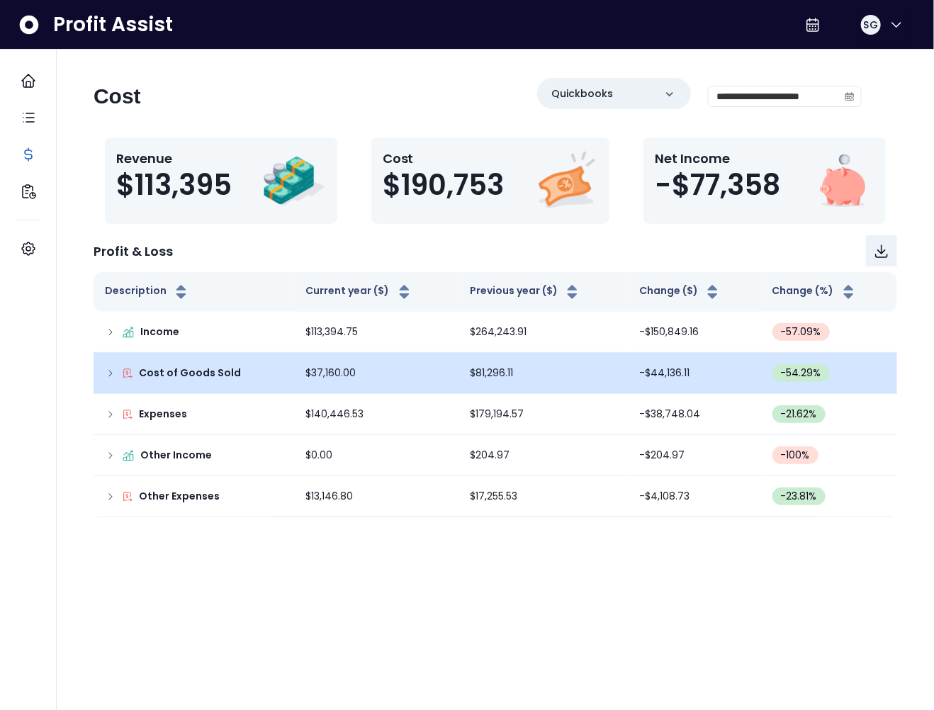
click at [110, 373] on icon at bounding box center [110, 373] width 11 height 11
